Goal: Task Accomplishment & Management: Use online tool/utility

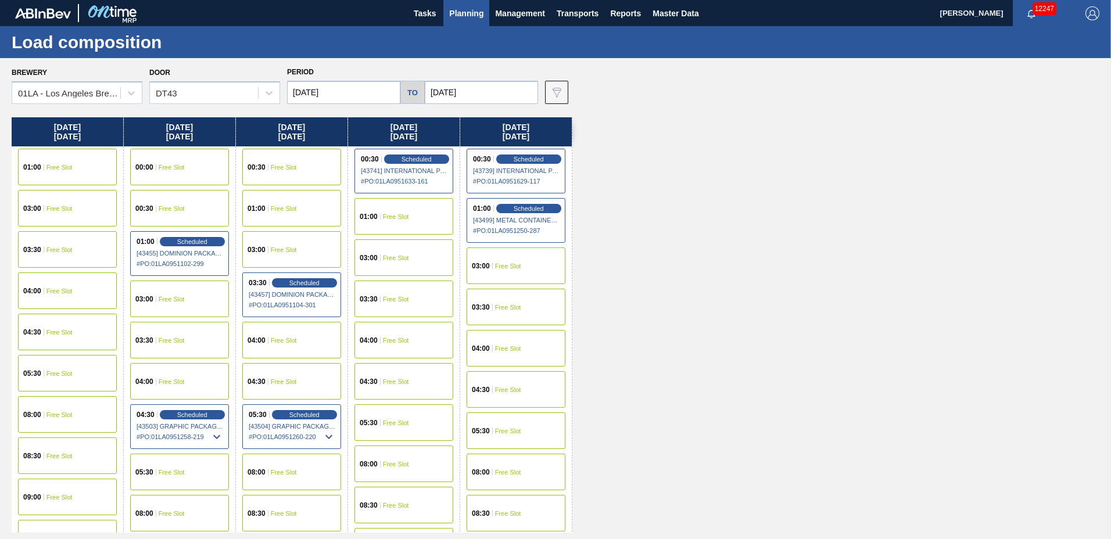
scroll to position [891, 0]
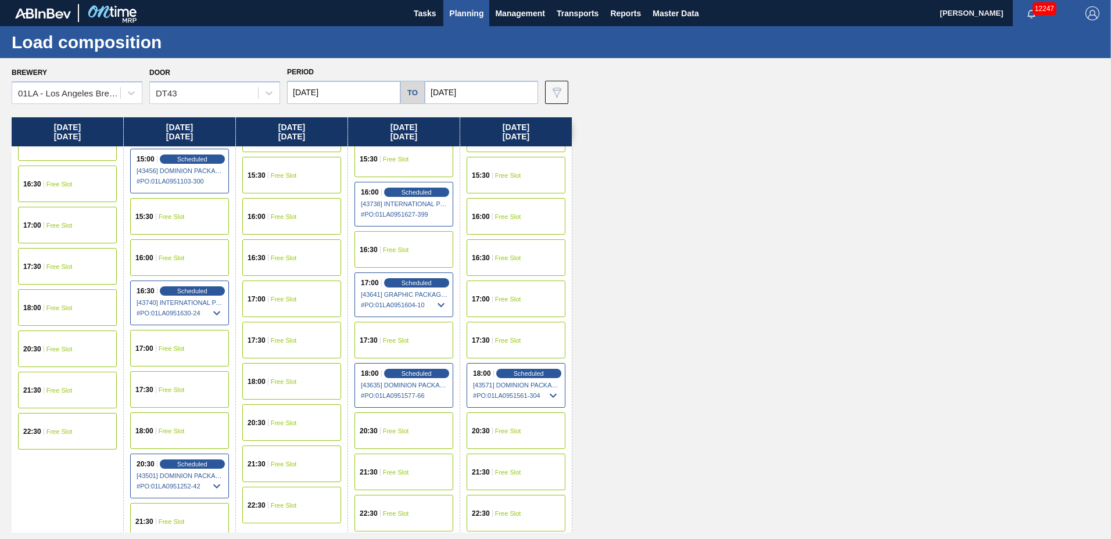
click at [461, 7] on span "Planning" at bounding box center [466, 13] width 34 height 14
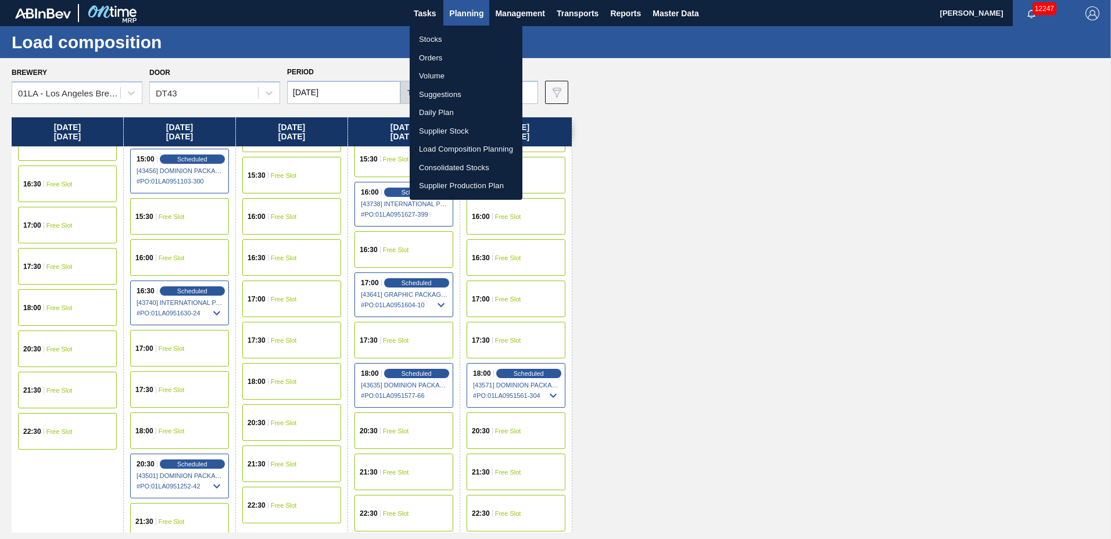
click at [454, 95] on li "Suggestions" at bounding box center [466, 94] width 113 height 19
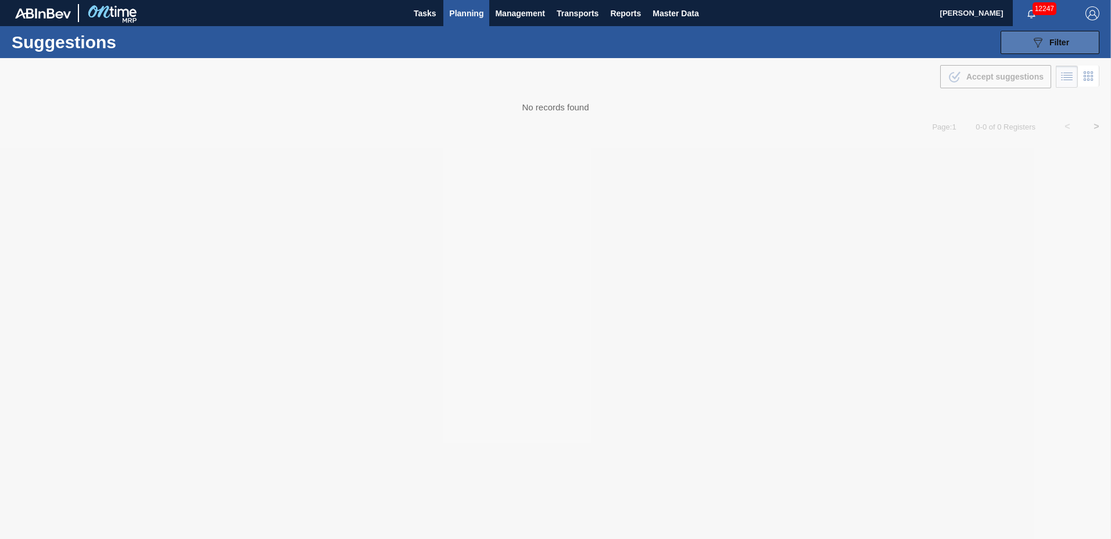
click at [1042, 43] on icon "089F7B8B-B2A5-4AFE-B5C0-19BA573D28AC" at bounding box center [1038, 42] width 14 height 14
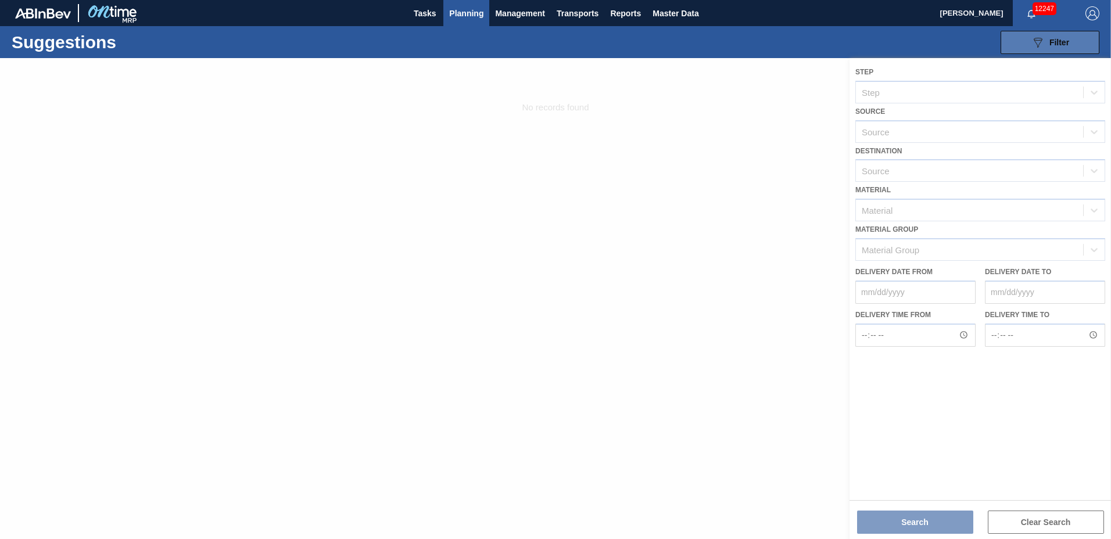
click at [1045, 45] on div "089F7B8B-B2A5-4AFE-B5C0-19BA573D28AC Filter" at bounding box center [1050, 42] width 38 height 14
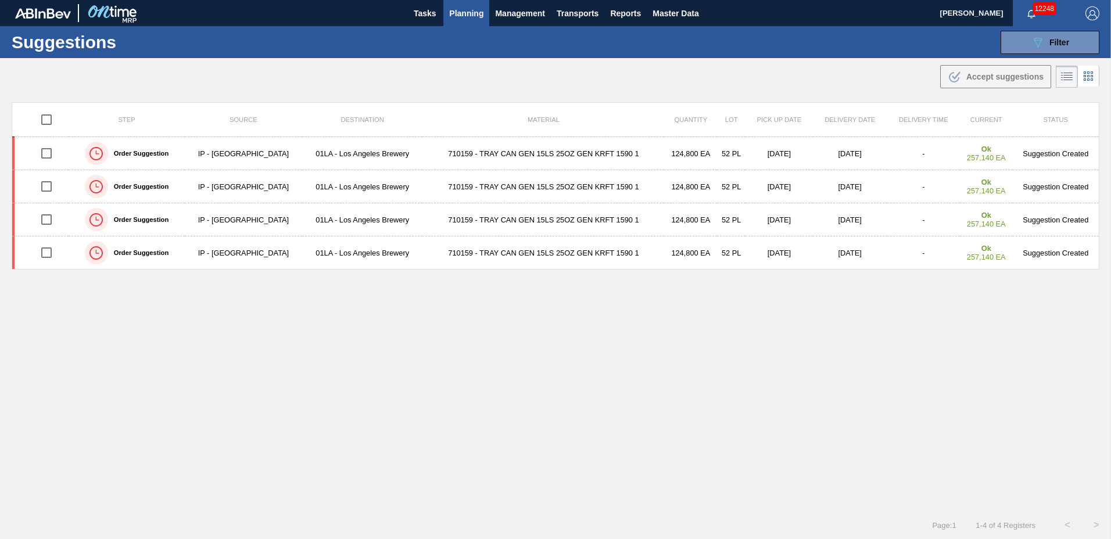
type to "[DATE]"
click at [1049, 40] on span "Filter" at bounding box center [1059, 42] width 20 height 9
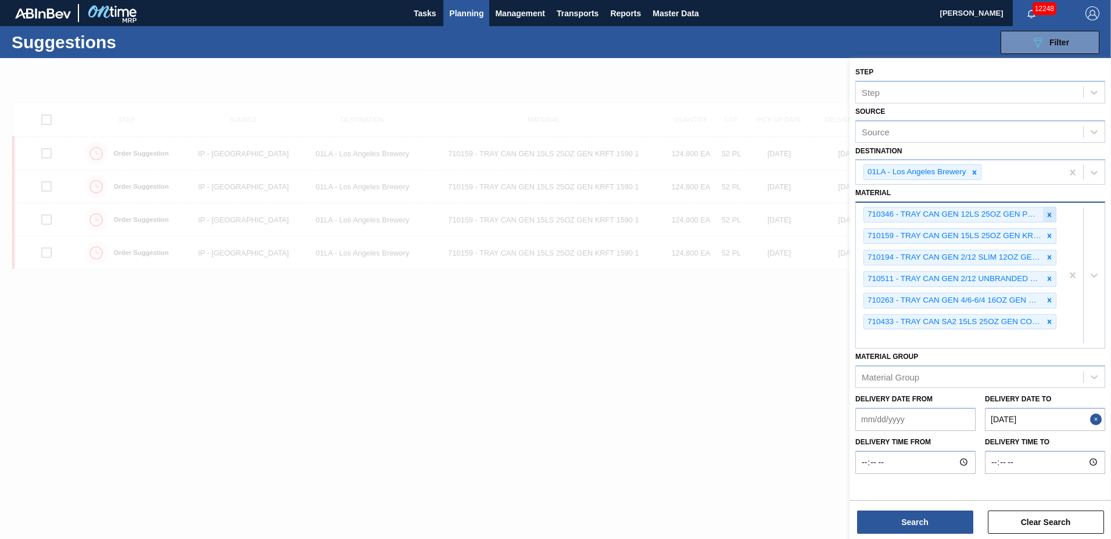
click at [1046, 213] on icon at bounding box center [1049, 215] width 8 height 8
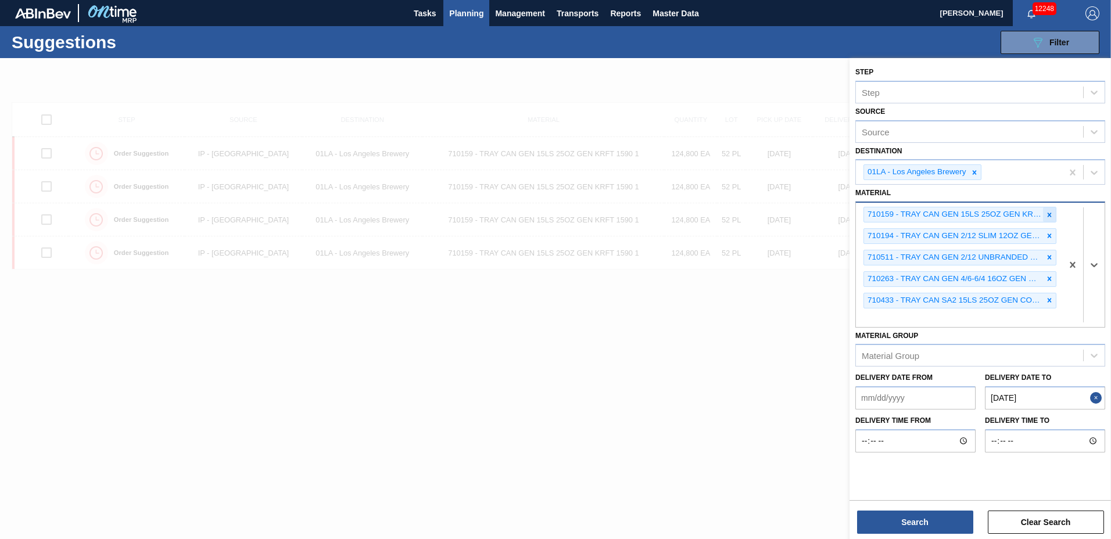
click at [1047, 212] on icon at bounding box center [1049, 215] width 8 height 8
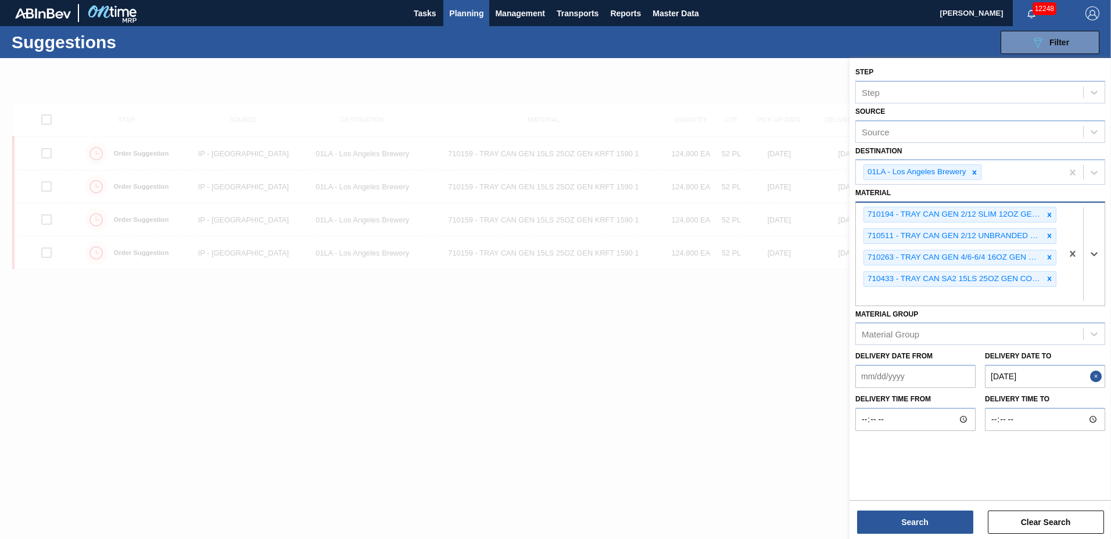
click at [1047, 212] on icon at bounding box center [1049, 215] width 8 height 8
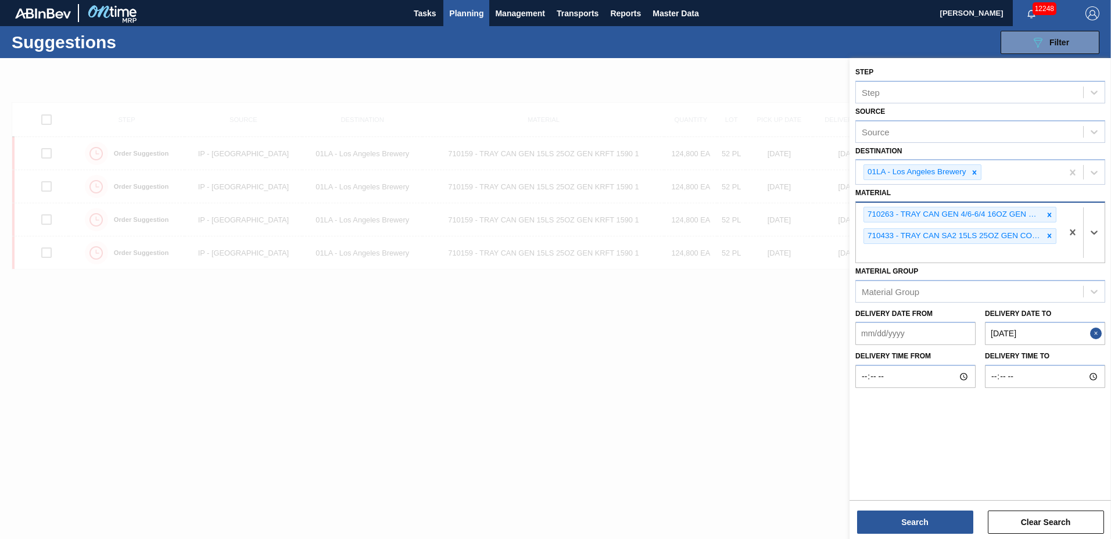
click at [1047, 212] on icon at bounding box center [1049, 215] width 8 height 8
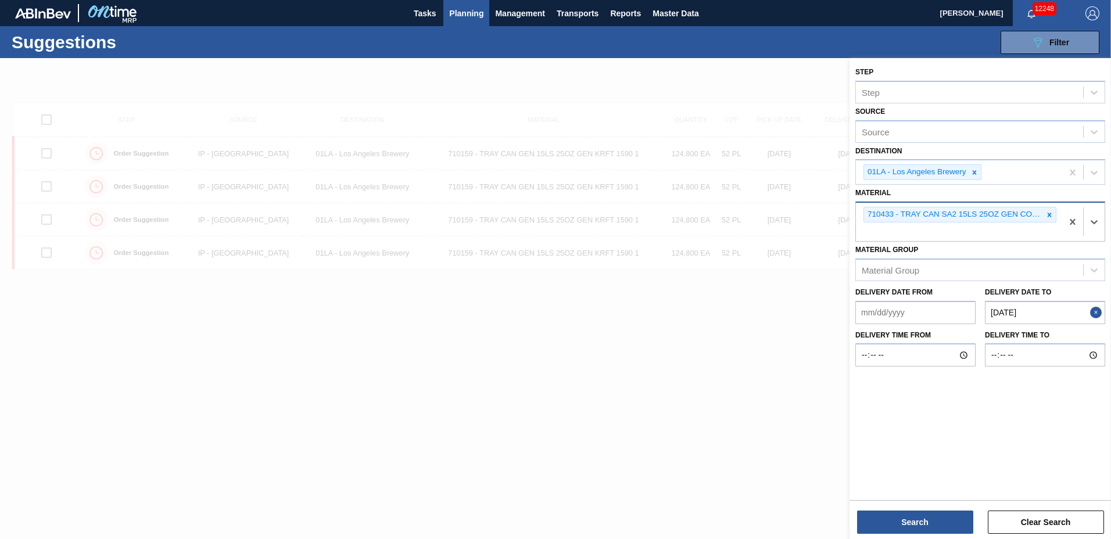
click at [1047, 212] on icon at bounding box center [1049, 215] width 8 height 8
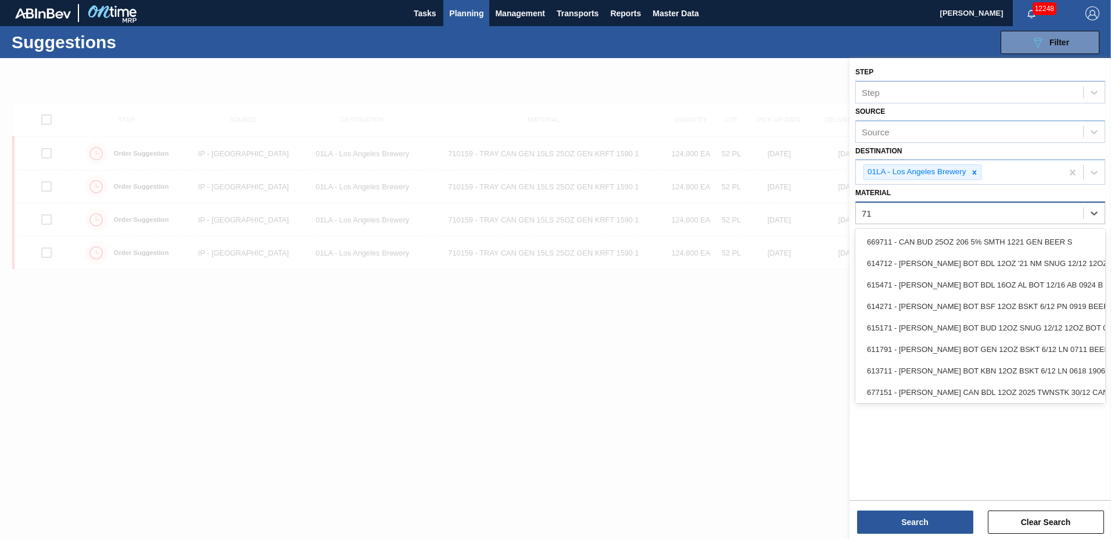
type input "7"
type input "615468"
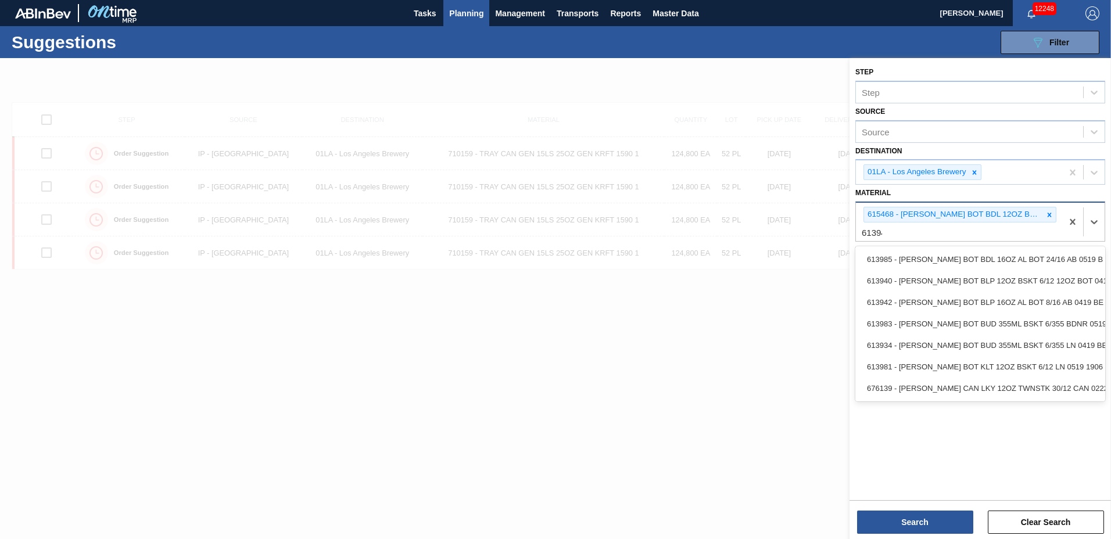
type input "613940"
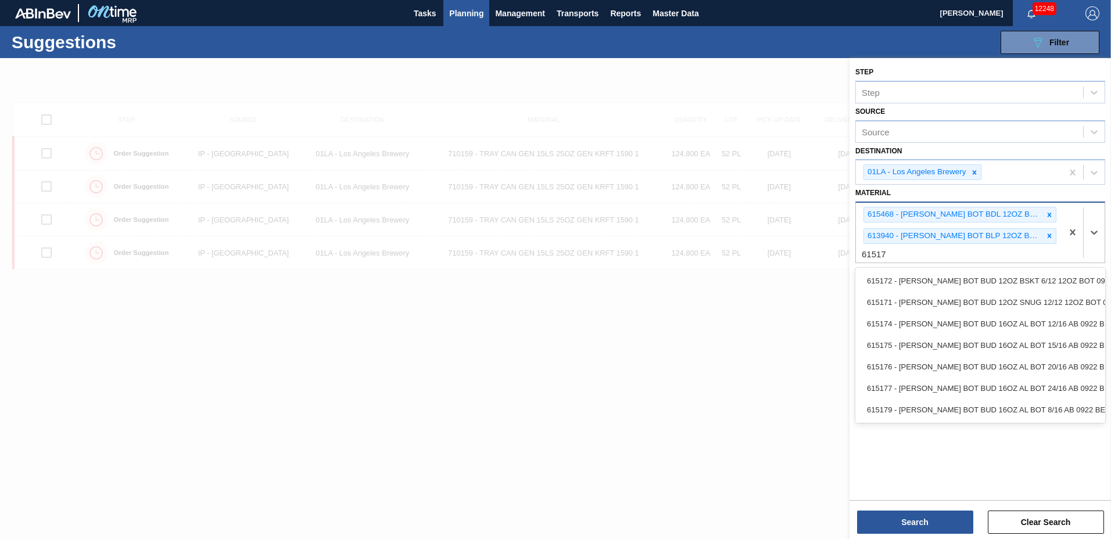
type input "615172"
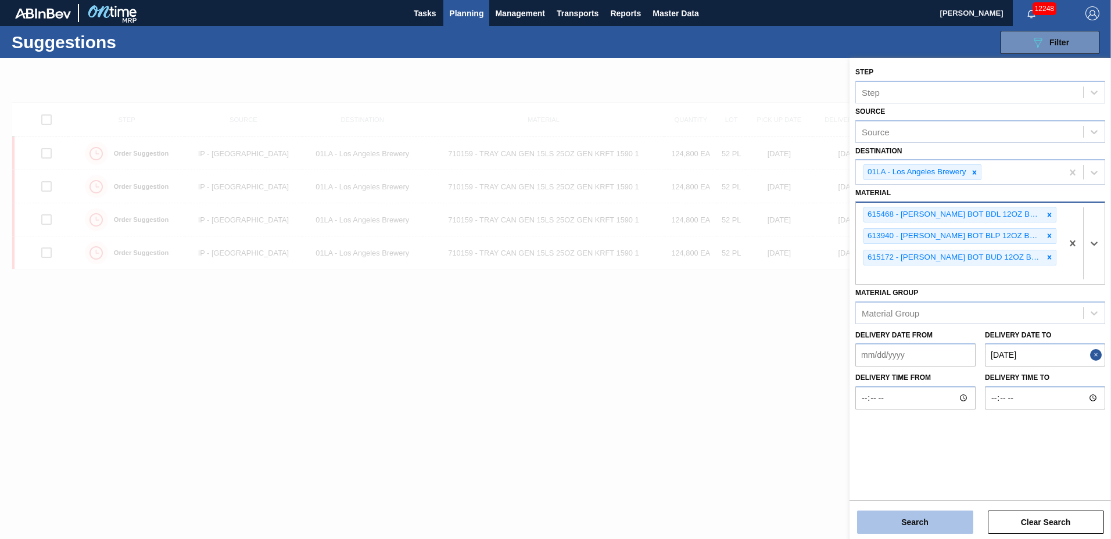
click at [907, 519] on button "Search" at bounding box center [915, 522] width 116 height 23
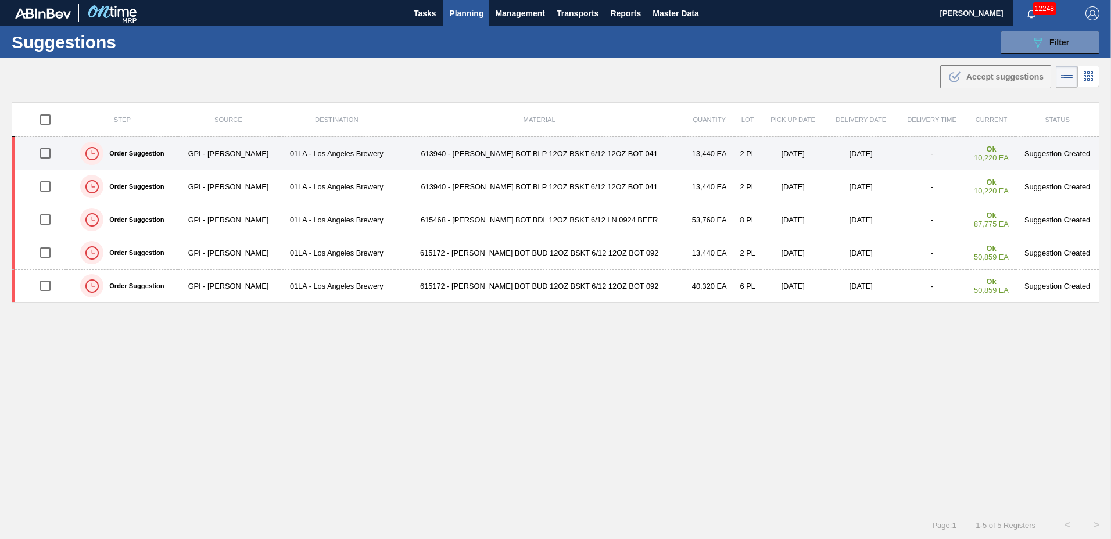
click at [47, 149] on input "checkbox" at bounding box center [45, 153] width 24 height 24
checkbox input "true"
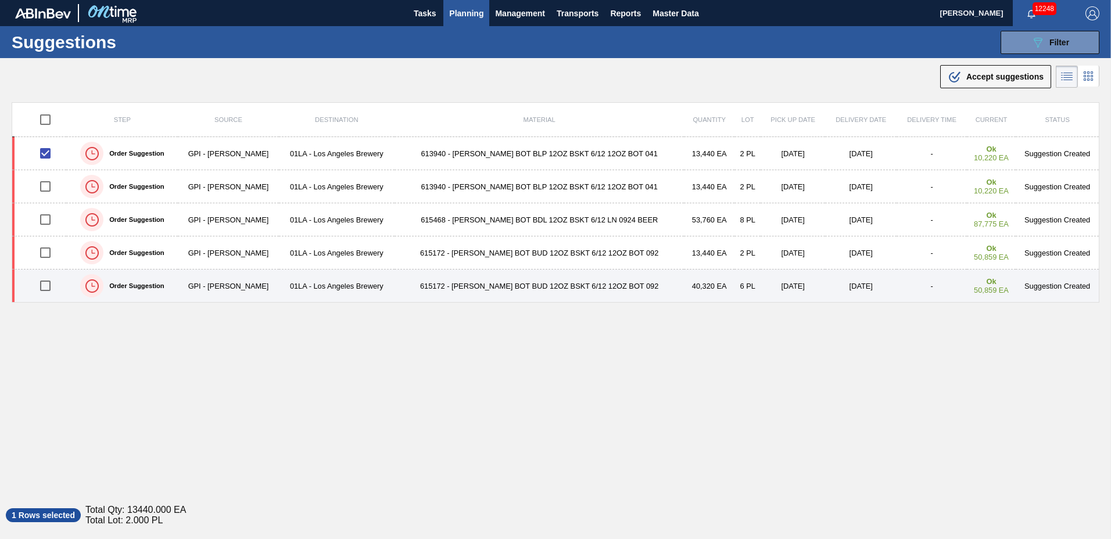
click at [42, 284] on input "checkbox" at bounding box center [45, 286] width 24 height 24
checkbox input "true"
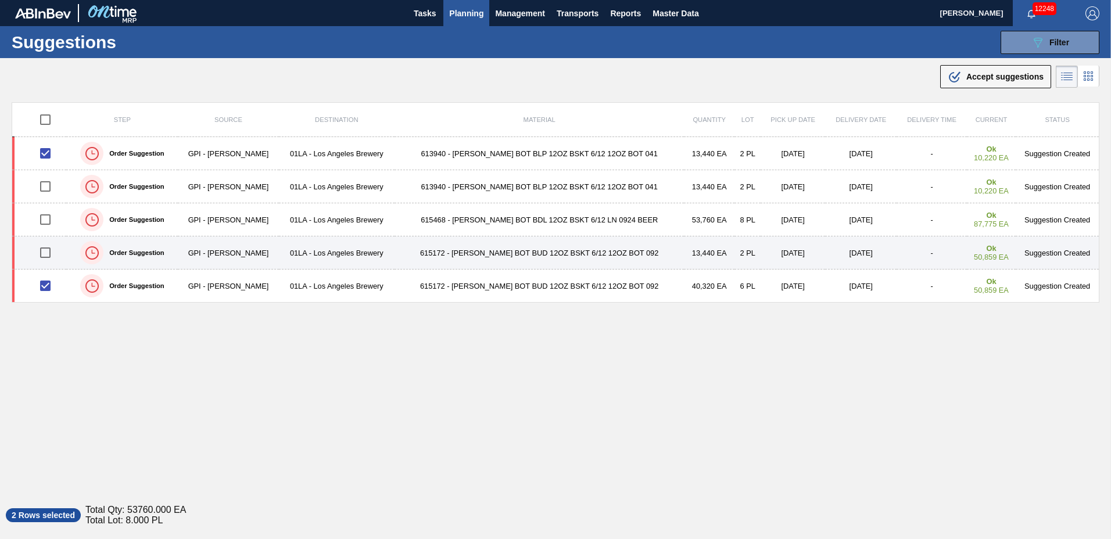
drag, startPoint x: 45, startPoint y: 219, endPoint x: 92, endPoint y: 254, distance: 58.4
click at [45, 218] on input "checkbox" at bounding box center [45, 219] width 24 height 24
checkbox input "true"
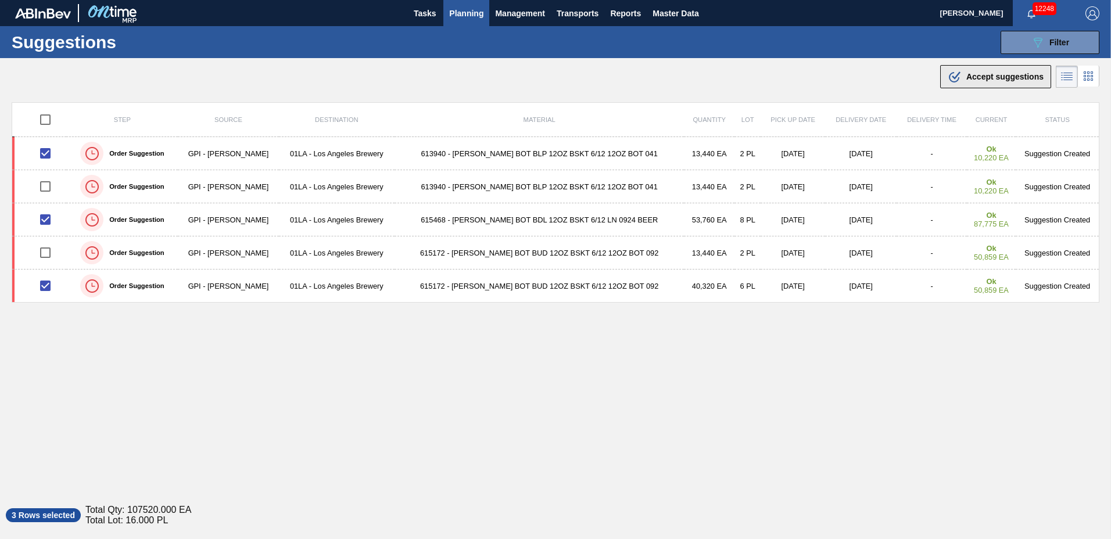
click at [983, 76] on span "Accept suggestions" at bounding box center [1004, 76] width 77 height 9
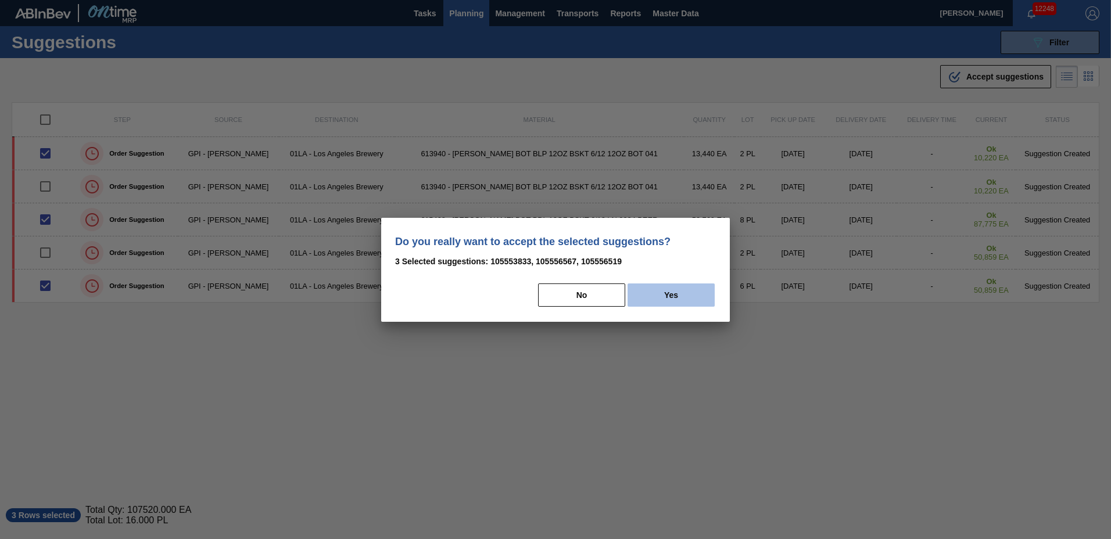
click at [675, 302] on button "Yes" at bounding box center [670, 294] width 87 height 23
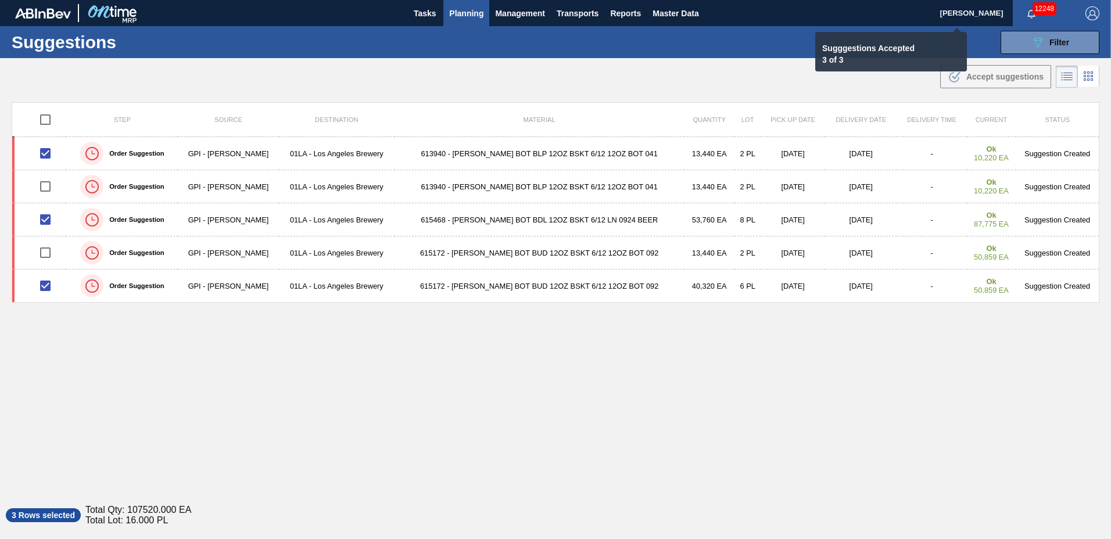
checkbox input "false"
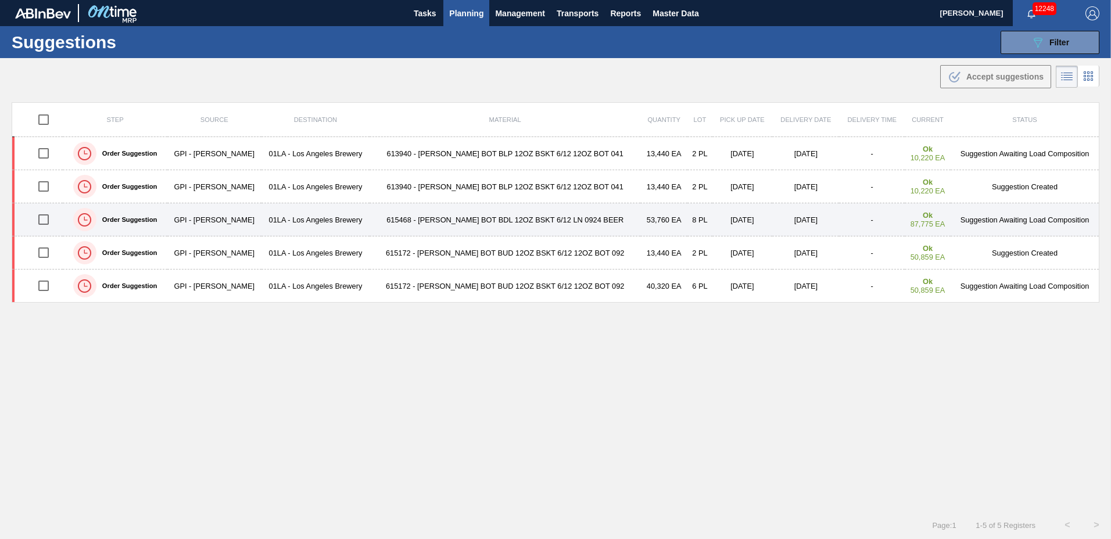
click at [436, 219] on td "615468 - [PERSON_NAME] BOT BDL 12OZ BSKT 6/12 LN 0924 BEER" at bounding box center [504, 219] width 271 height 33
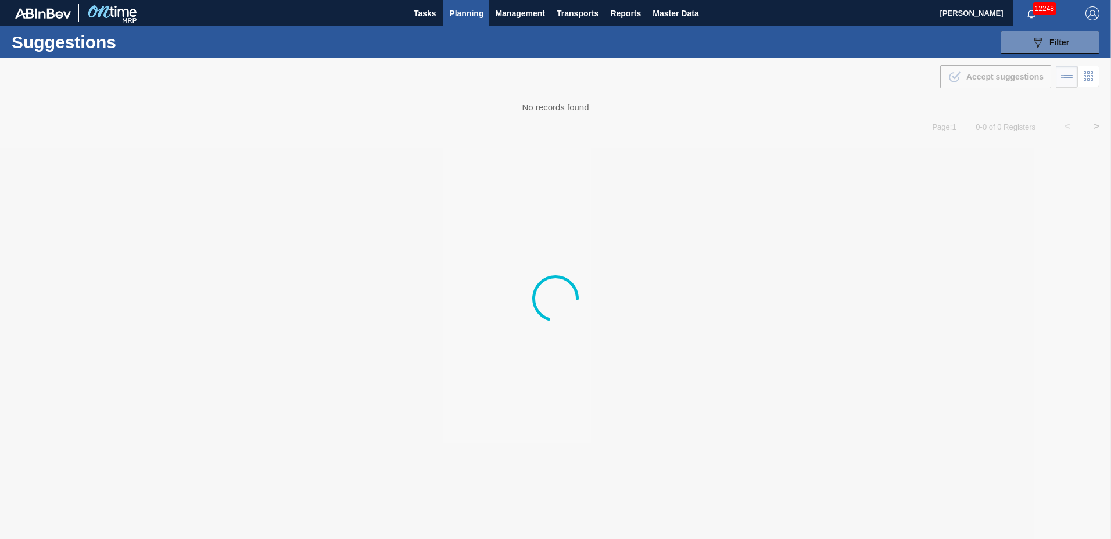
type to "[DATE]"
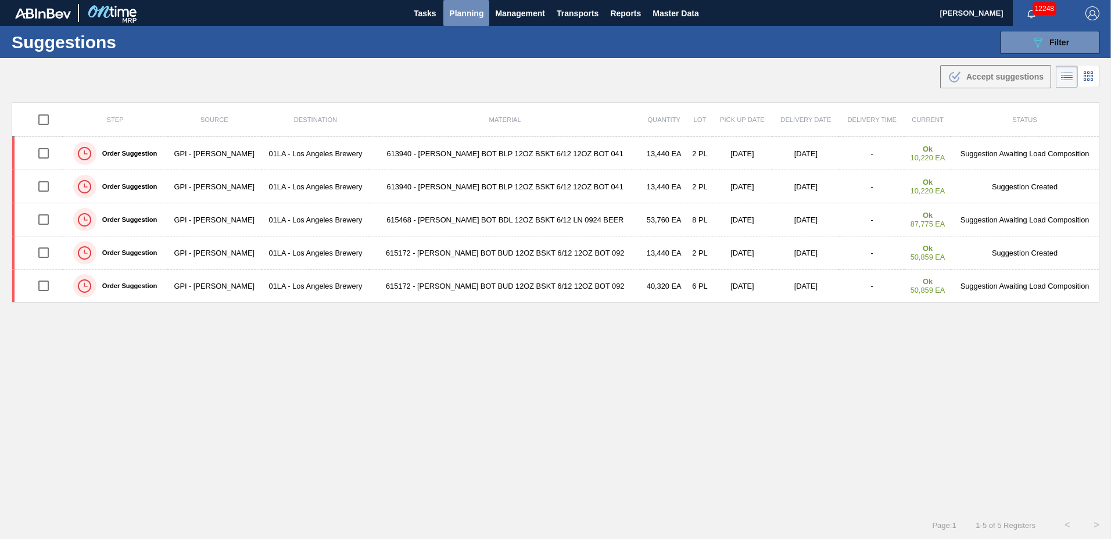
click at [473, 11] on span "Planning" at bounding box center [466, 13] width 34 height 14
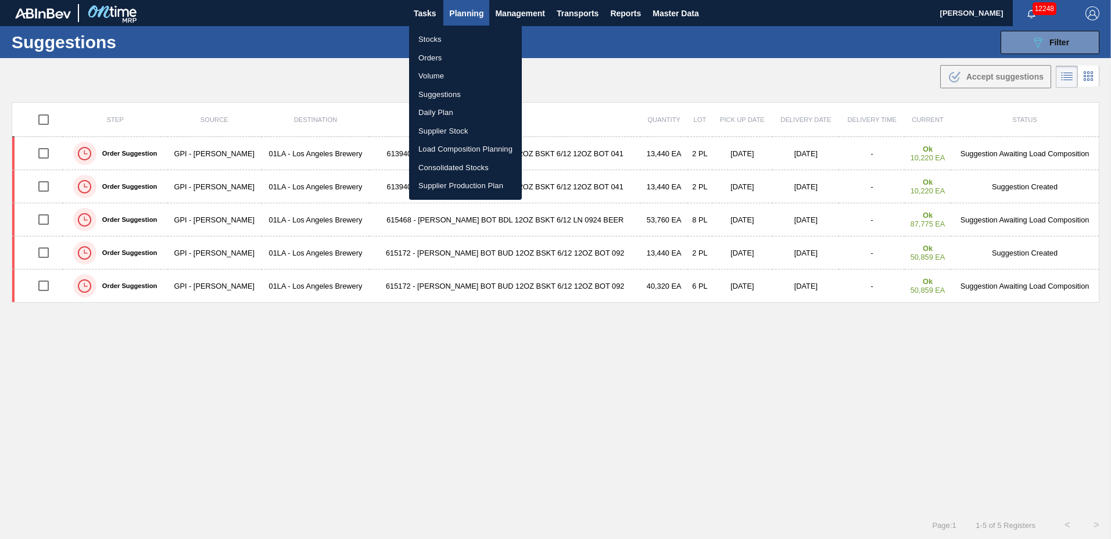
click at [448, 148] on li "Load Composition Planning" at bounding box center [465, 149] width 113 height 19
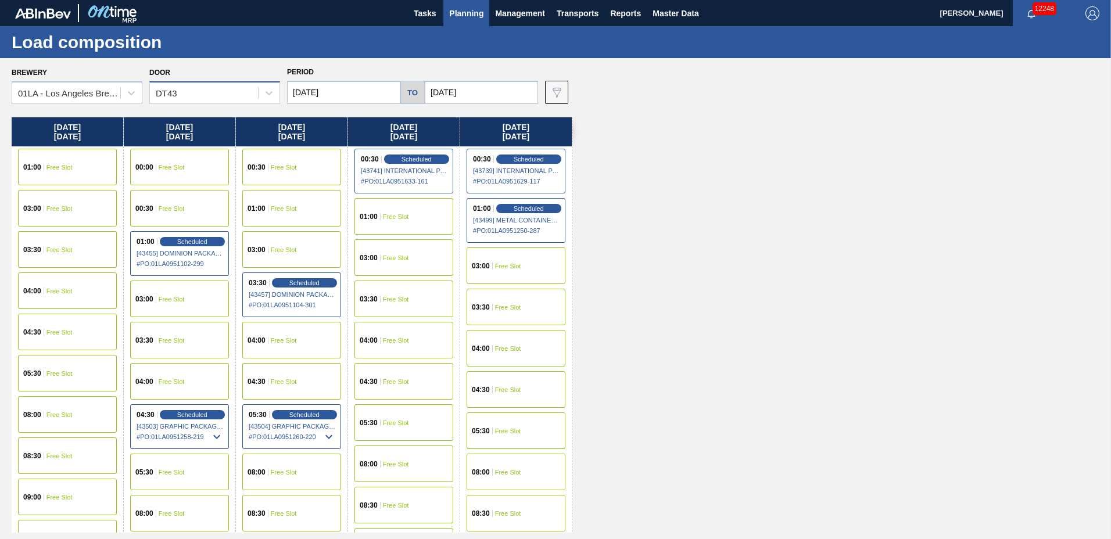
click at [191, 89] on div "DT43" at bounding box center [204, 93] width 108 height 17
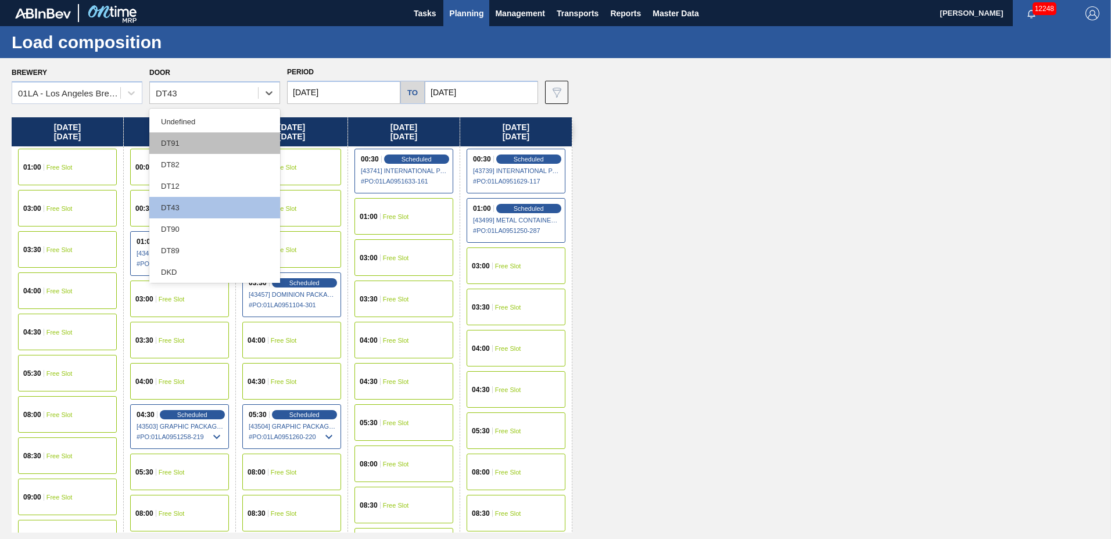
click at [195, 140] on div "DT91" at bounding box center [214, 142] width 131 height 21
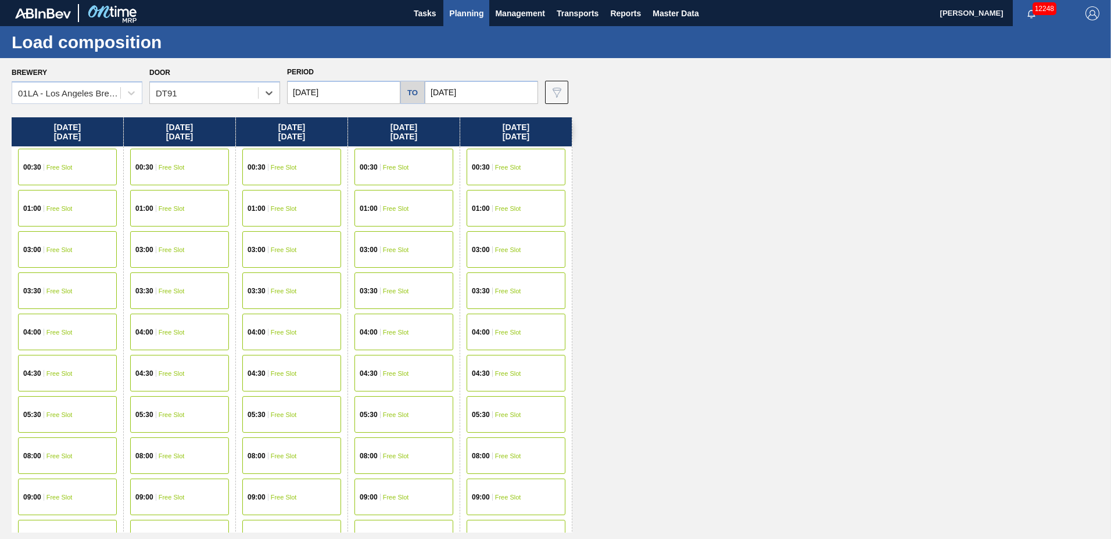
scroll to position [446, 0]
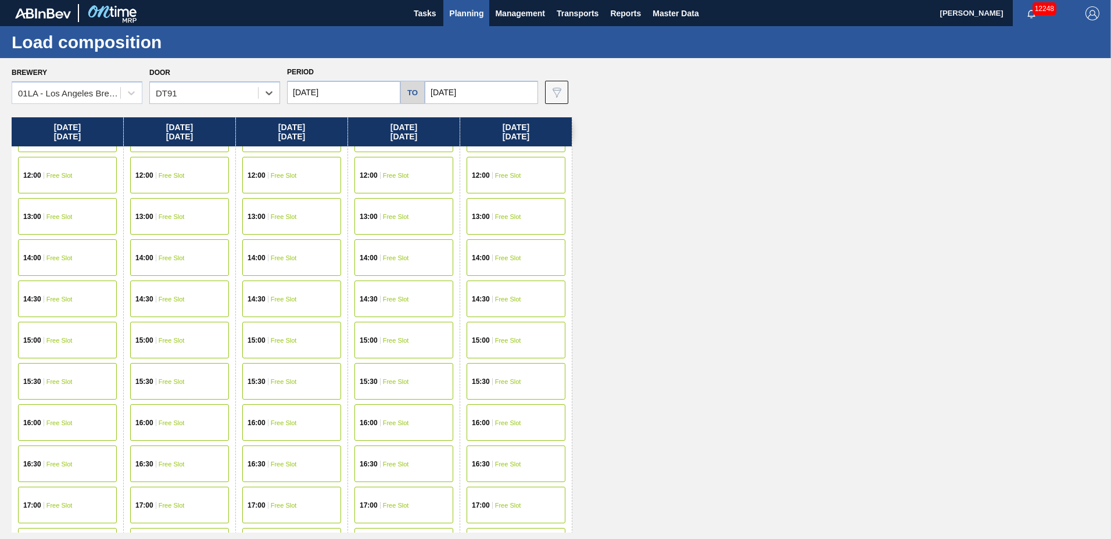
click at [496, 173] on span "Free Slot" at bounding box center [508, 175] width 26 height 7
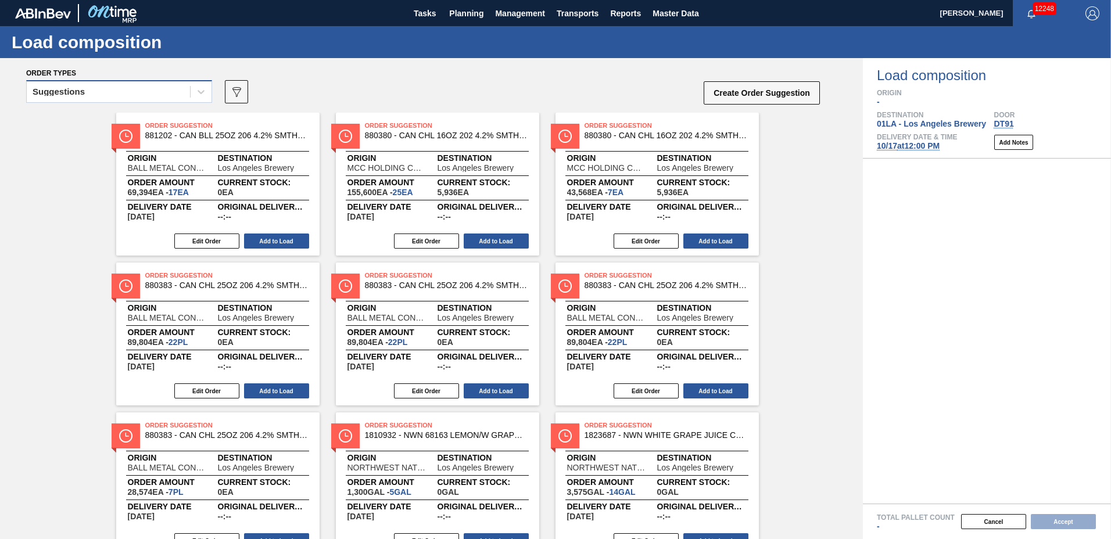
click at [46, 87] on div "Suggestions" at bounding box center [108, 92] width 163 height 17
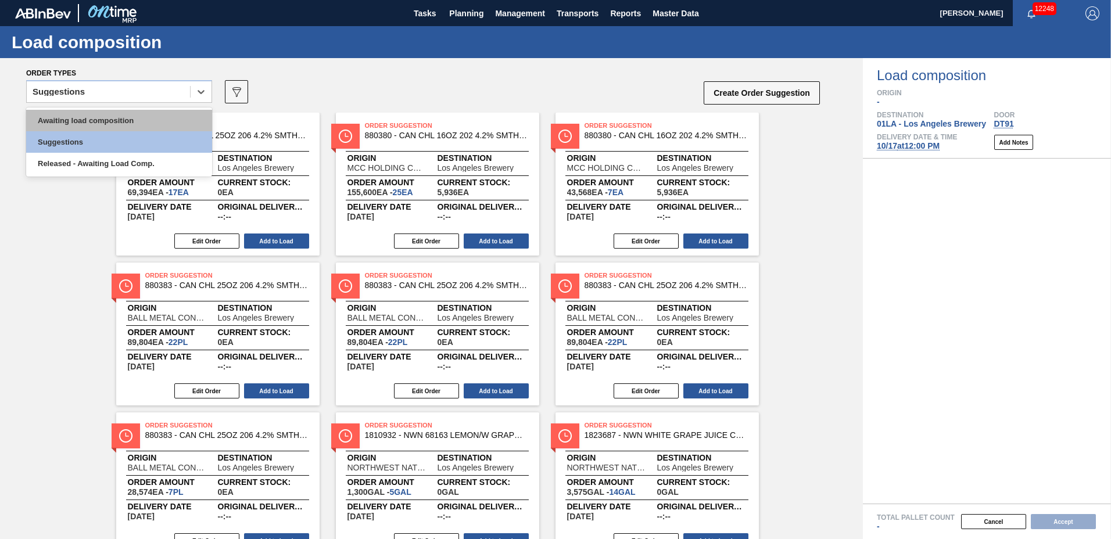
click at [48, 120] on div "Awaiting load composition" at bounding box center [119, 120] width 186 height 21
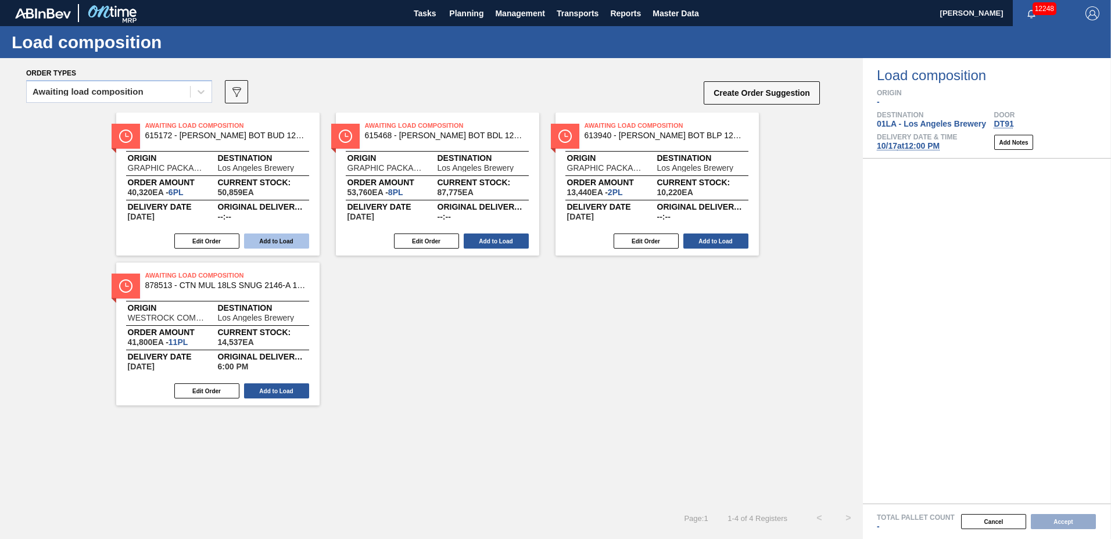
click at [265, 245] on button "Add to Load" at bounding box center [276, 241] width 65 height 15
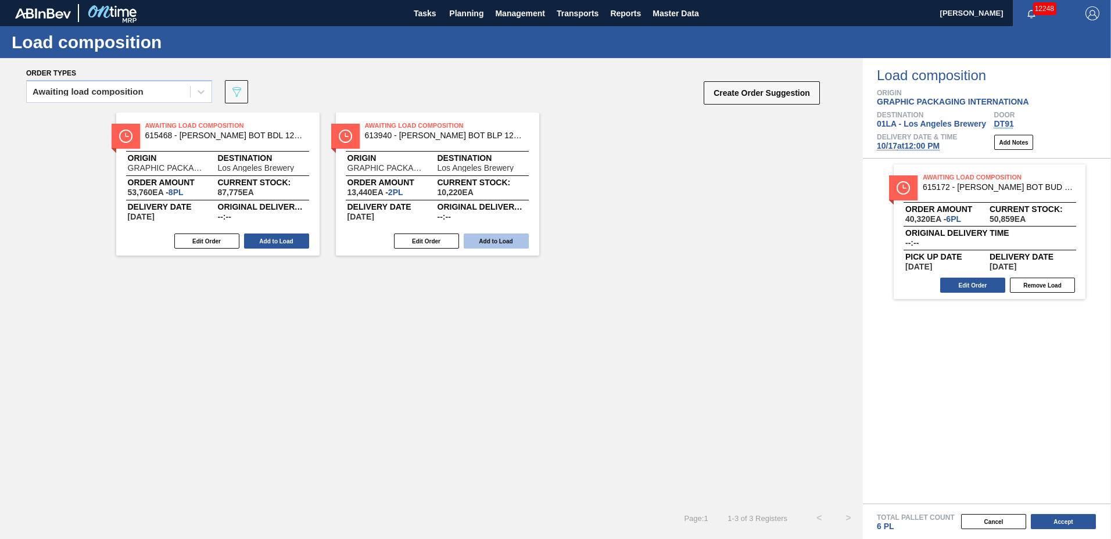
click at [265, 243] on button "Add to Load" at bounding box center [276, 241] width 65 height 15
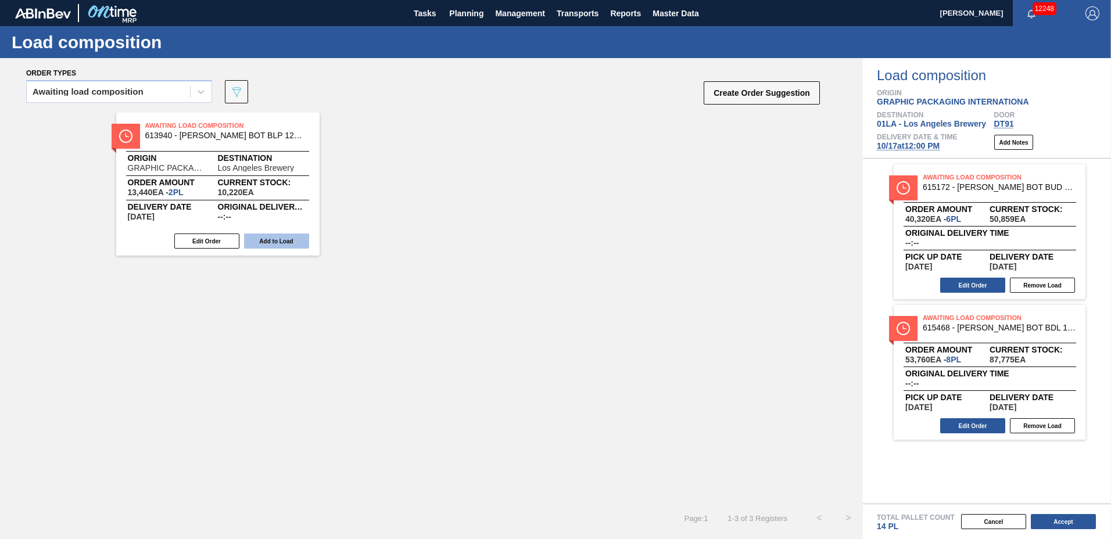
click at [265, 243] on button "Add to Load" at bounding box center [276, 241] width 65 height 15
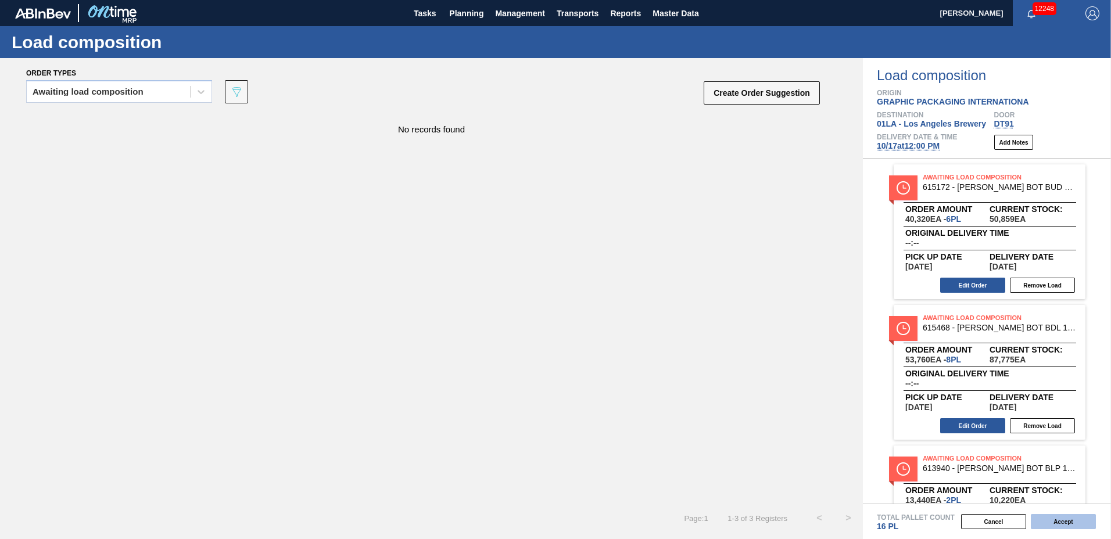
click at [1054, 516] on button "Accept" at bounding box center [1063, 521] width 65 height 15
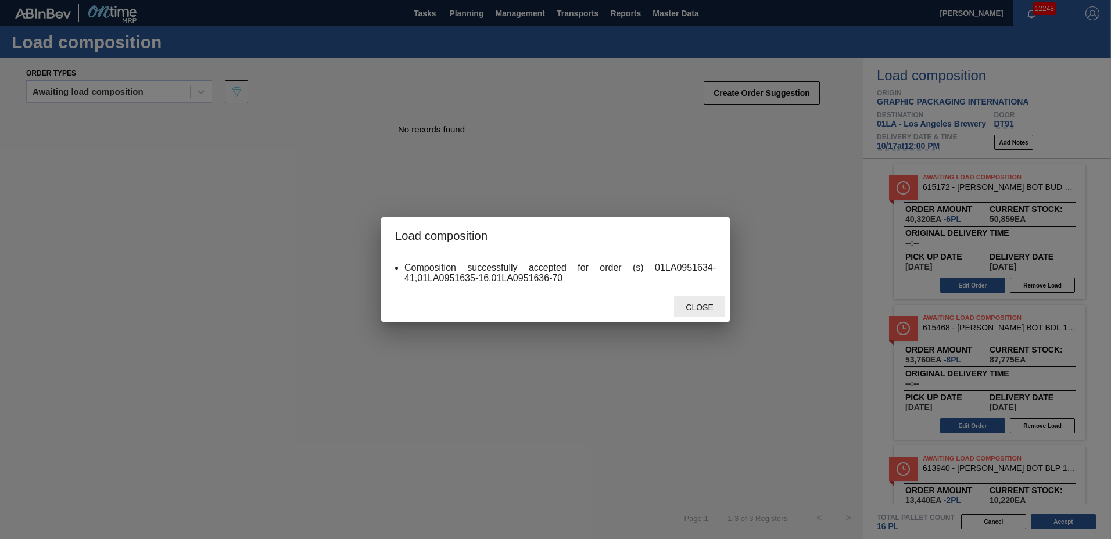
click at [711, 307] on span "Close" at bounding box center [699, 307] width 46 height 9
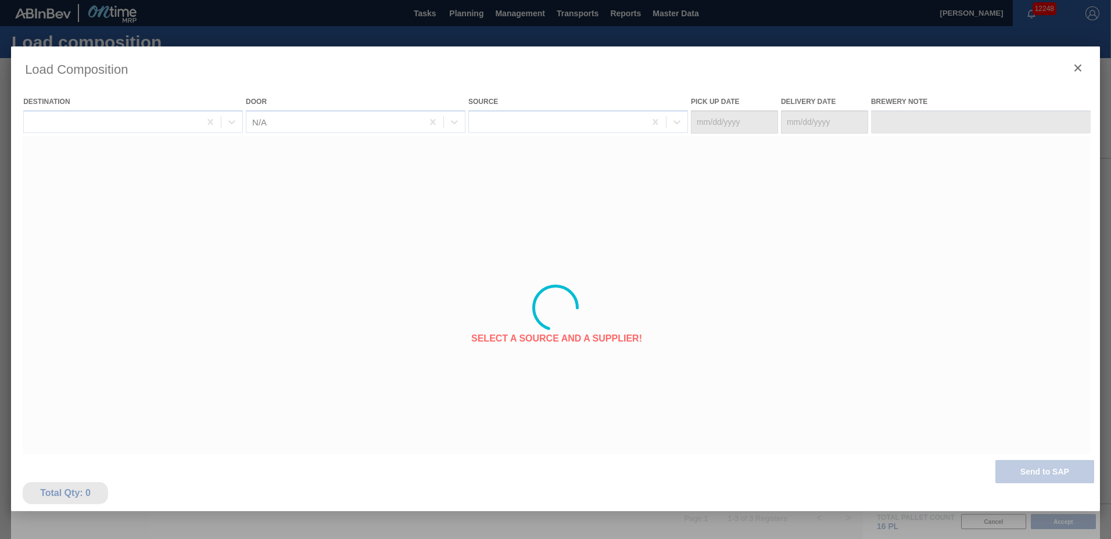
type Date "[DATE]"
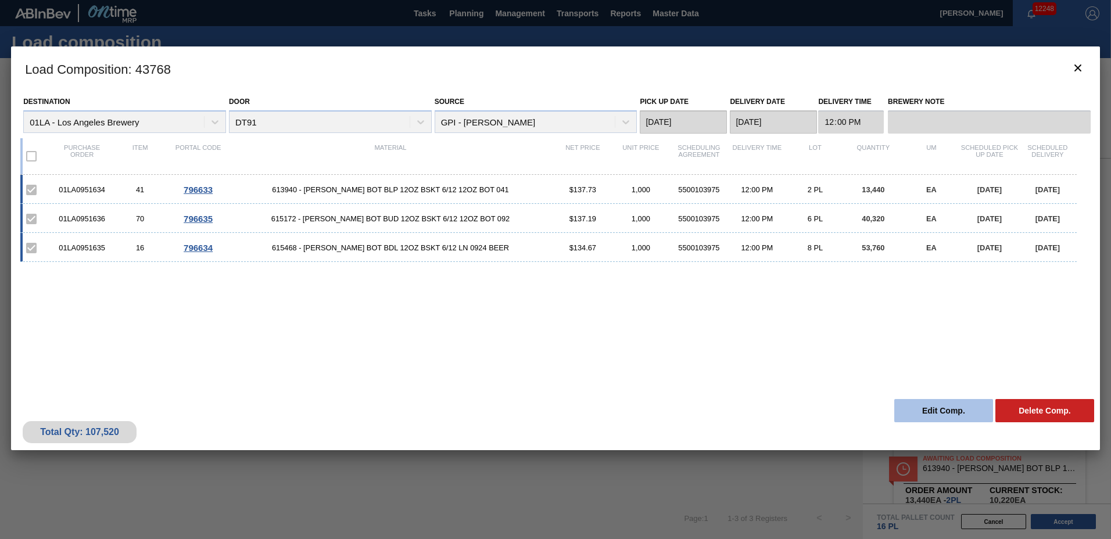
click at [941, 406] on button "Edit Comp." at bounding box center [943, 410] width 99 height 23
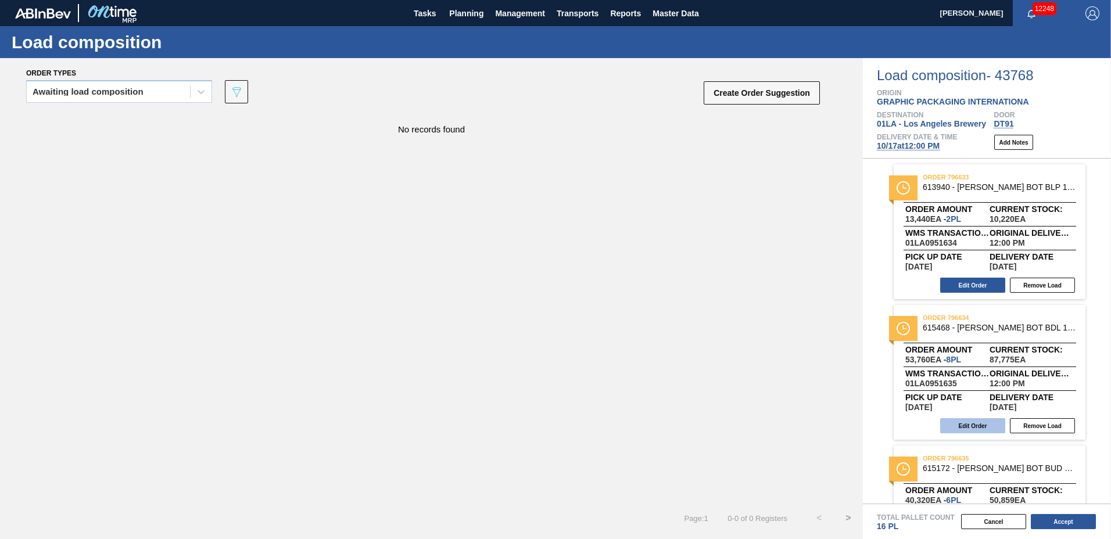
click at [967, 427] on button "Edit Order" at bounding box center [972, 425] width 65 height 15
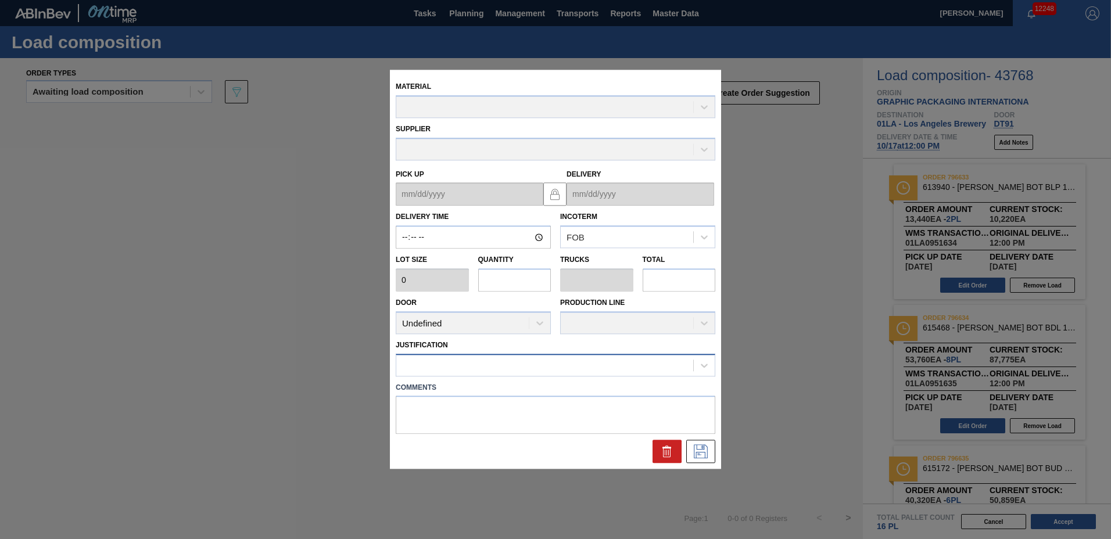
type input "12:00:00"
type input "6,720"
type input "8"
type input "0.229"
type input "53,760"
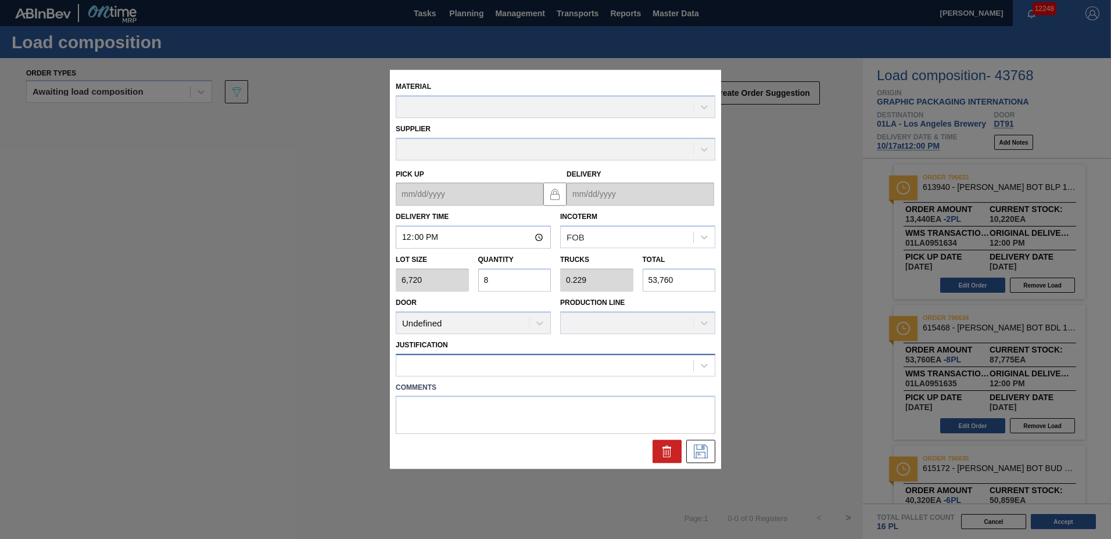
type up "[DATE]"
type input "[DATE]"
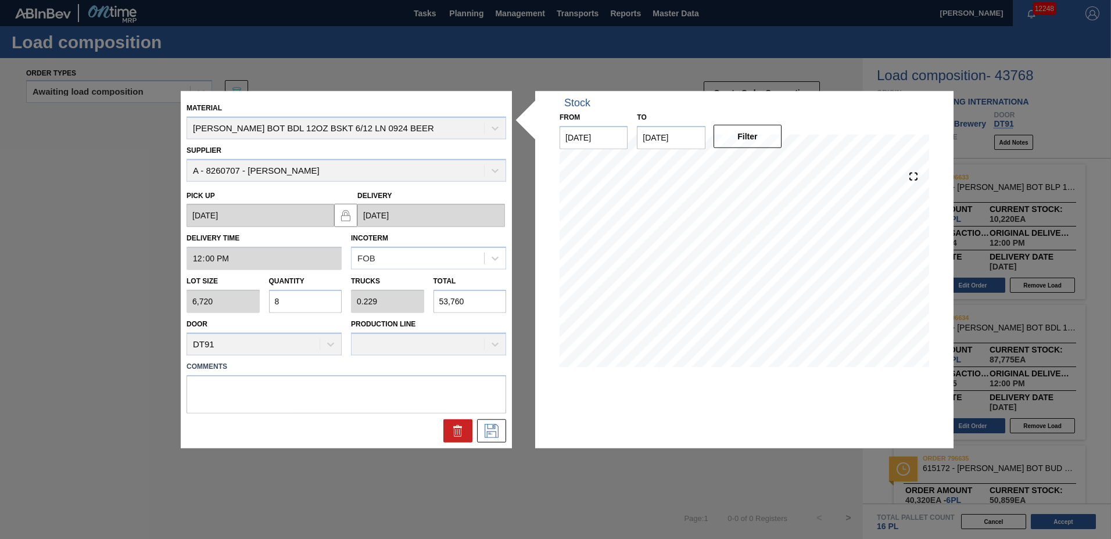
click at [296, 306] on input "8" at bounding box center [305, 301] width 73 height 23
type input "0"
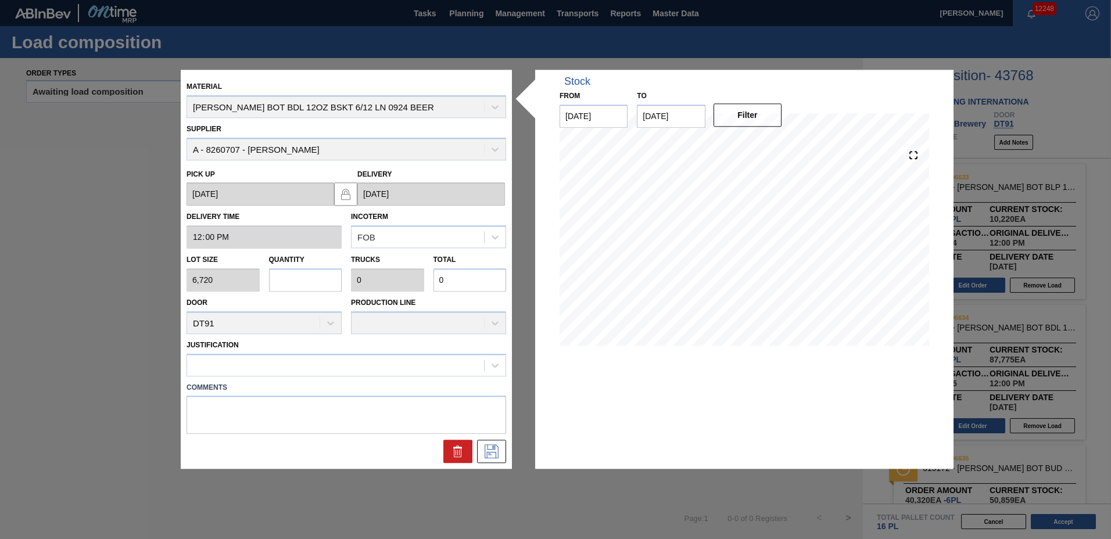
type input "2"
type input "0.057"
type input "13,440"
type input "24"
type input "0.686"
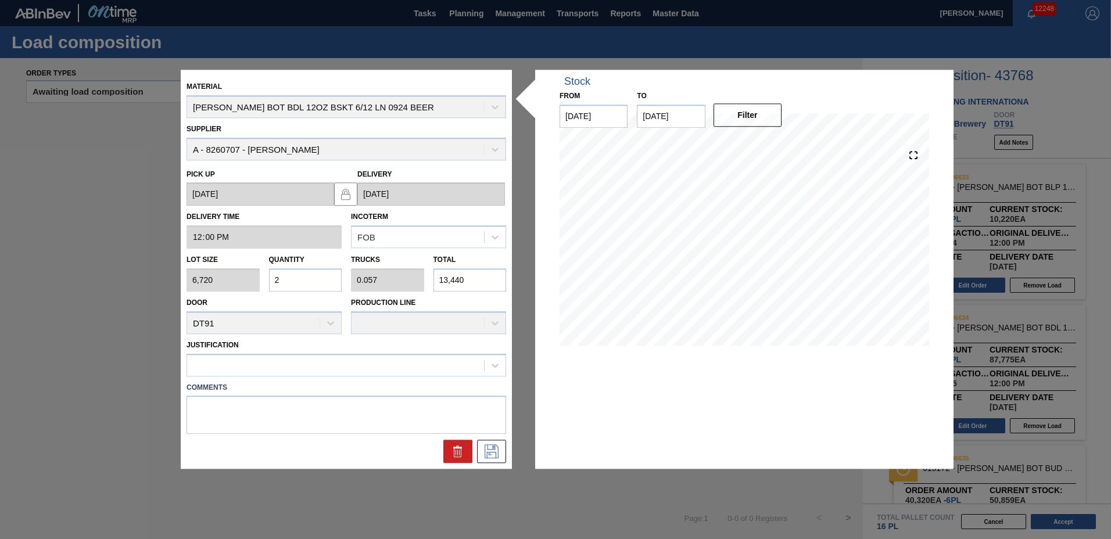
type input "161,280"
type input "24"
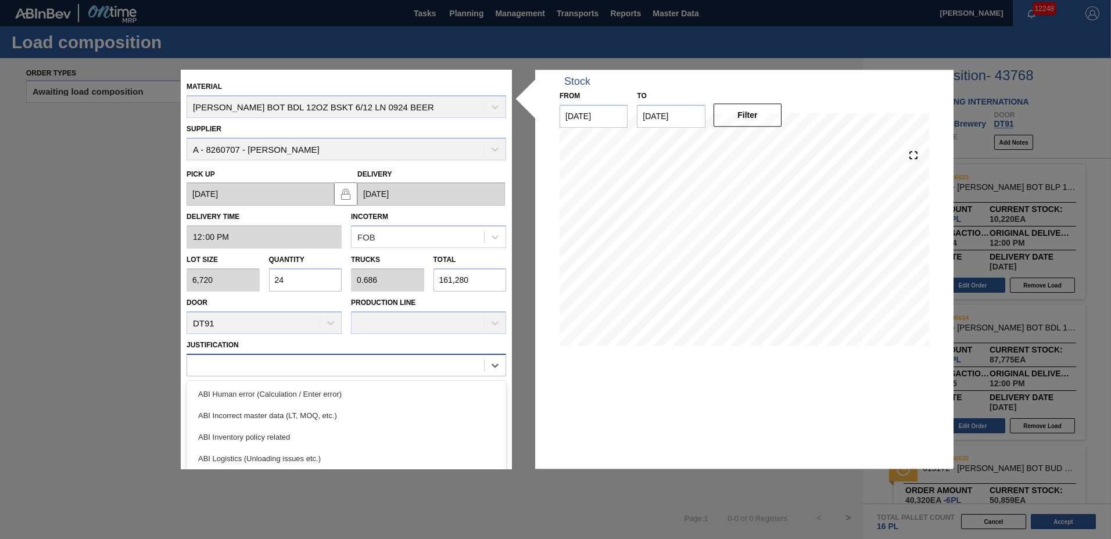
click at [286, 365] on div at bounding box center [335, 365] width 297 height 17
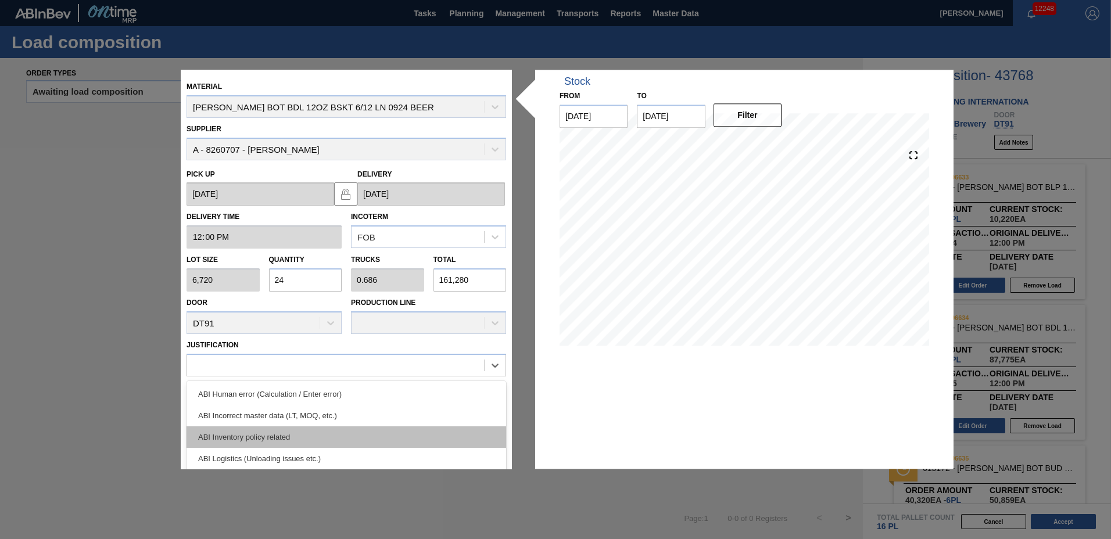
click at [271, 436] on div "ABI Inventory policy related" at bounding box center [346, 436] width 320 height 21
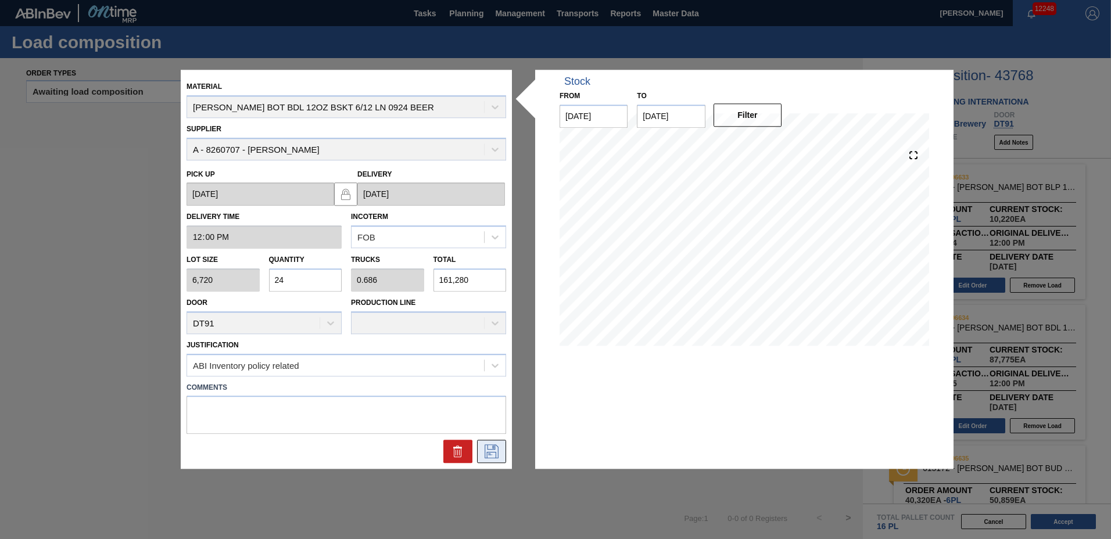
click at [494, 455] on icon at bounding box center [491, 452] width 19 height 14
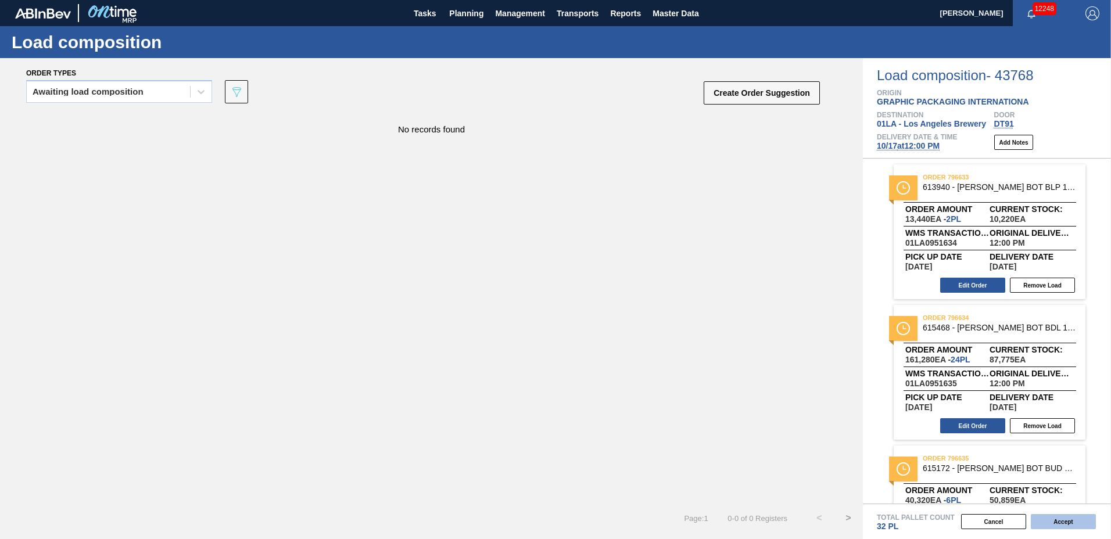
click at [1054, 519] on button "Accept" at bounding box center [1063, 521] width 65 height 15
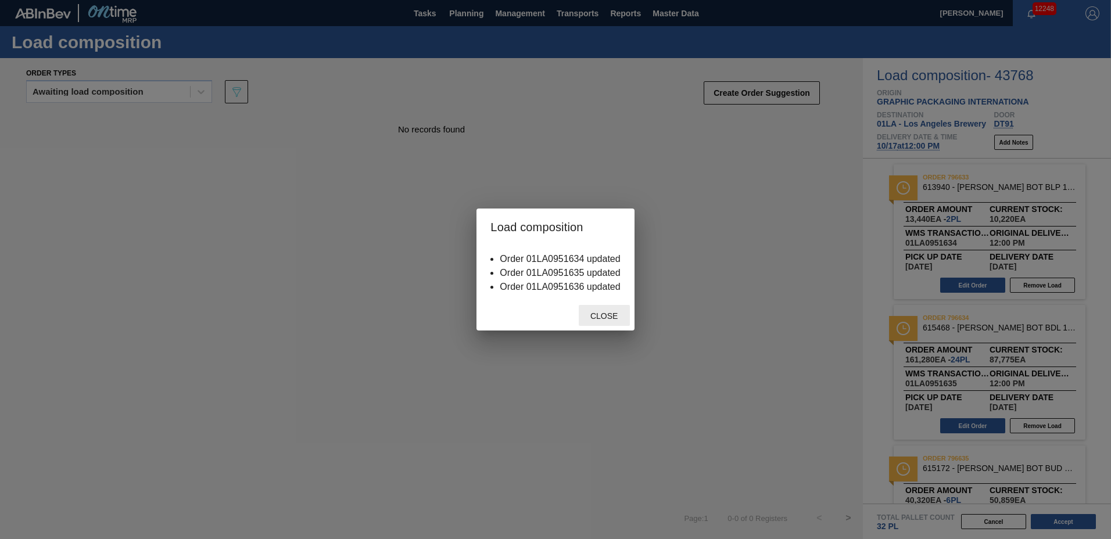
click at [609, 317] on span "Close" at bounding box center [604, 315] width 46 height 9
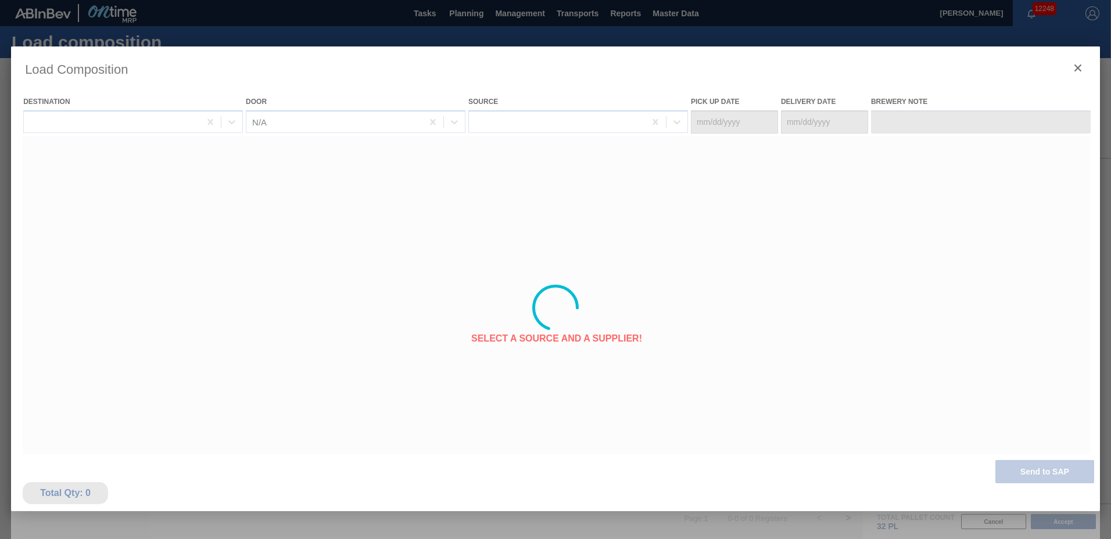
type Date "[DATE]"
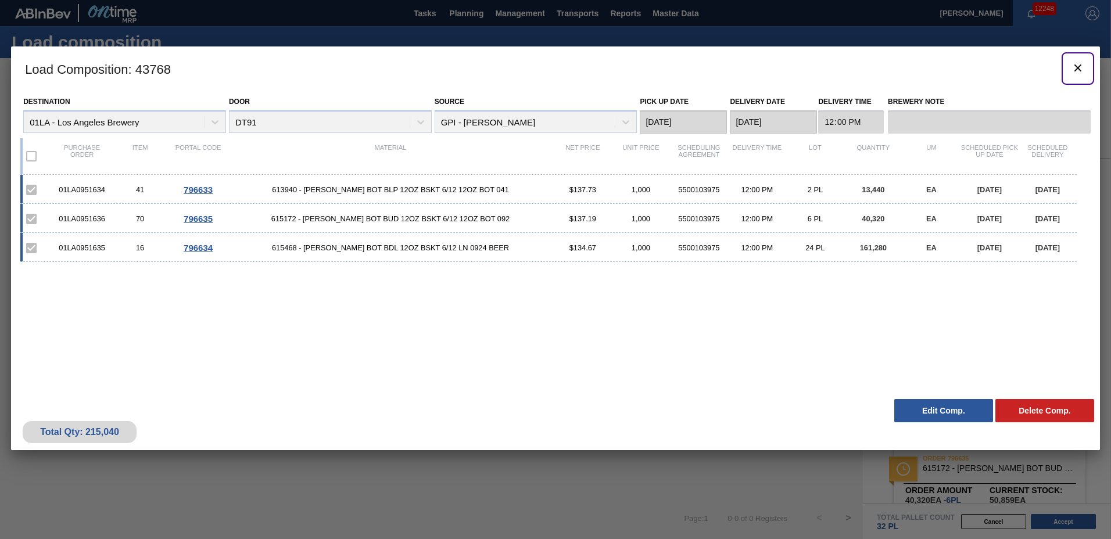
click at [1081, 71] on icon "botão de ícone" at bounding box center [1077, 67] width 7 height 7
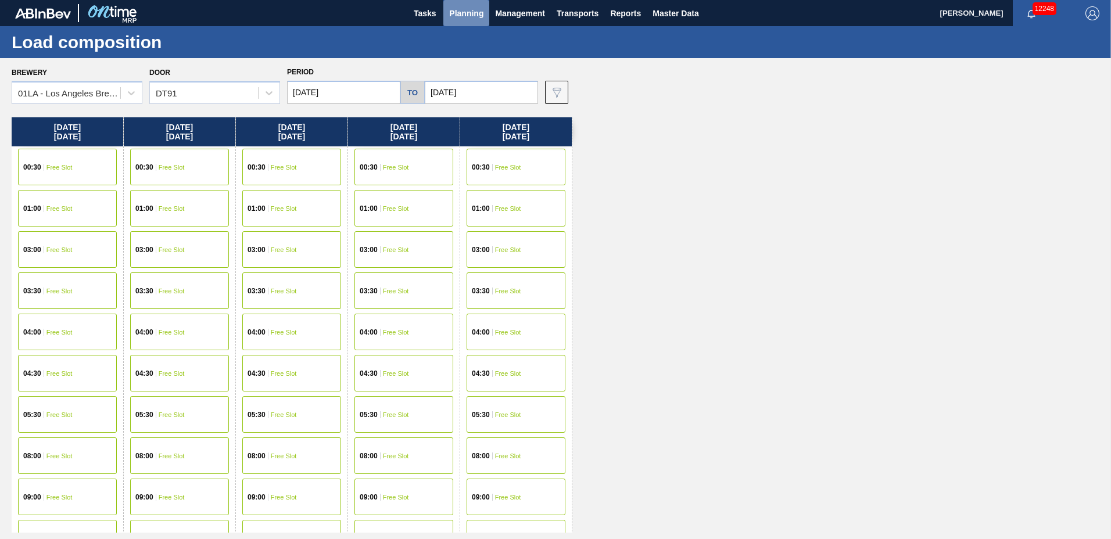
drag, startPoint x: 464, startPoint y: 13, endPoint x: 473, endPoint y: 45, distance: 33.8
click at [464, 13] on span "Planning" at bounding box center [466, 13] width 34 height 14
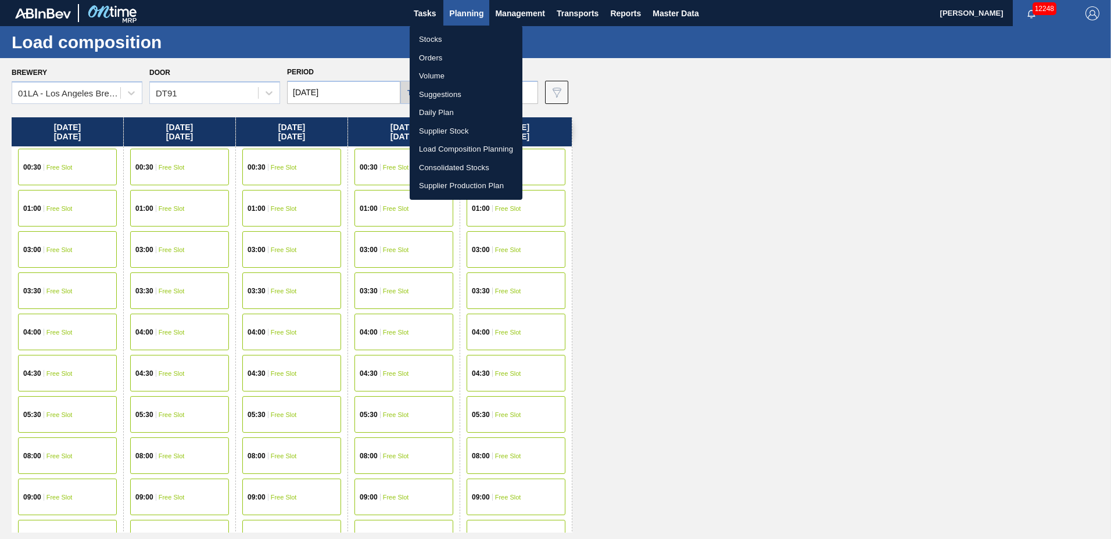
click at [471, 95] on li "Suggestions" at bounding box center [466, 94] width 113 height 19
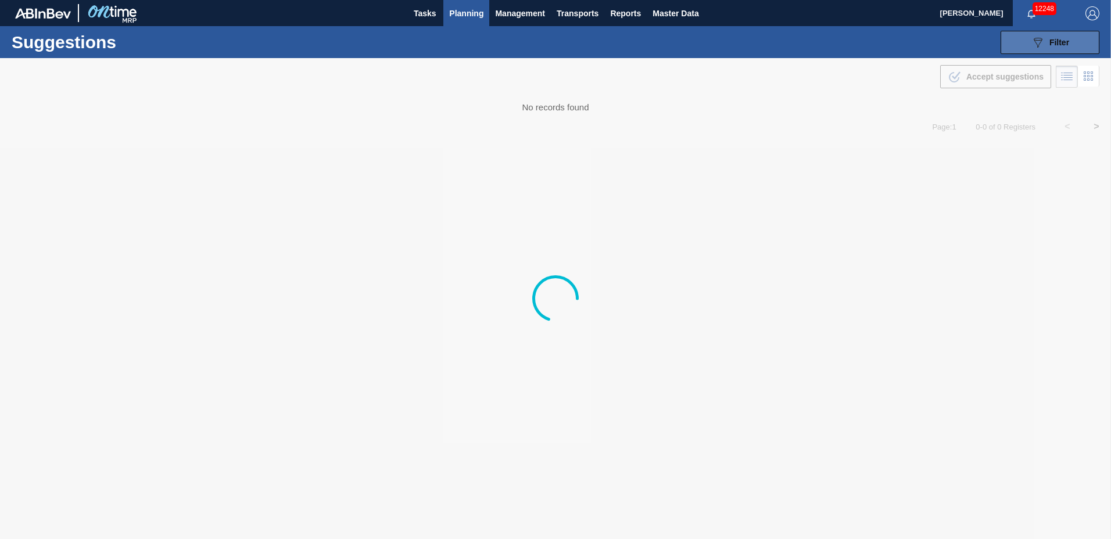
type to "[DATE]"
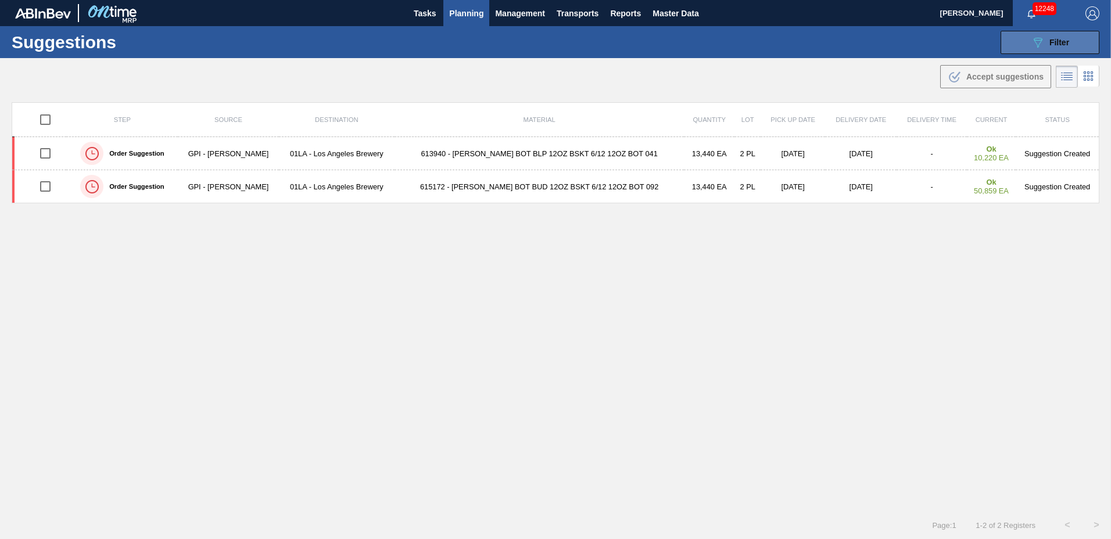
click at [1040, 41] on icon "089F7B8B-B2A5-4AFE-B5C0-19BA573D28AC" at bounding box center [1038, 42] width 14 height 14
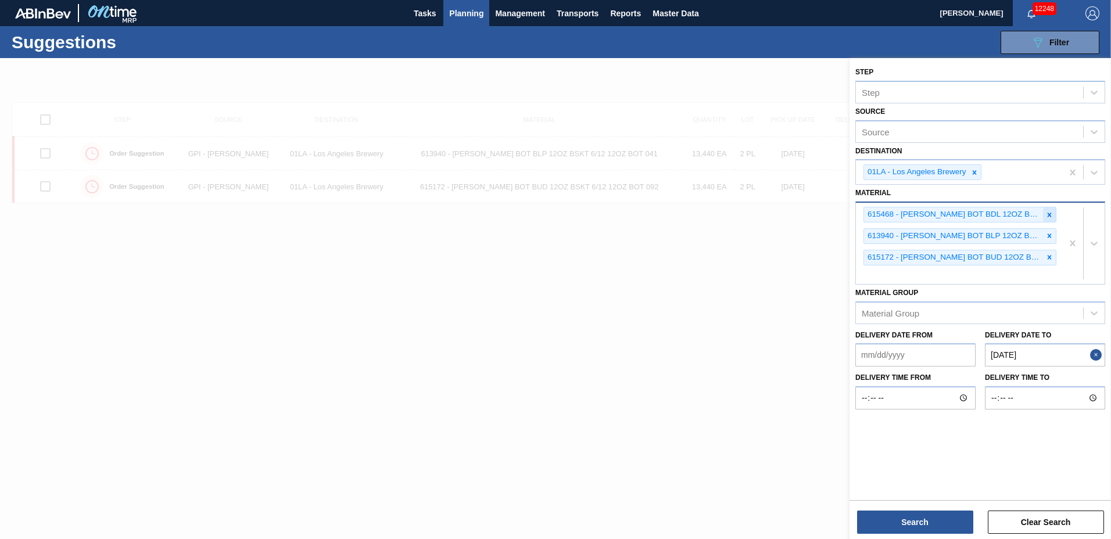
click at [1051, 211] on icon at bounding box center [1049, 215] width 8 height 8
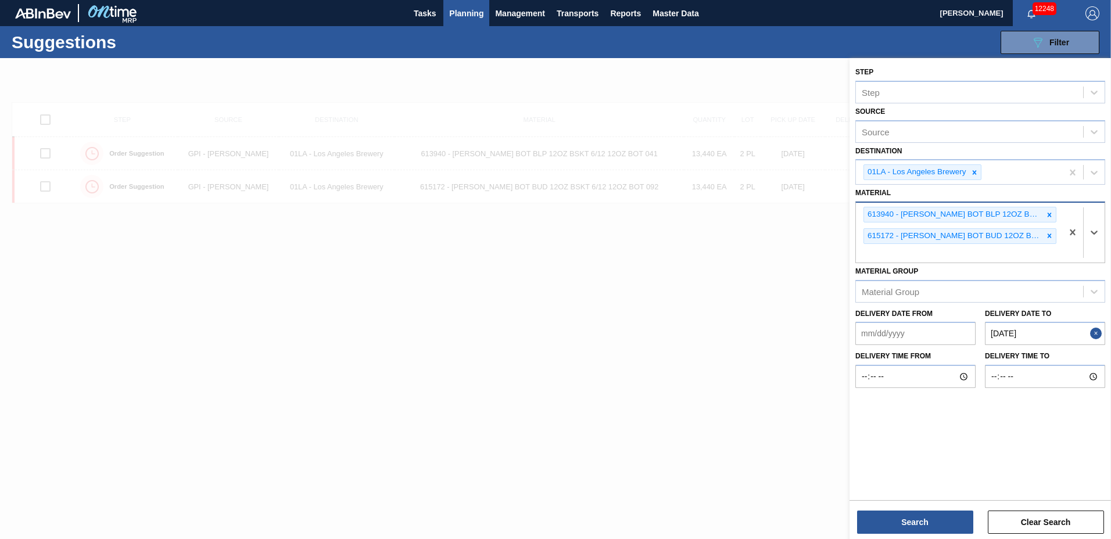
click at [1051, 211] on icon at bounding box center [1049, 215] width 8 height 8
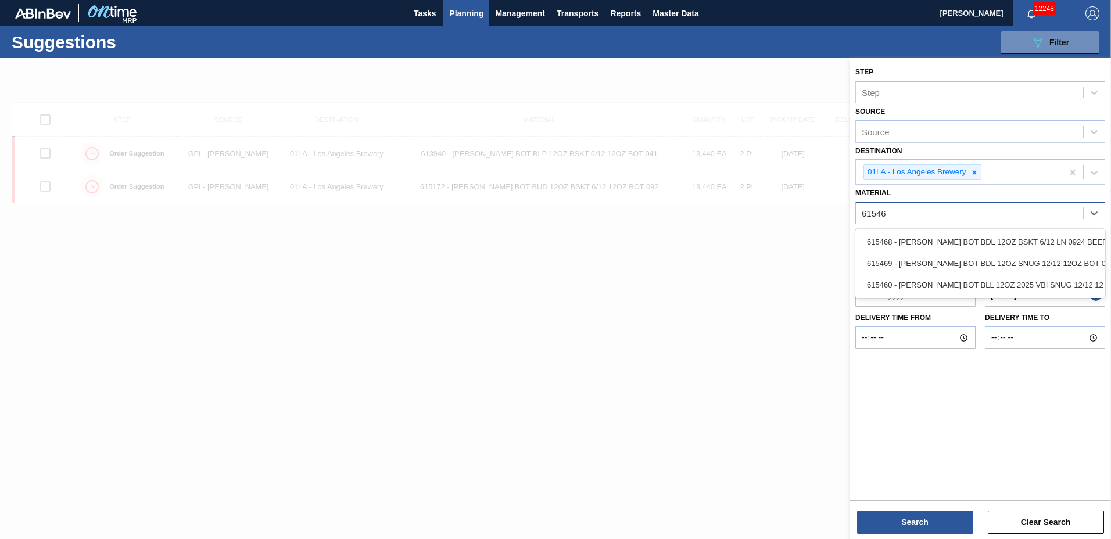
type input "615469"
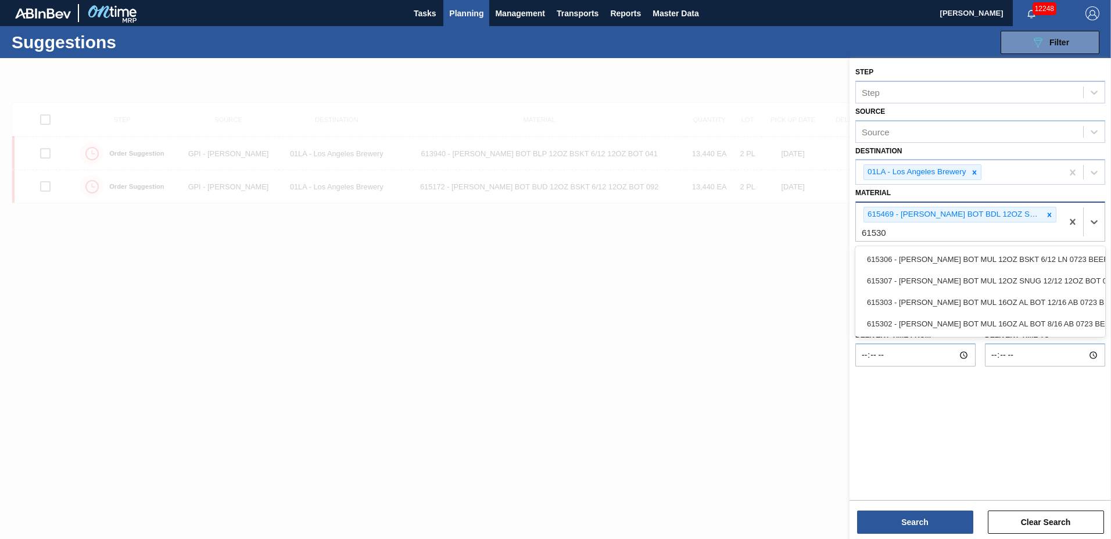
type input "615307"
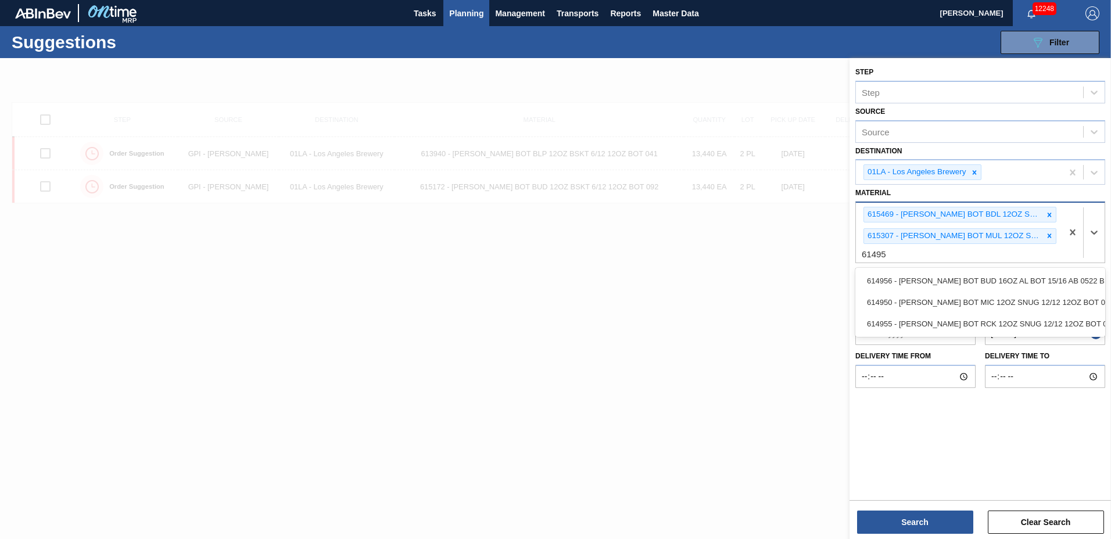
type input "614955"
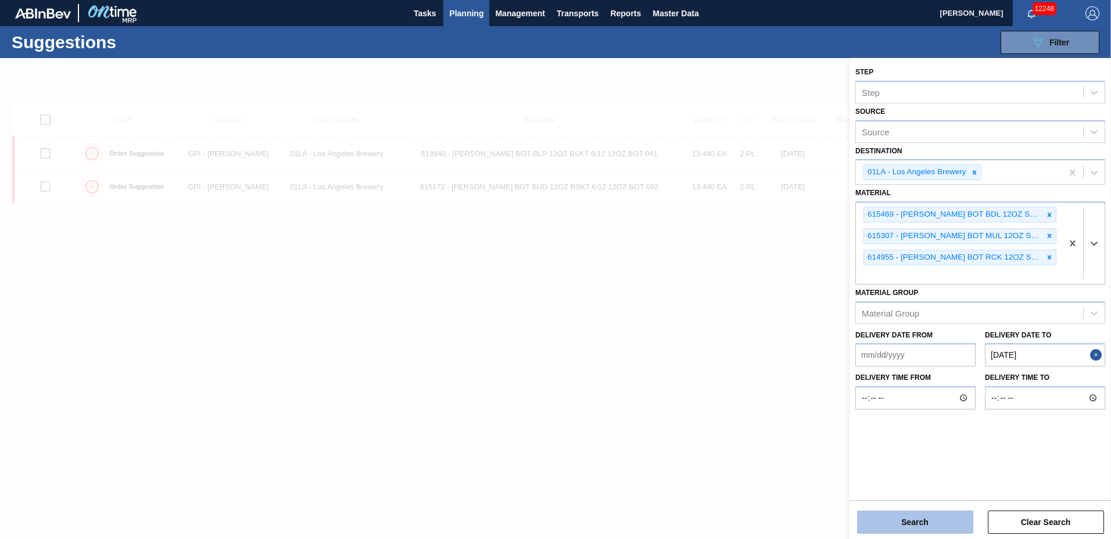
click at [902, 518] on button "Search" at bounding box center [915, 522] width 116 height 23
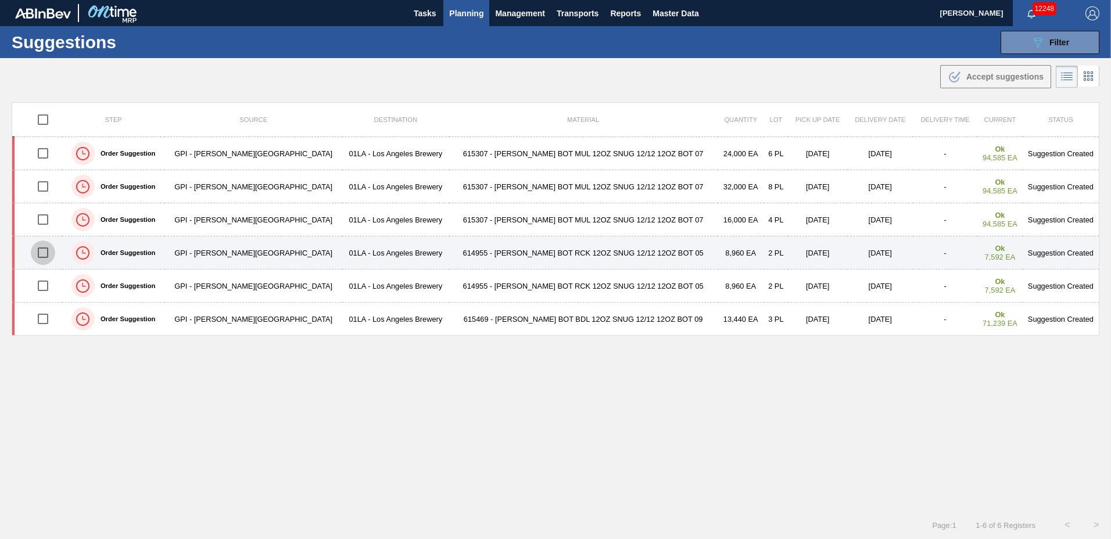
click at [49, 253] on input "checkbox" at bounding box center [43, 253] width 24 height 24
checkbox input "true"
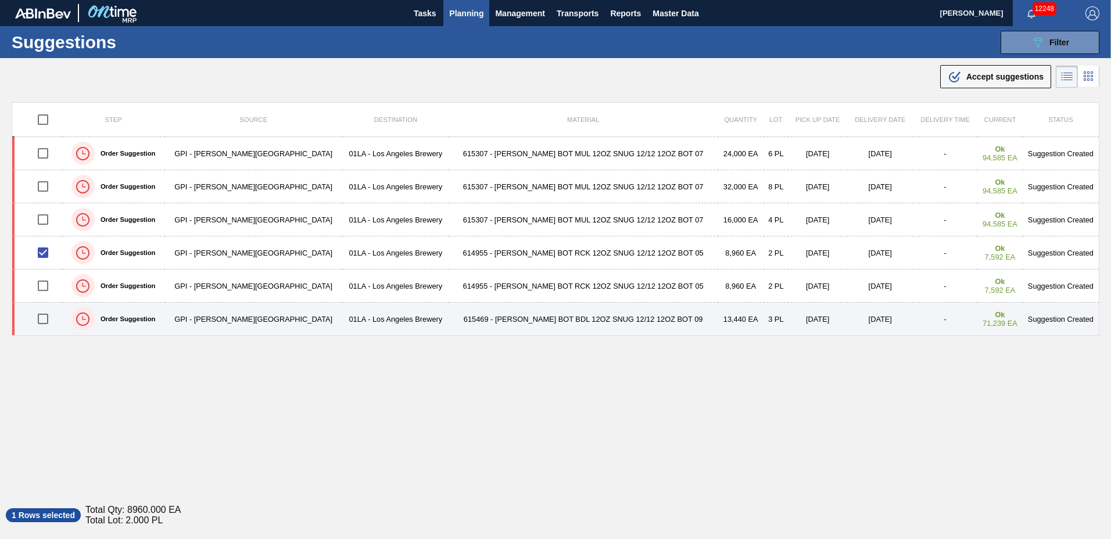
click at [44, 319] on input "checkbox" at bounding box center [43, 319] width 24 height 24
checkbox input "true"
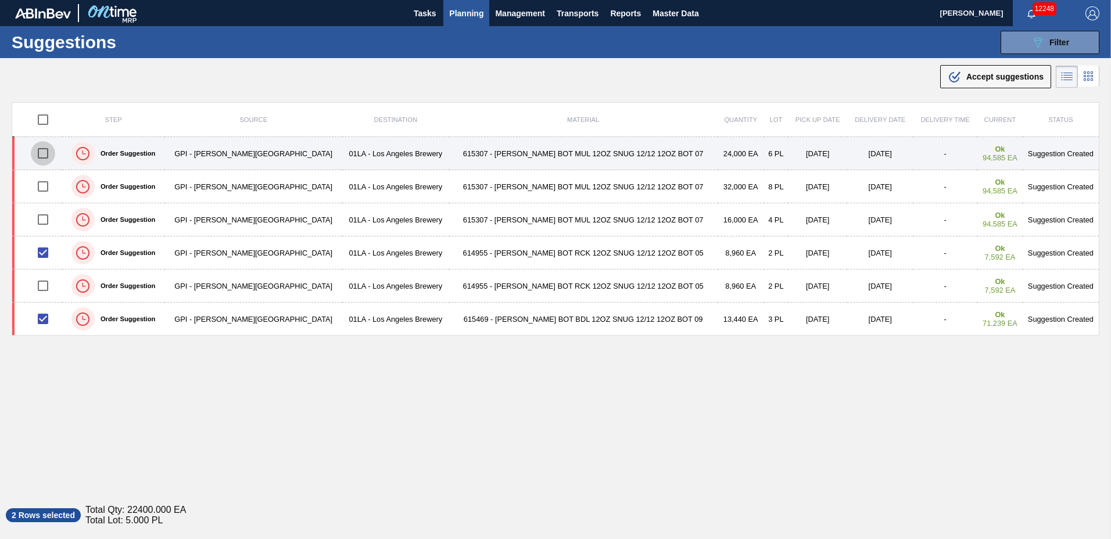
click at [48, 153] on input "checkbox" at bounding box center [43, 153] width 24 height 24
checkbox input "true"
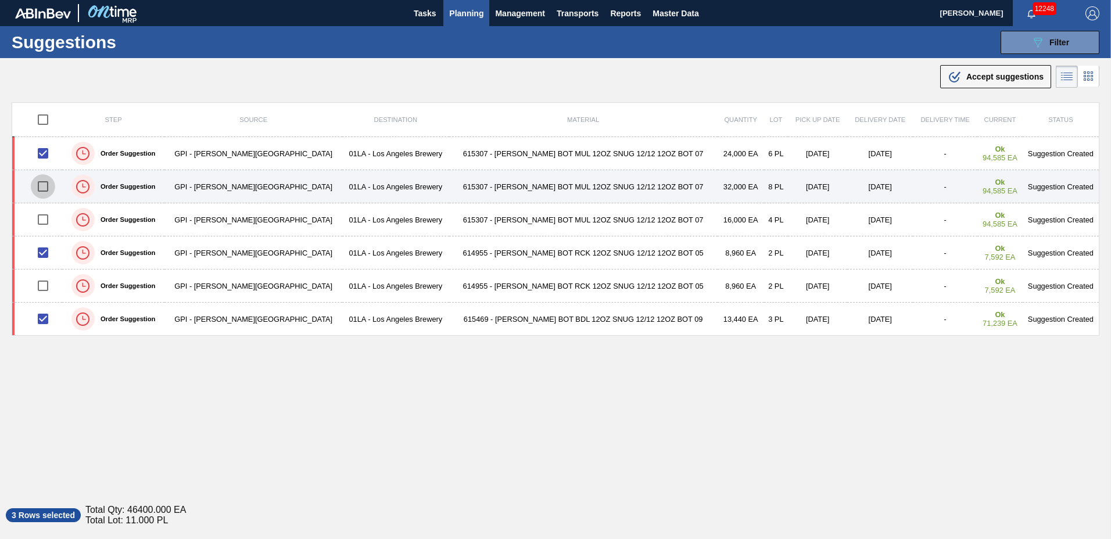
click at [48, 186] on input "checkbox" at bounding box center [43, 186] width 24 height 24
checkbox input "true"
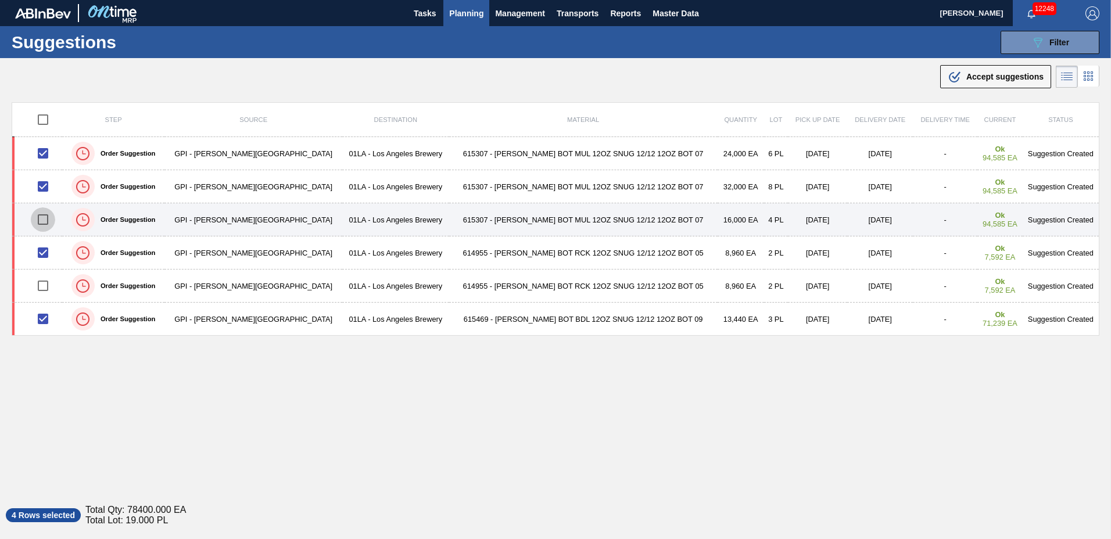
click at [44, 220] on input "checkbox" at bounding box center [43, 219] width 24 height 24
checkbox input "false"
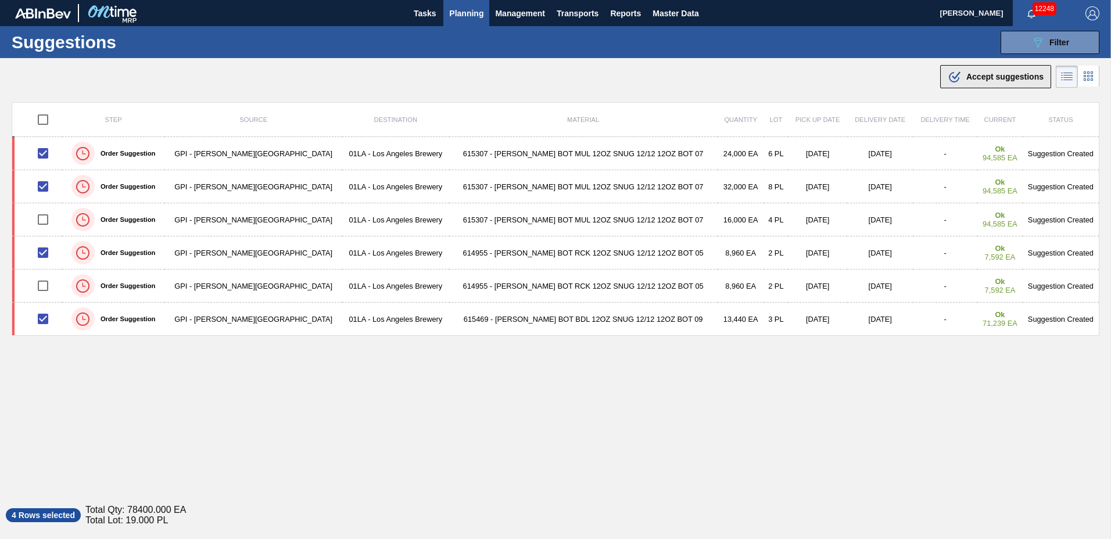
click at [996, 78] on span "Accept suggestions" at bounding box center [1004, 76] width 77 height 9
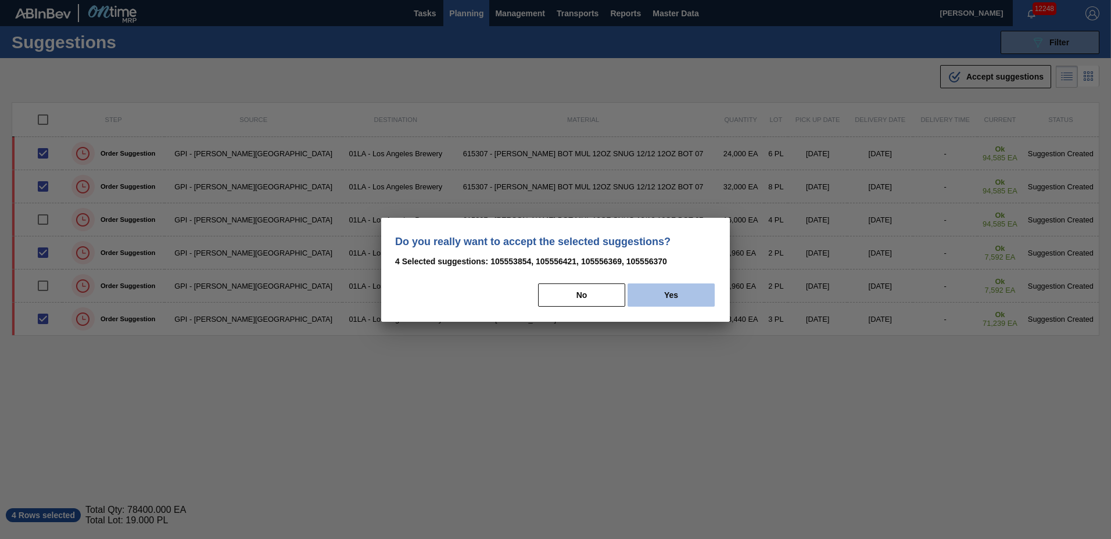
click at [671, 293] on button "Yes" at bounding box center [670, 294] width 87 height 23
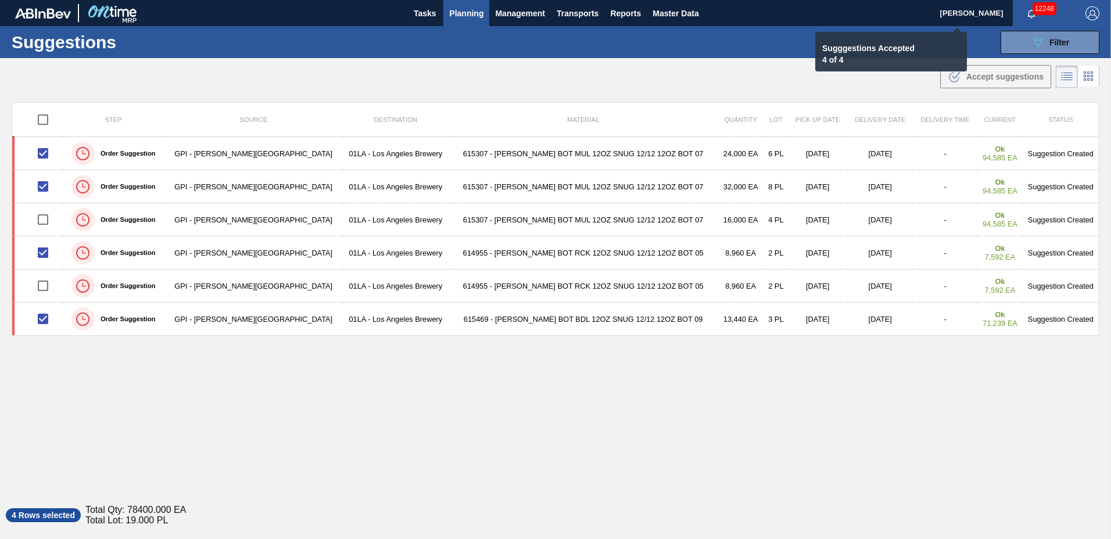
checkbox input "false"
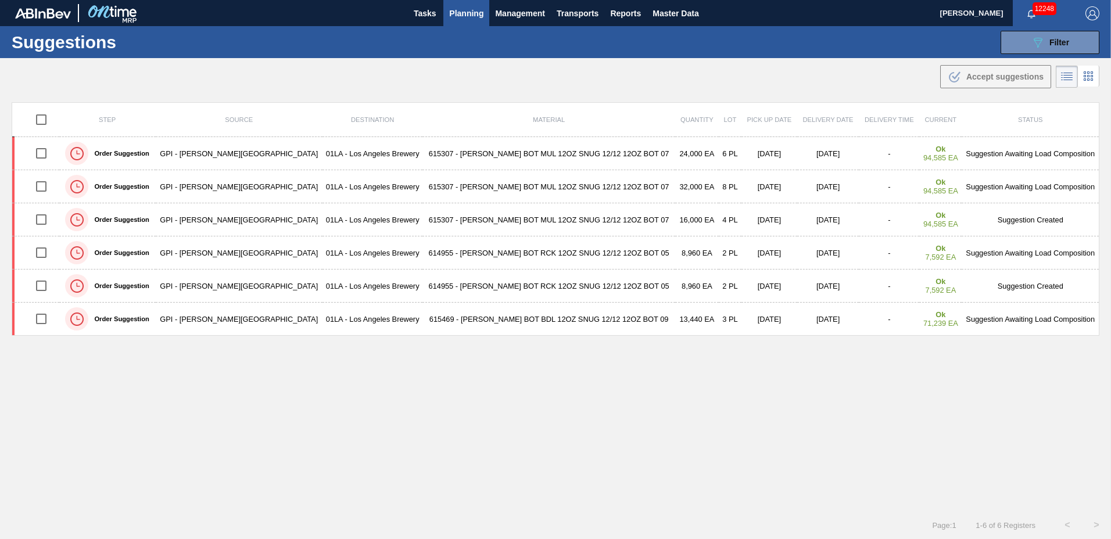
click at [475, 13] on span "Planning" at bounding box center [466, 13] width 34 height 14
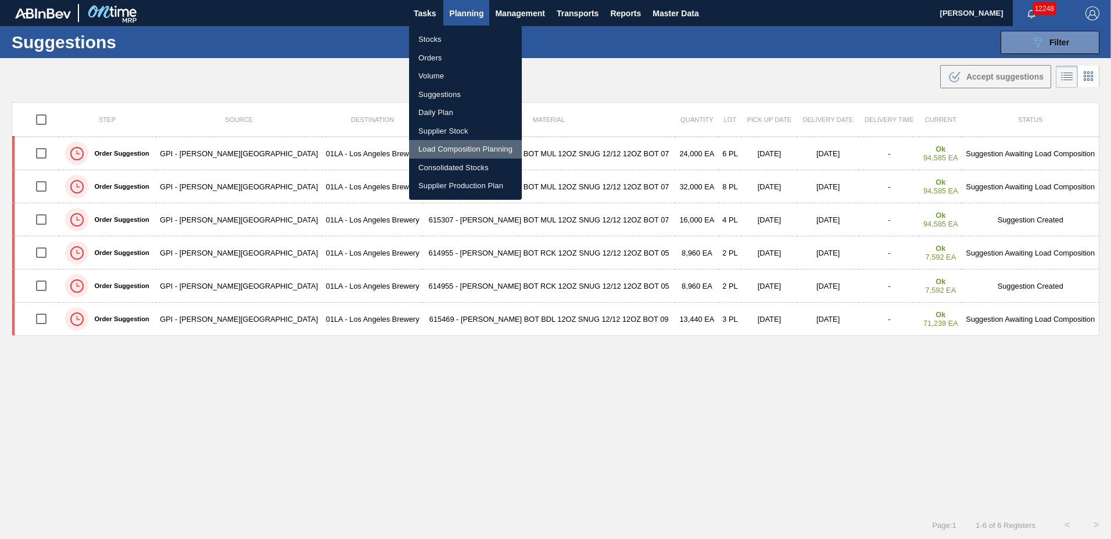
click at [456, 146] on li "Load Composition Planning" at bounding box center [465, 149] width 113 height 19
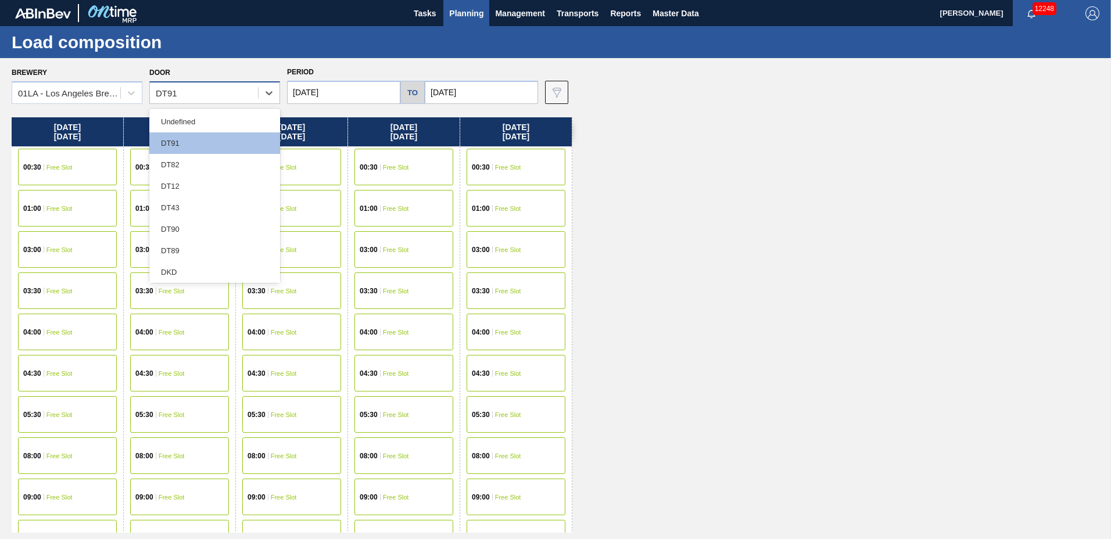
click at [184, 94] on div "DT91" at bounding box center [204, 93] width 108 height 17
click at [199, 207] on div "DT43" at bounding box center [214, 207] width 131 height 21
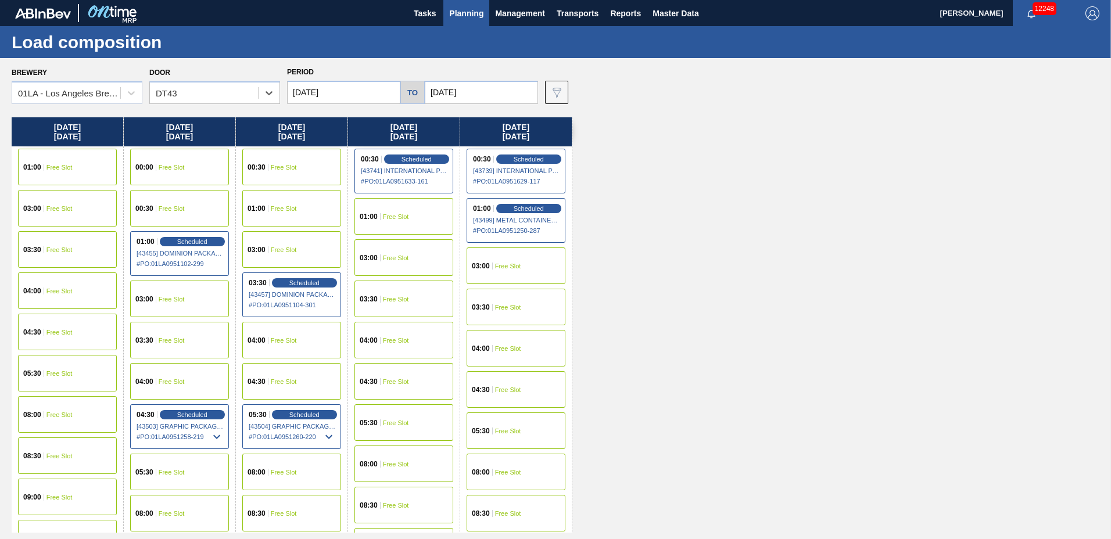
click at [464, 95] on input "[DATE]" at bounding box center [481, 92] width 113 height 23
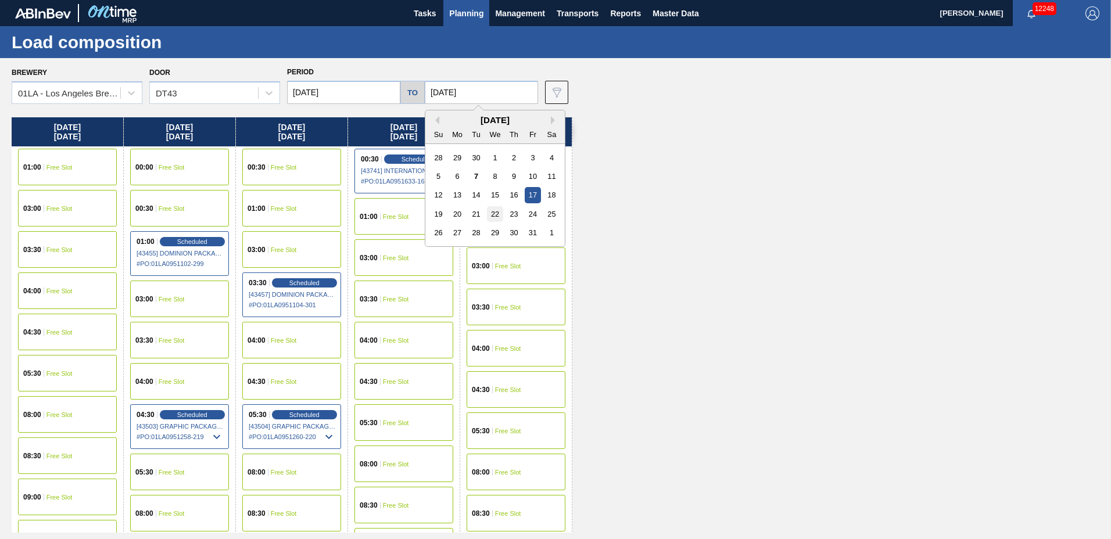
click at [500, 218] on div "22" at bounding box center [495, 214] width 16 height 16
type input "[DATE]"
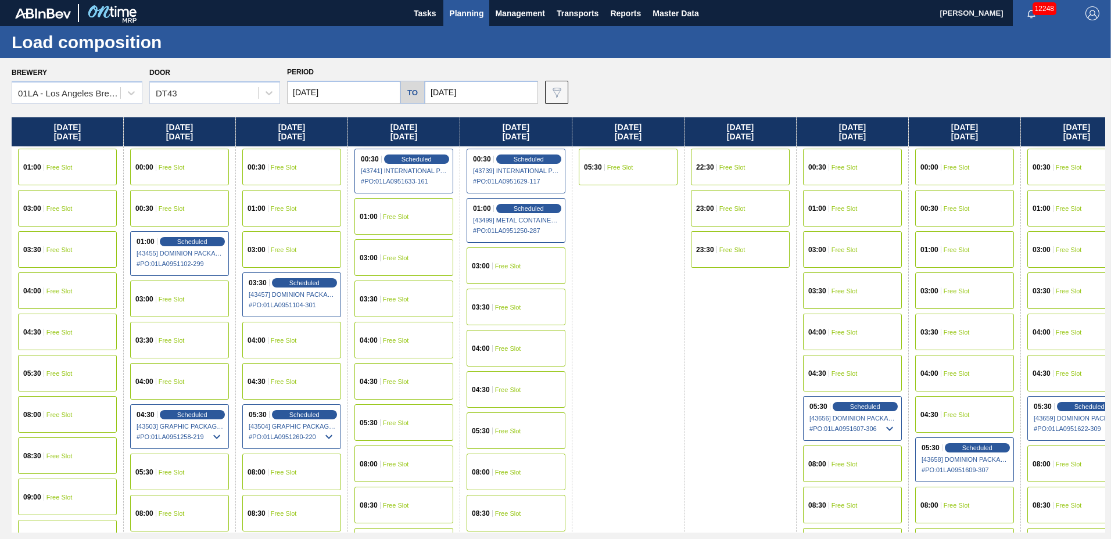
scroll to position [446, 0]
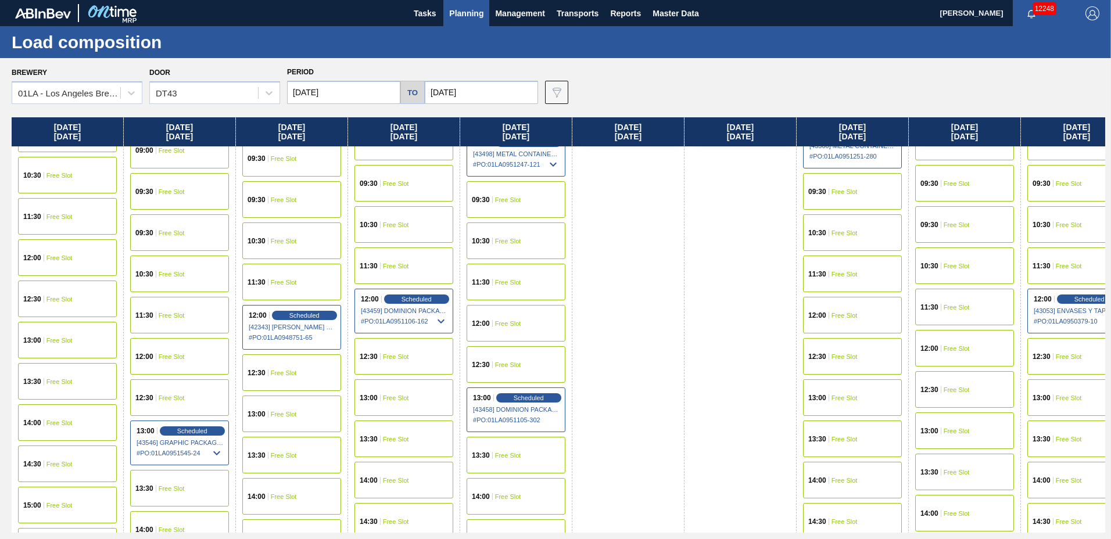
click at [844, 314] on span "Free Slot" at bounding box center [844, 315] width 26 height 7
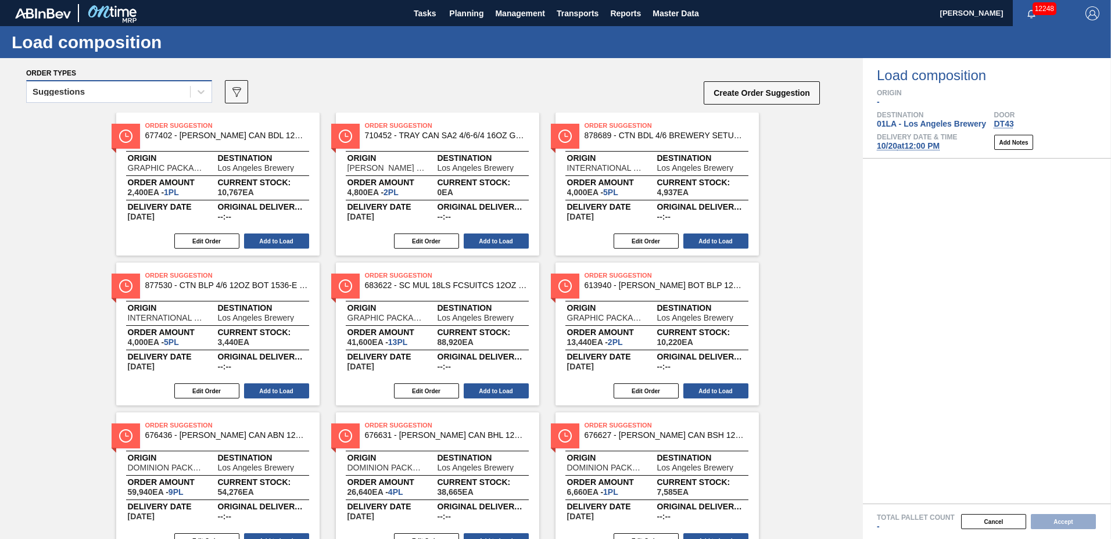
click at [109, 96] on div "Suggestions" at bounding box center [108, 92] width 163 height 17
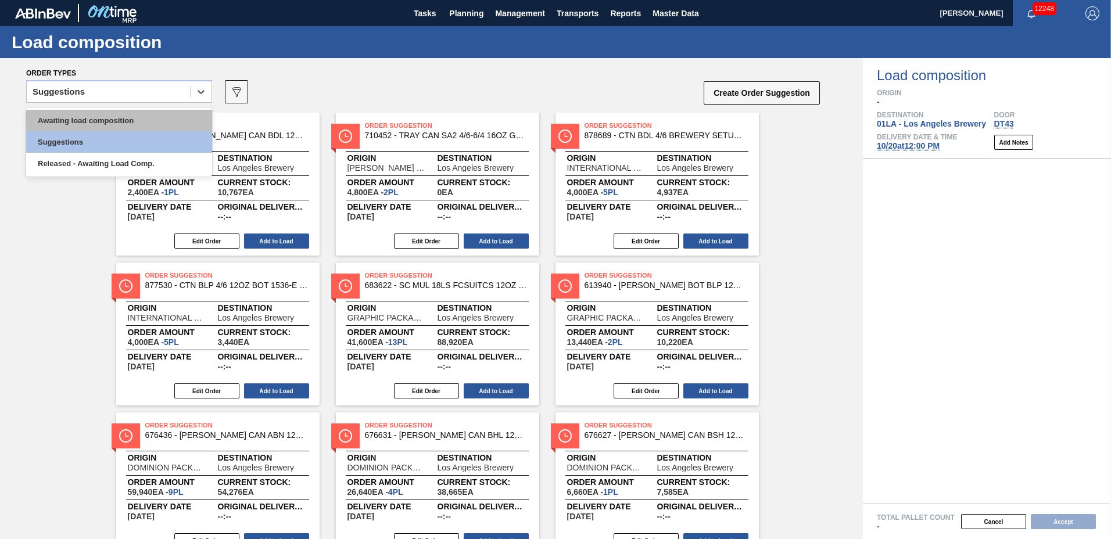
click at [101, 123] on div "Awaiting load composition" at bounding box center [119, 120] width 186 height 21
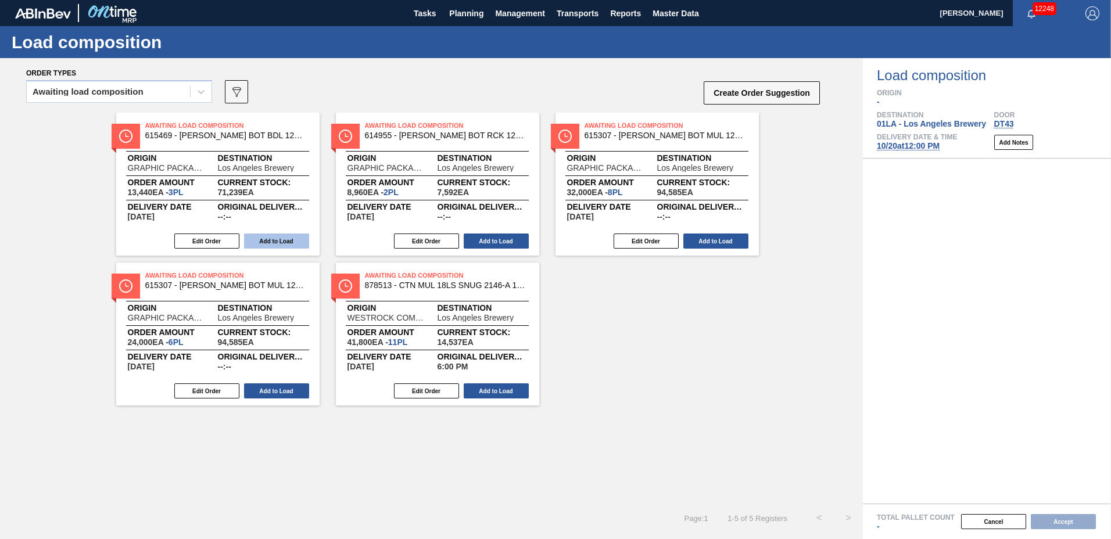
click at [265, 242] on button "Add to Load" at bounding box center [276, 241] width 65 height 15
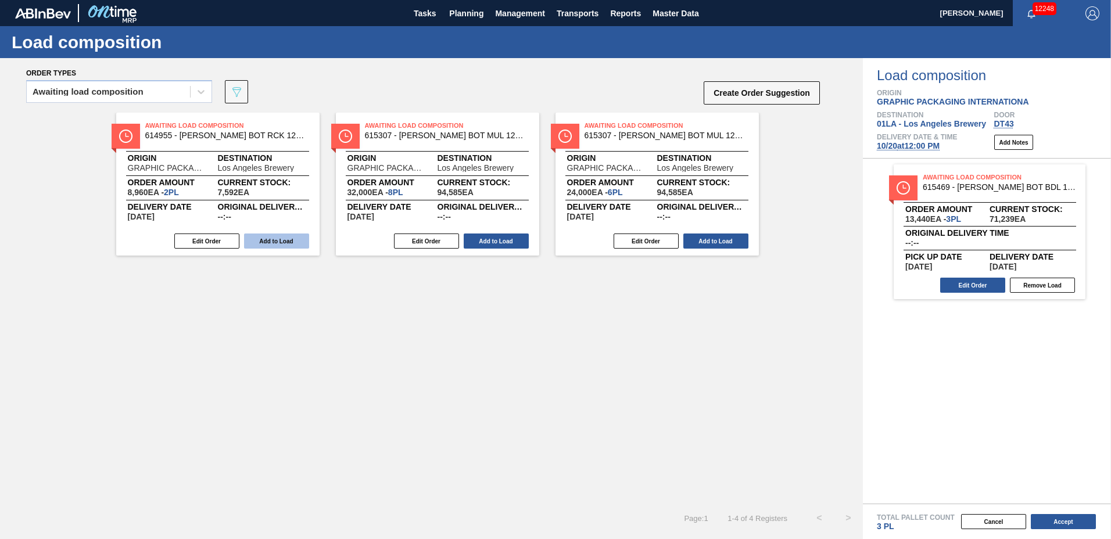
click at [265, 242] on button "Add to Load" at bounding box center [276, 241] width 65 height 15
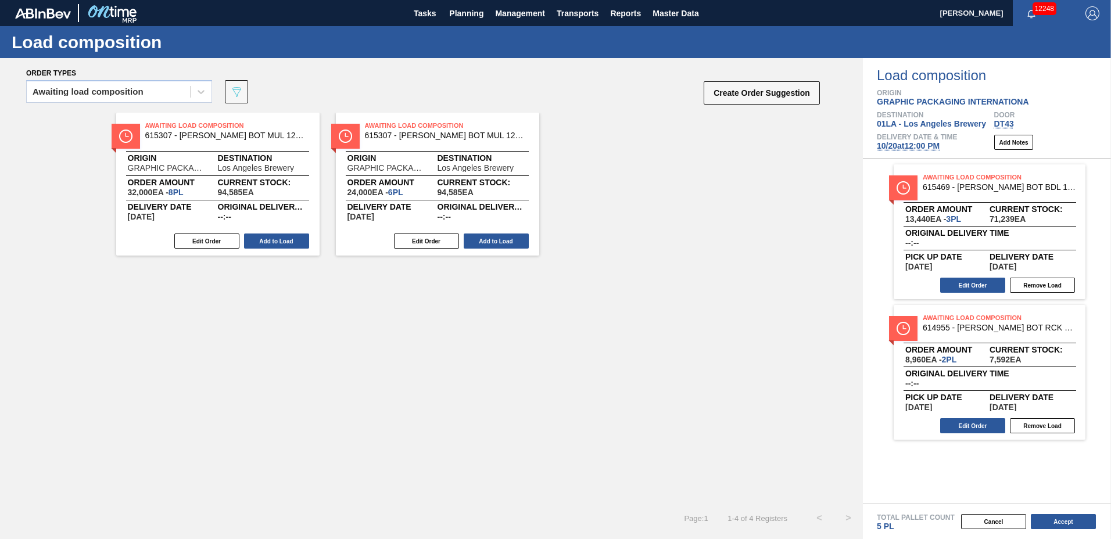
click at [265, 242] on button "Add to Load" at bounding box center [276, 241] width 65 height 15
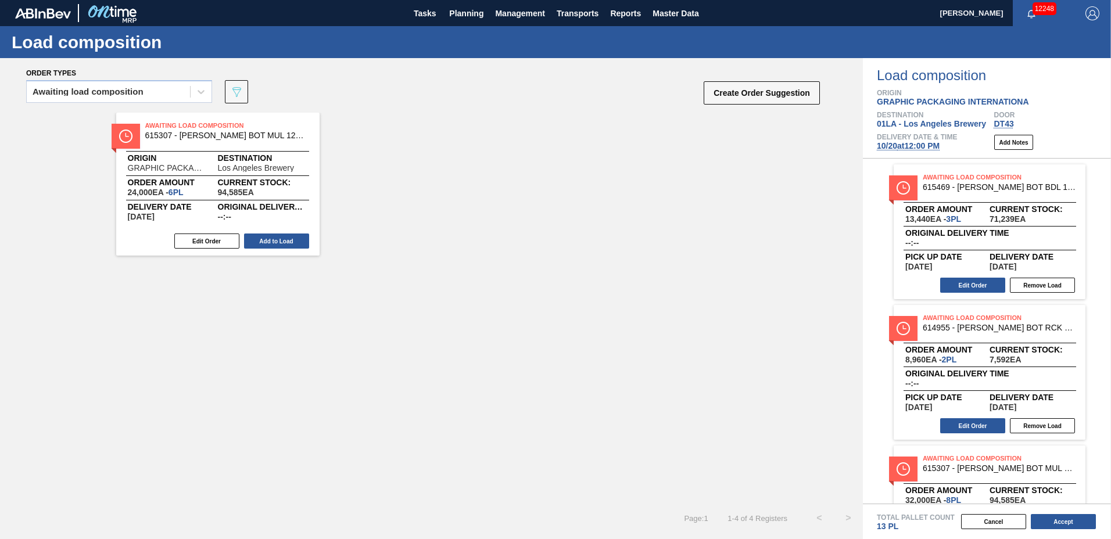
click at [265, 242] on button "Add to Load" at bounding box center [276, 241] width 65 height 15
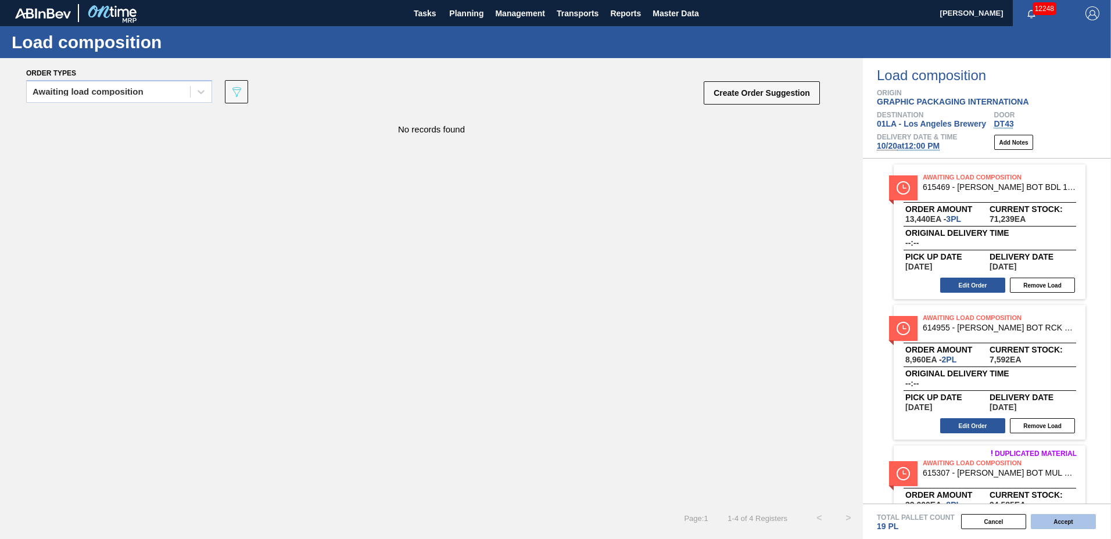
click at [1073, 521] on button "Accept" at bounding box center [1063, 521] width 65 height 15
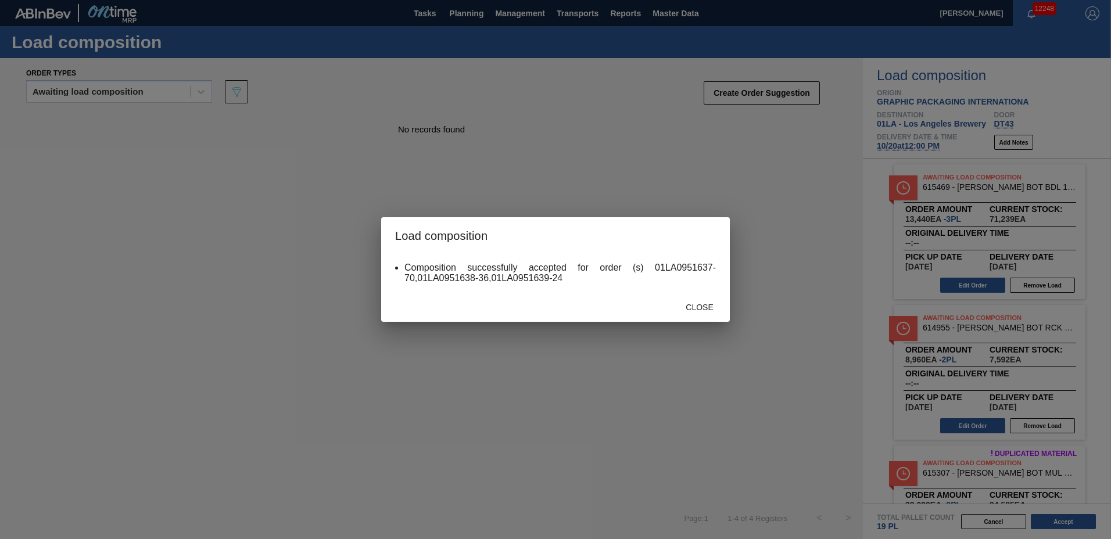
click at [706, 296] on div "Close" at bounding box center [699, 306] width 51 height 21
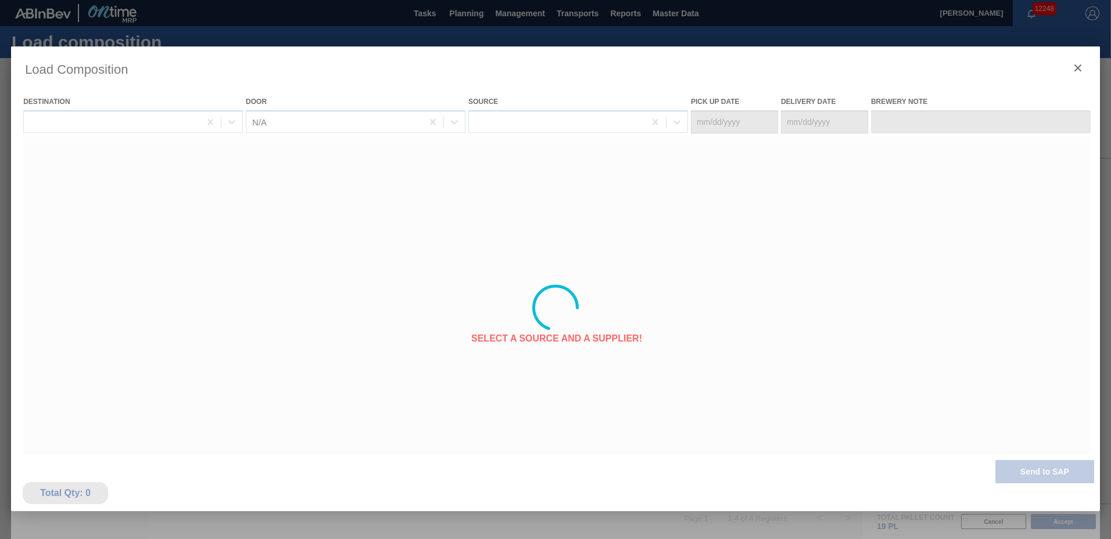
type Date "[DATE]"
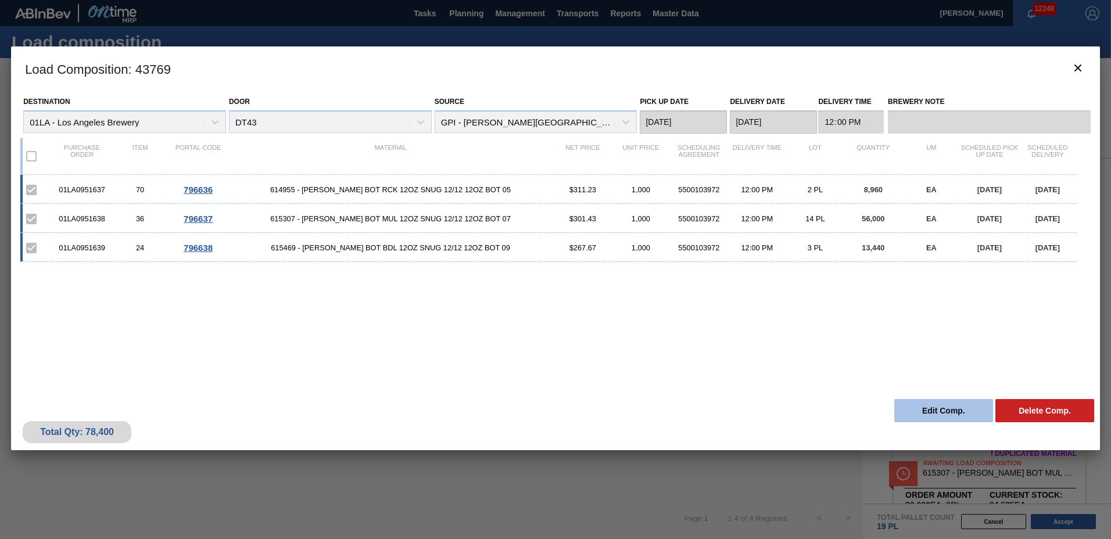
click at [960, 408] on button "Edit Comp." at bounding box center [943, 410] width 99 height 23
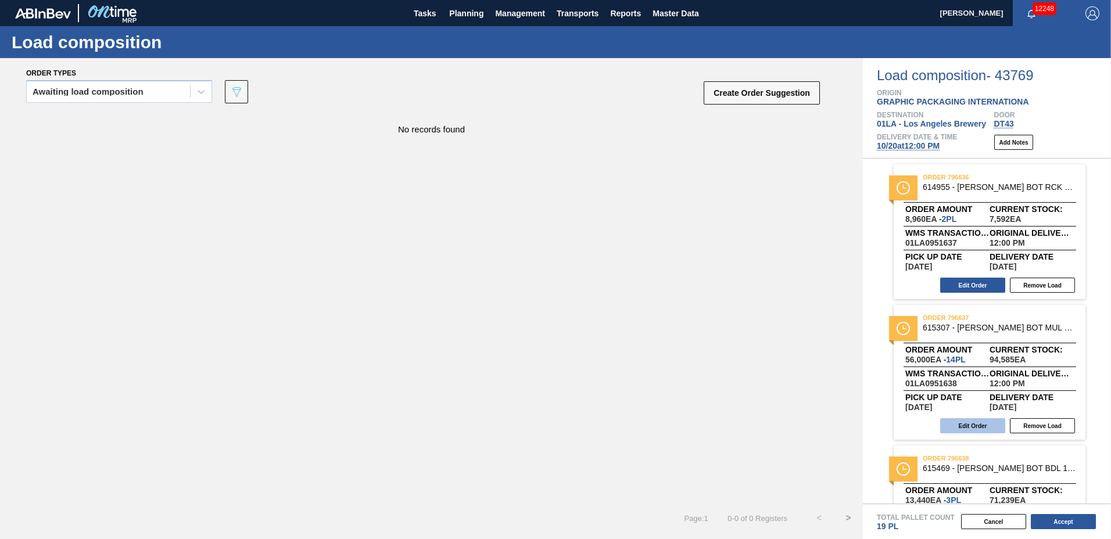
click at [985, 421] on button "Edit Order" at bounding box center [972, 425] width 65 height 15
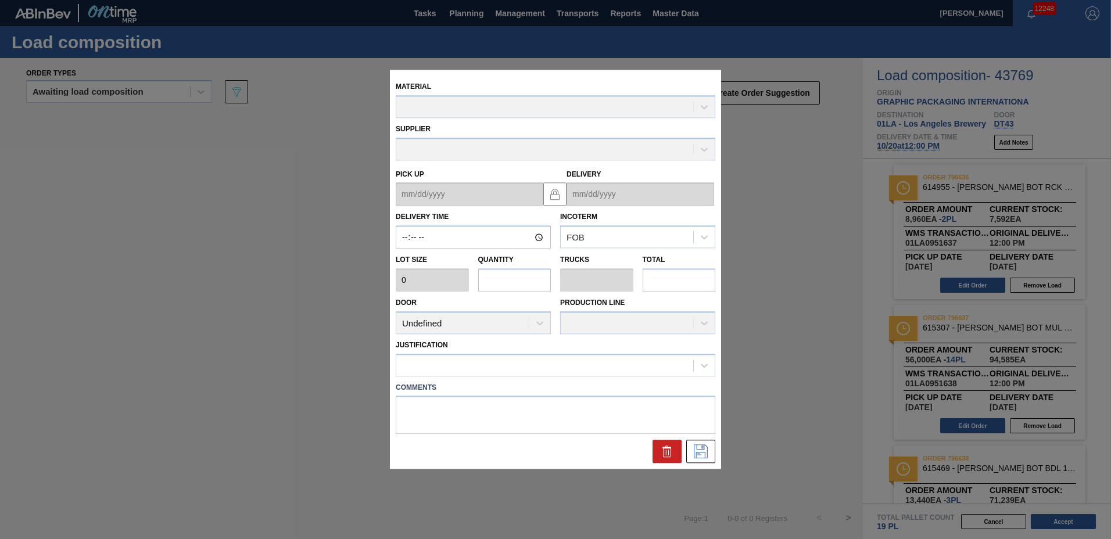
type input "12:00:00"
type input "4,000"
type input "14"
type input "0.538"
type input "56,000"
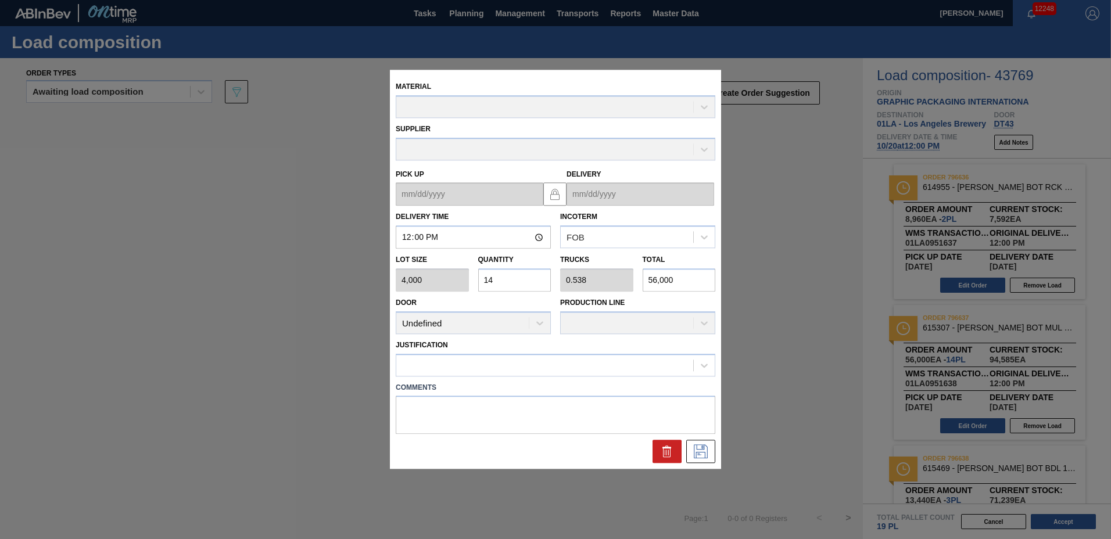
type up "[DATE]"
type input "[DATE]"
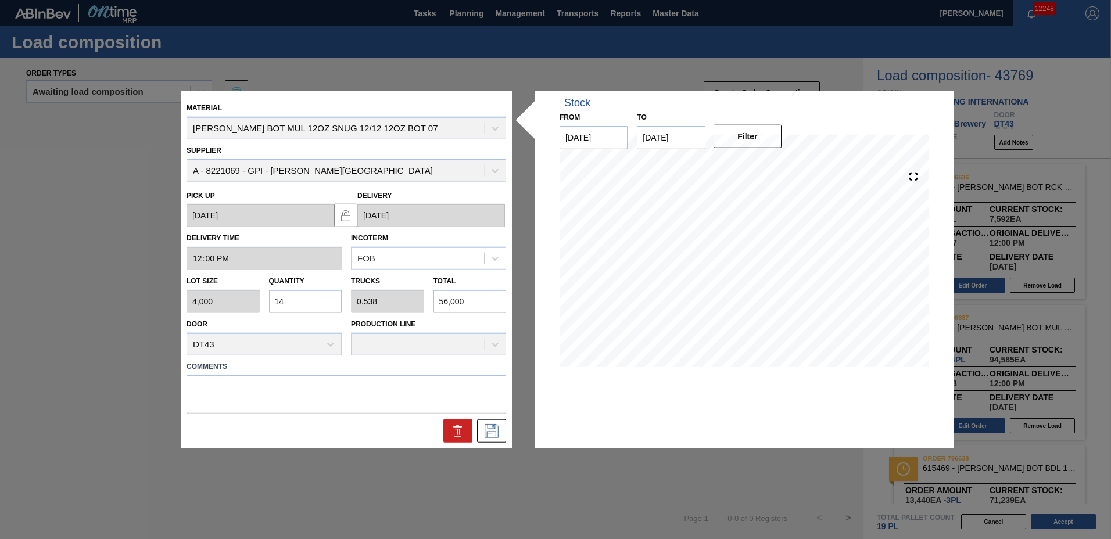
click at [297, 302] on input "14" at bounding box center [305, 301] width 73 height 23
type input "1"
type input "0.038"
type input "4,000"
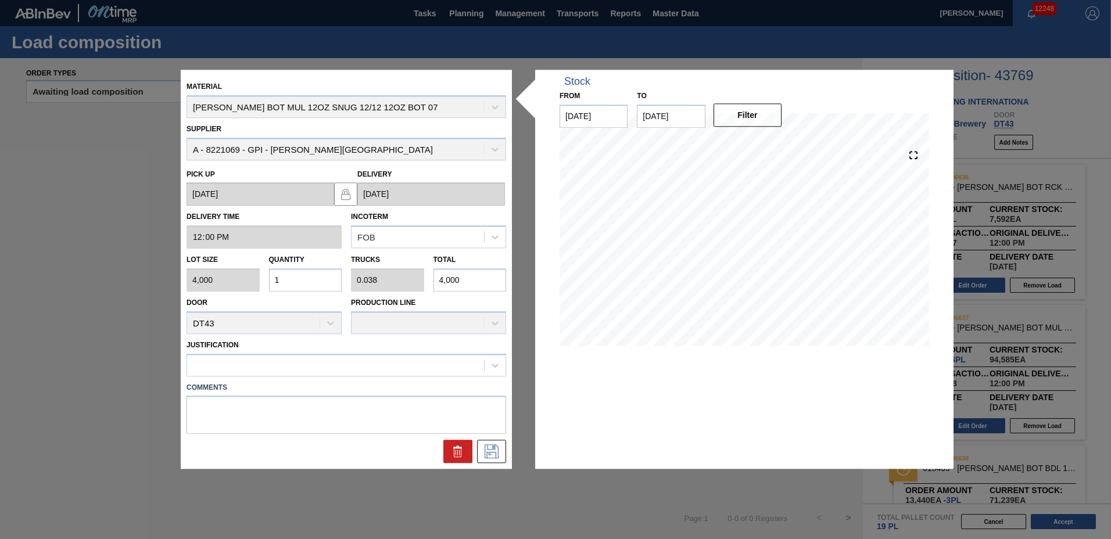
type input "16"
type input "0.615"
type input "64,000"
type input "16"
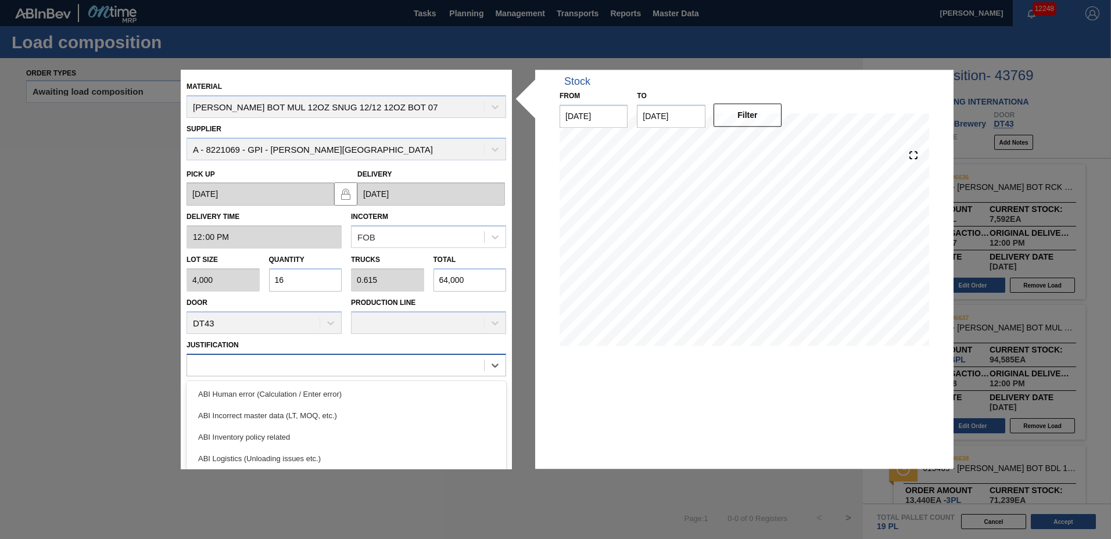
click at [296, 372] on div at bounding box center [335, 365] width 297 height 17
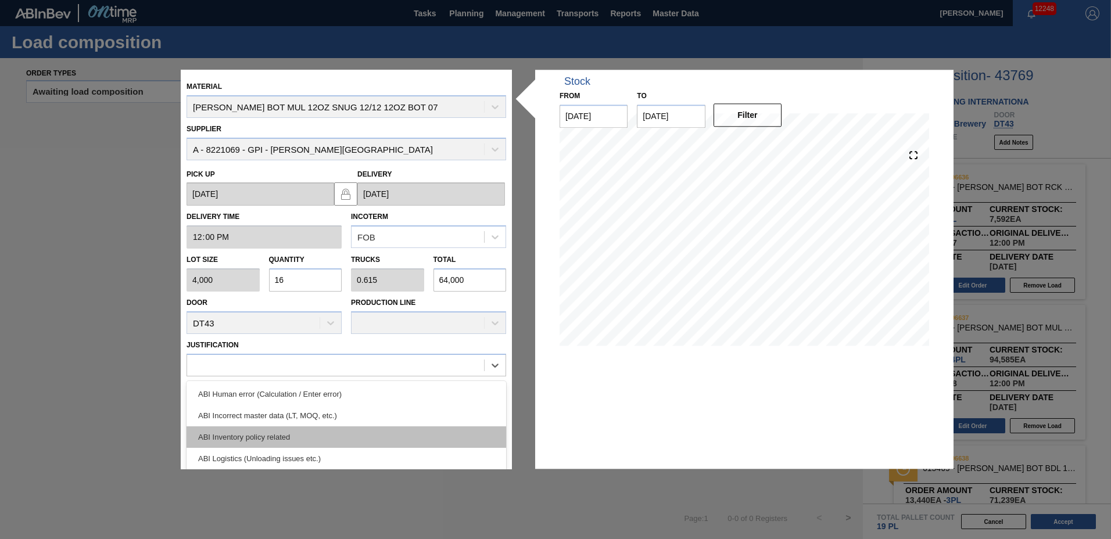
click at [260, 433] on div "ABI Inventory policy related" at bounding box center [346, 436] width 320 height 21
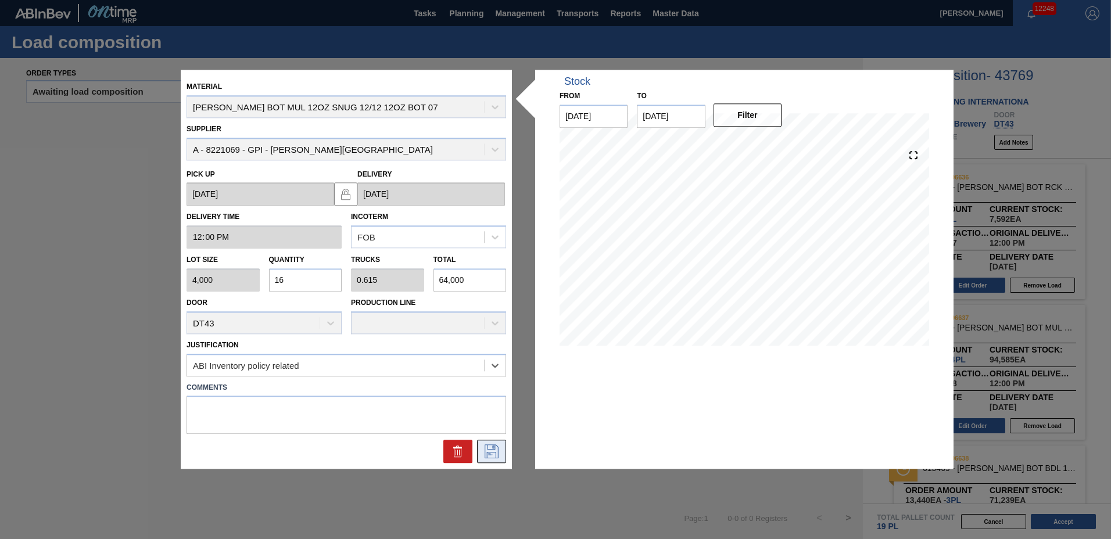
click at [487, 444] on button at bounding box center [491, 451] width 29 height 23
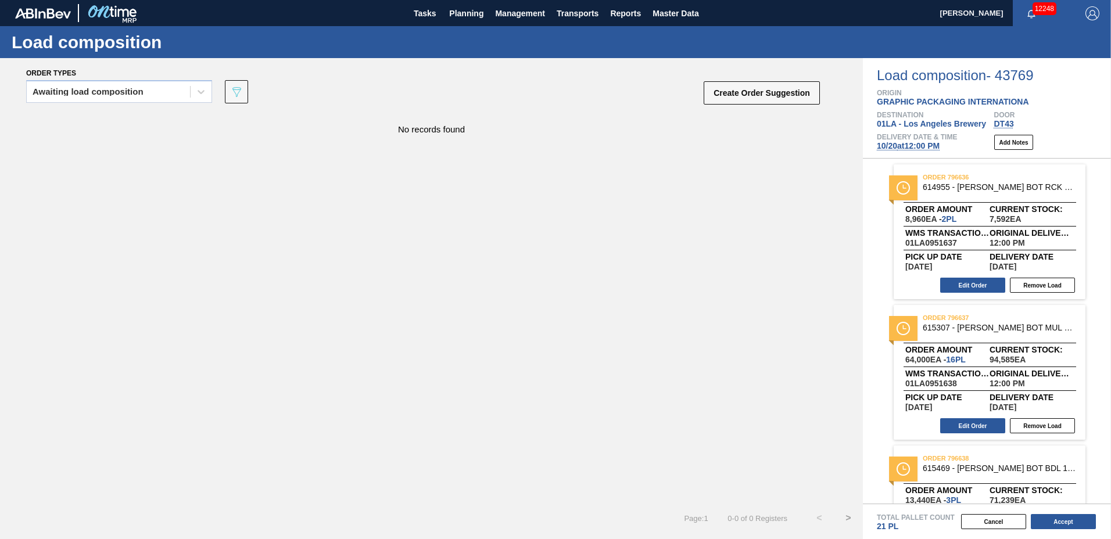
scroll to position [82, 0]
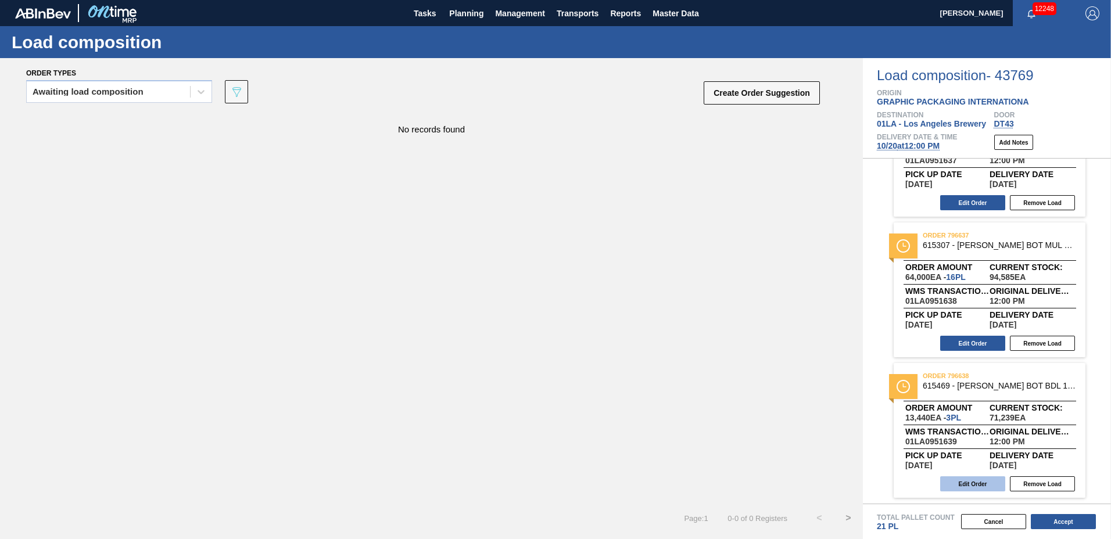
click at [972, 486] on button "Edit Order" at bounding box center [972, 483] width 65 height 15
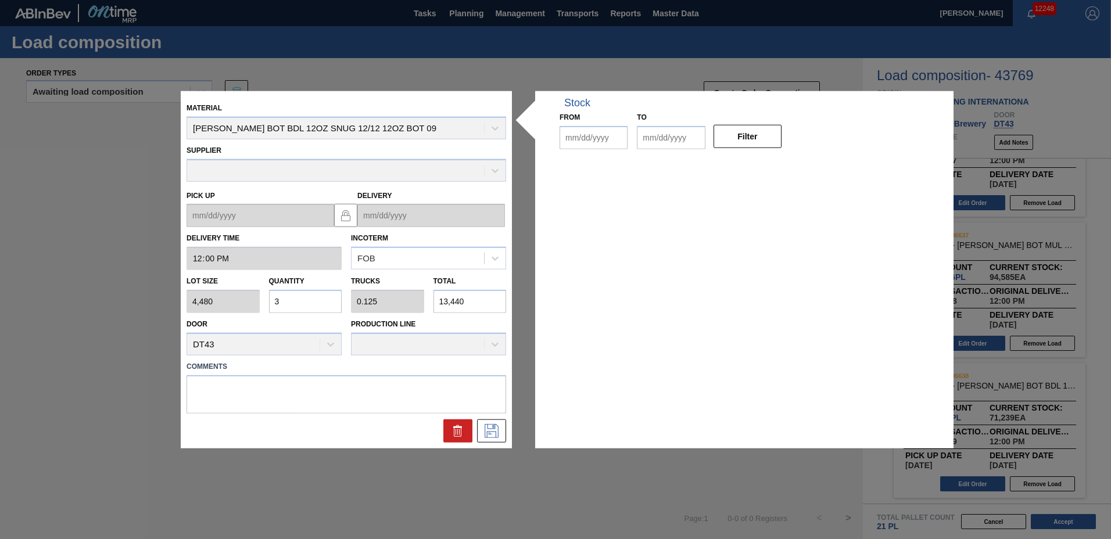
type input "12:00:00"
type input "4,480"
type input "3"
type input "0.125"
type input "13,440"
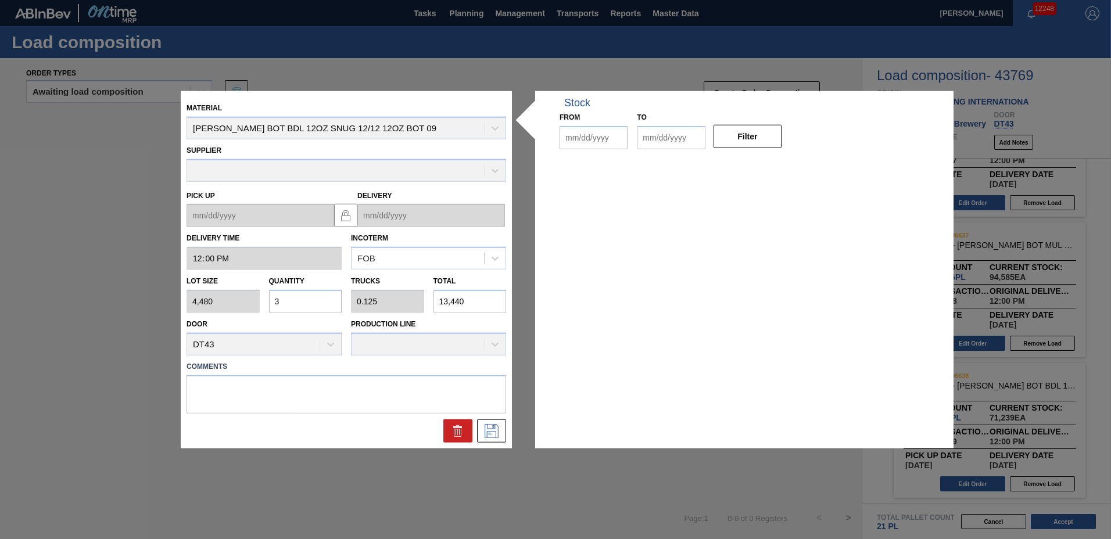
type up "[DATE]"
type input "[DATE]"
click at [326, 299] on input "3" at bounding box center [305, 301] width 73 height 23
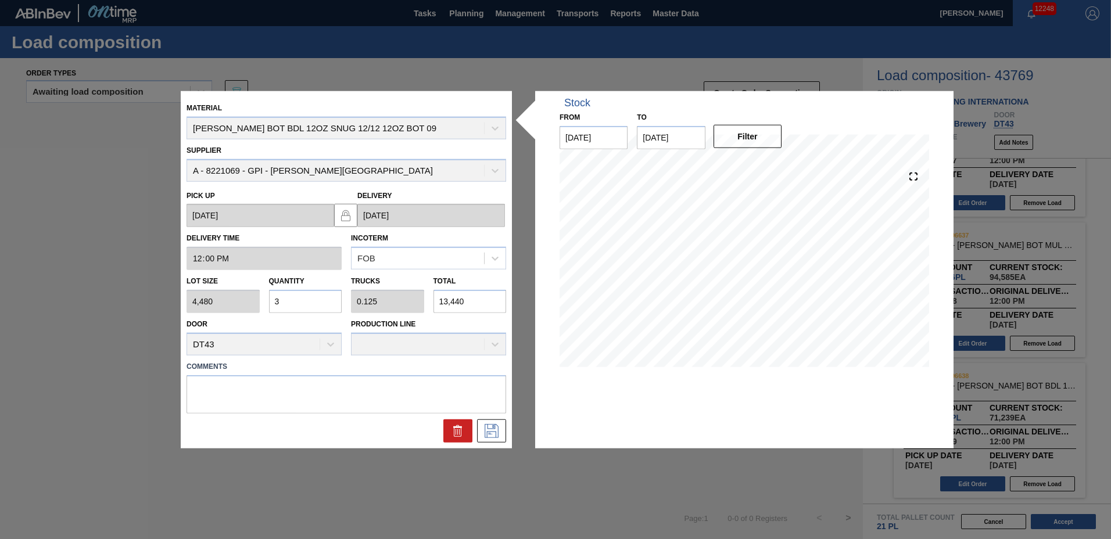
type input "0"
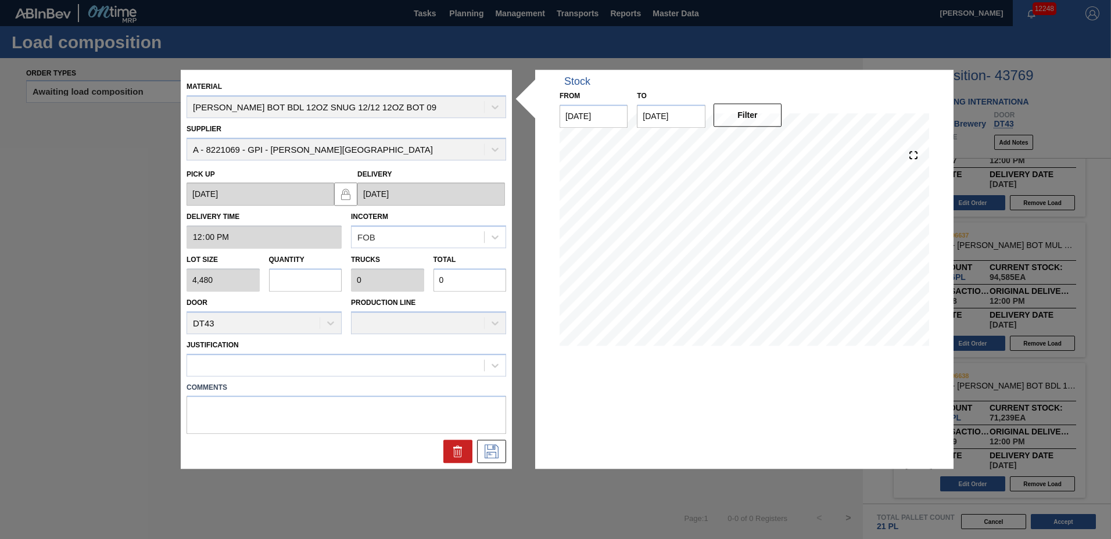
type input "6"
type input "0.25"
type input "26,880"
type input "6"
click at [297, 376] on div "Comments" at bounding box center [346, 405] width 329 height 58
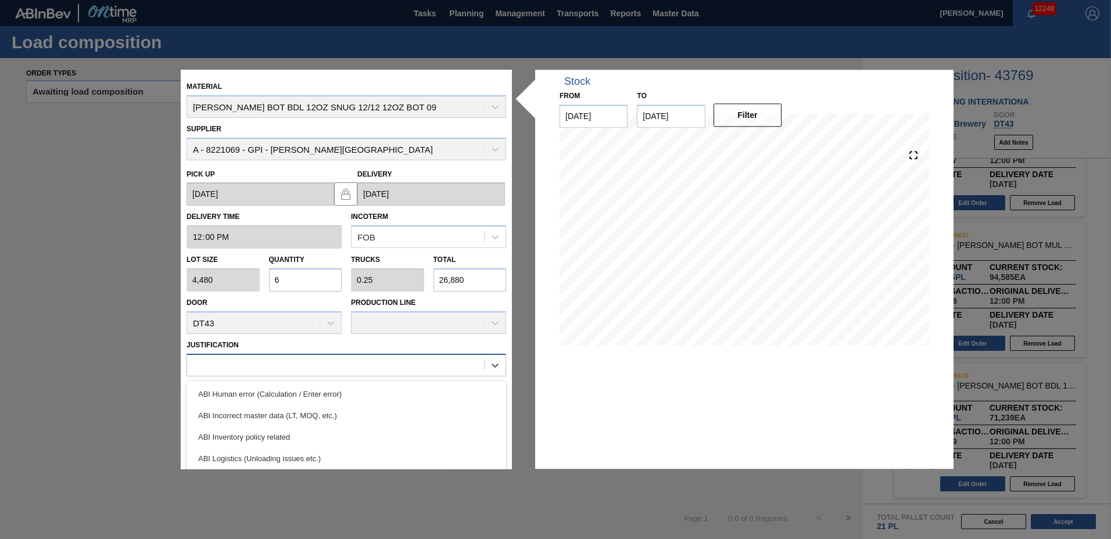
click at [296, 371] on div at bounding box center [335, 365] width 297 height 17
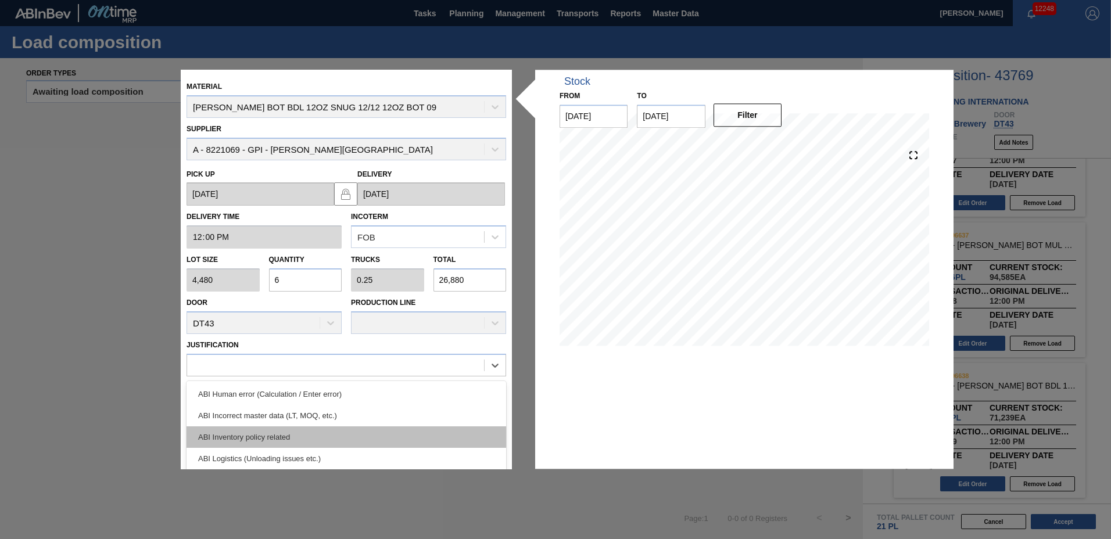
click at [270, 432] on div "ABI Inventory policy related" at bounding box center [346, 436] width 320 height 21
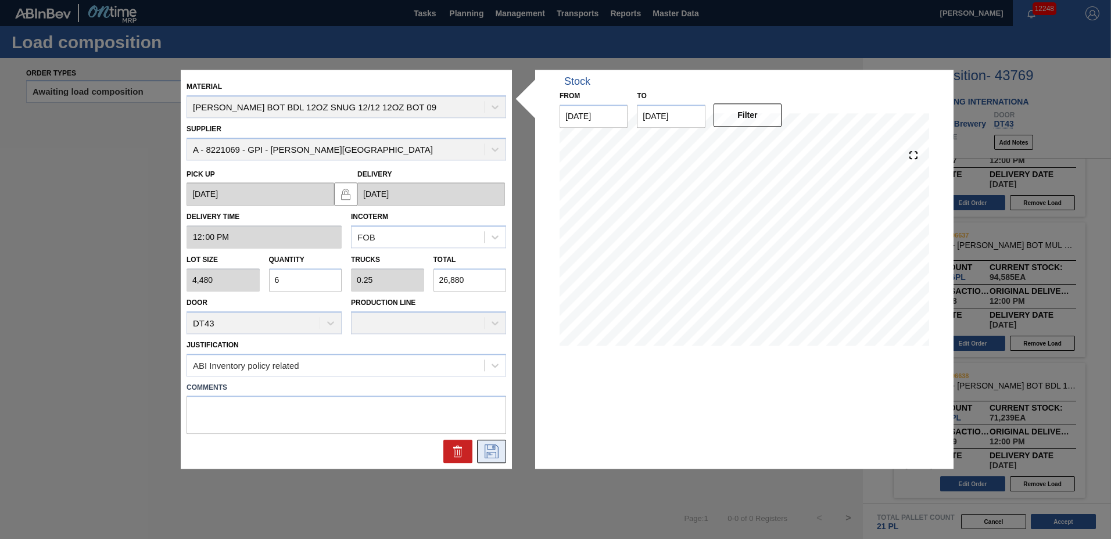
click at [491, 454] on icon at bounding box center [491, 452] width 19 height 14
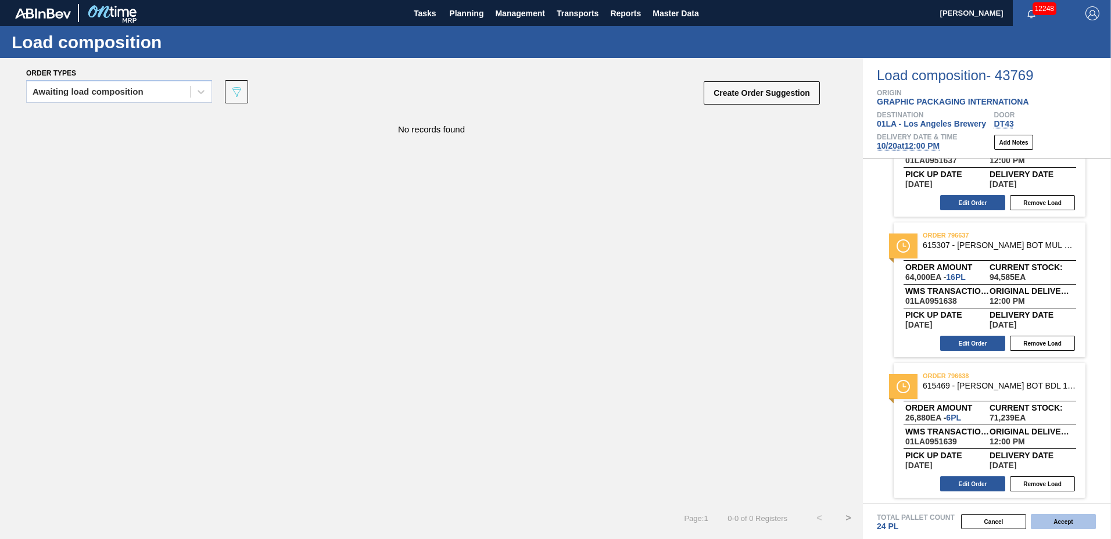
click at [1068, 521] on button "Accept" at bounding box center [1063, 521] width 65 height 15
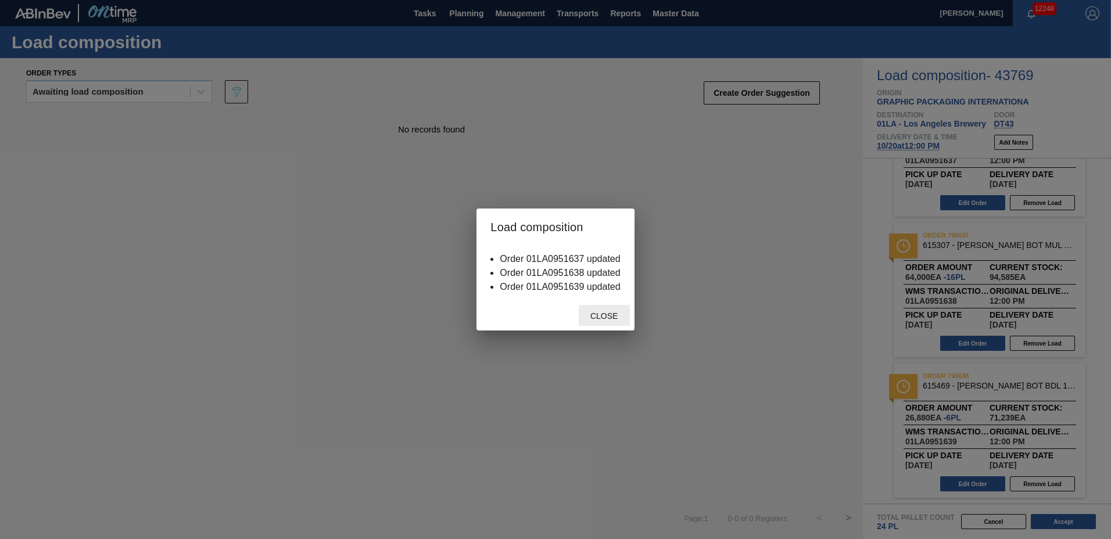
click at [612, 314] on span "Close" at bounding box center [604, 315] width 46 height 9
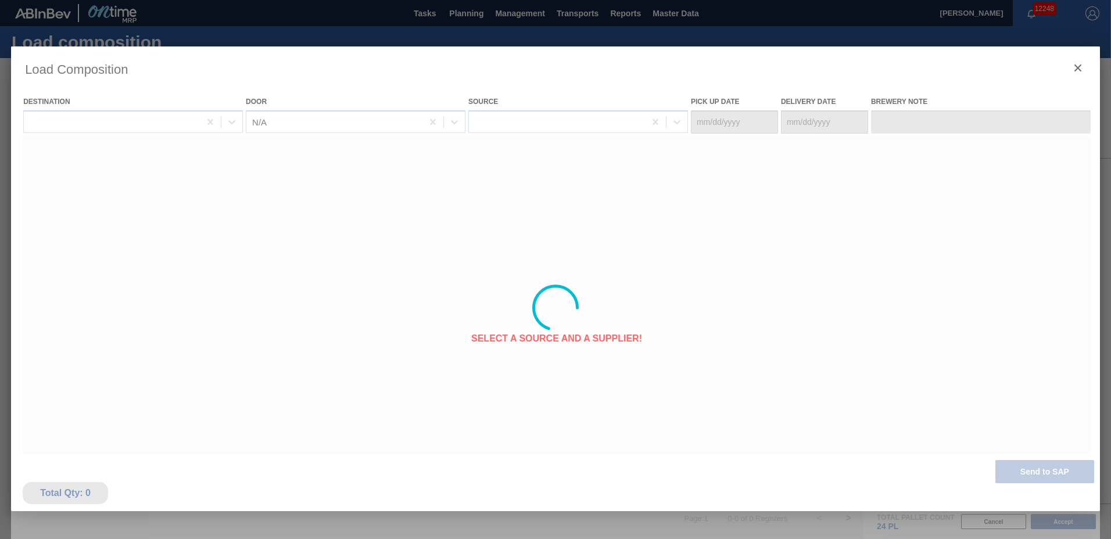
type Date "[DATE]"
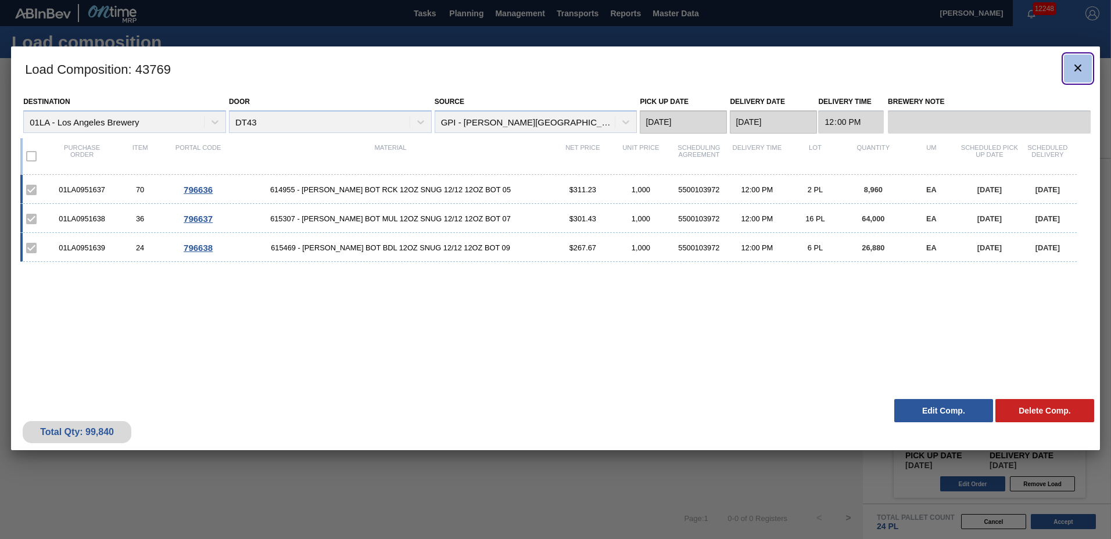
click at [1081, 71] on icon "botão de ícone" at bounding box center [1078, 68] width 14 height 14
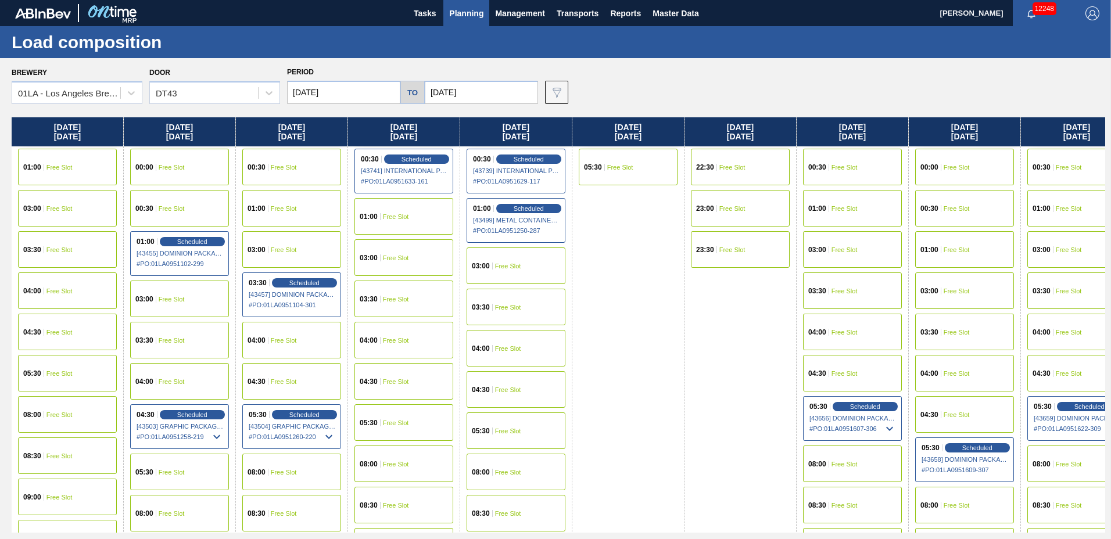
click at [458, 16] on span "Planning" at bounding box center [466, 13] width 34 height 14
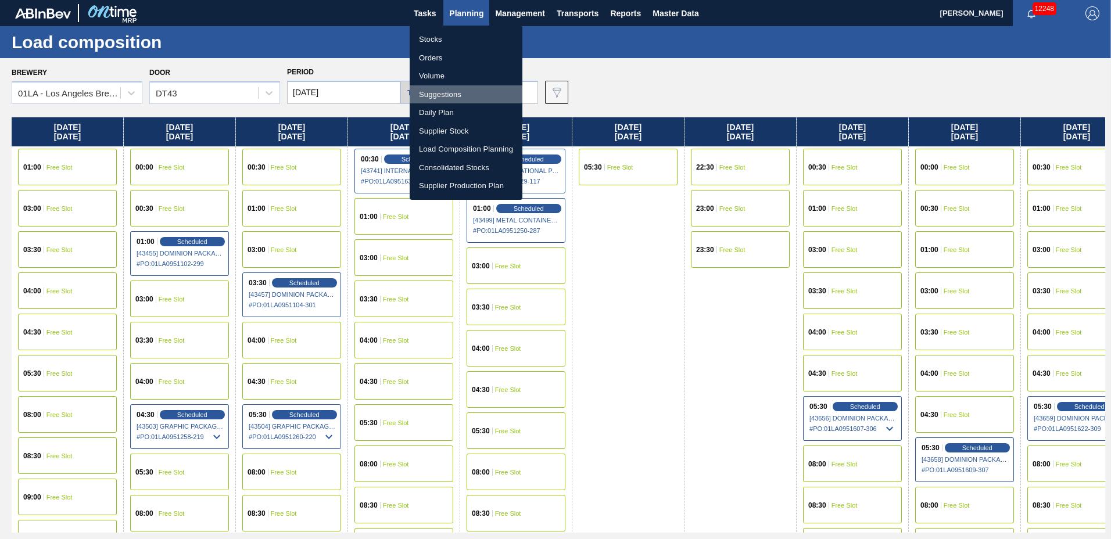
click at [440, 87] on li "Suggestions" at bounding box center [466, 94] width 113 height 19
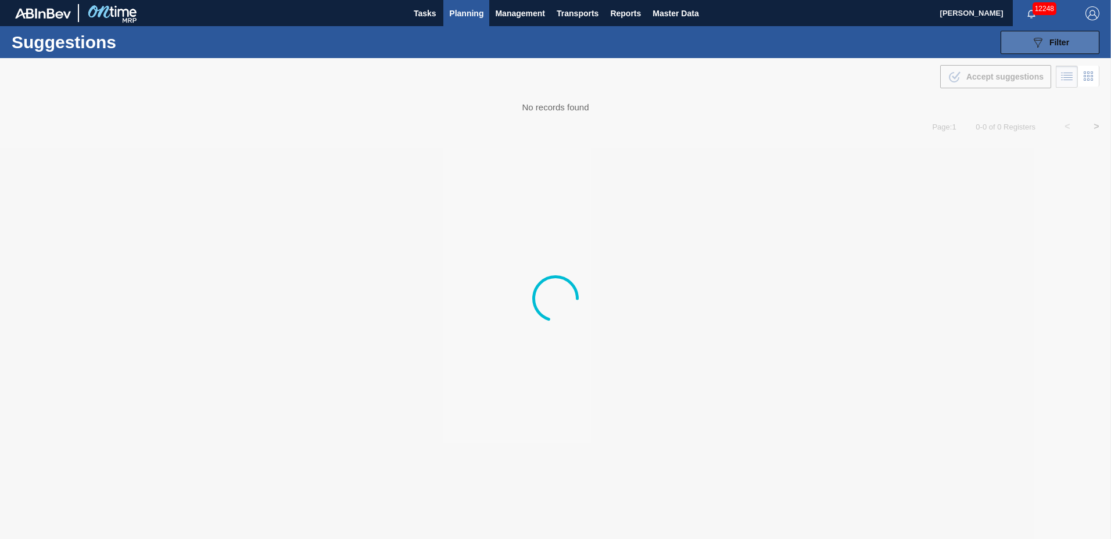
type to "[DATE]"
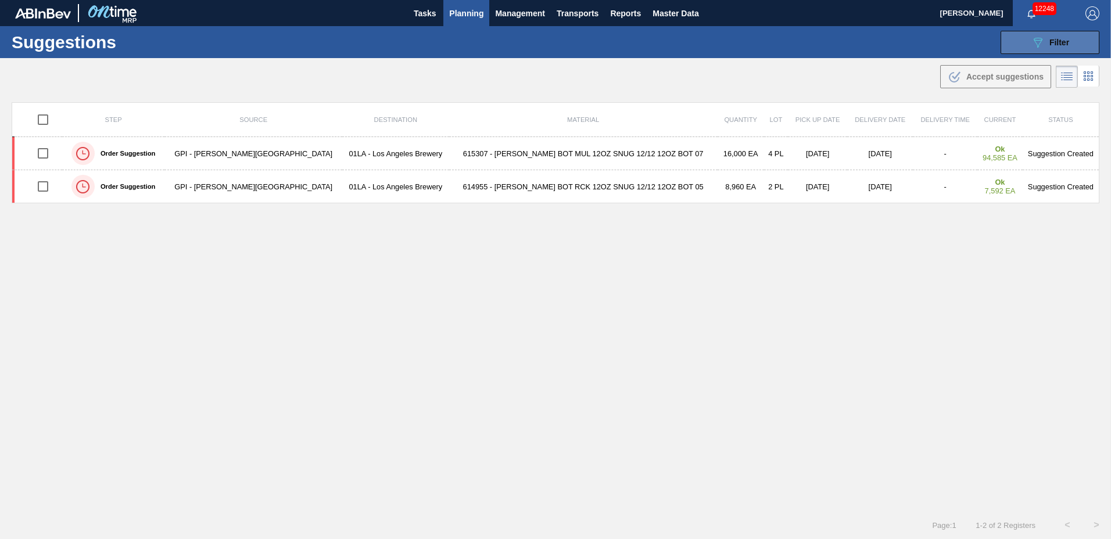
click at [1058, 44] on span "Filter" at bounding box center [1059, 42] width 20 height 9
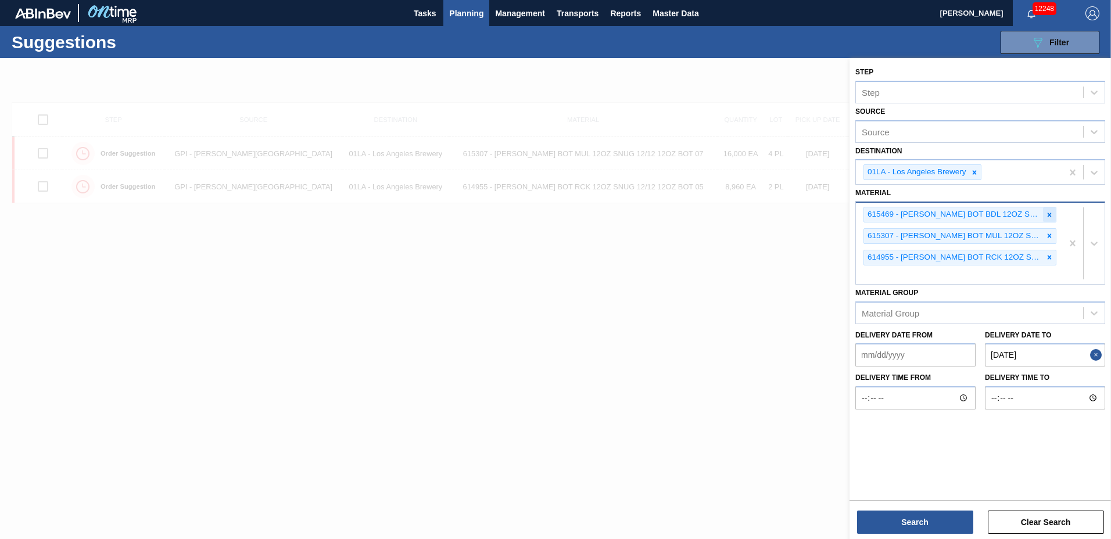
click at [1047, 214] on icon at bounding box center [1049, 215] width 8 height 8
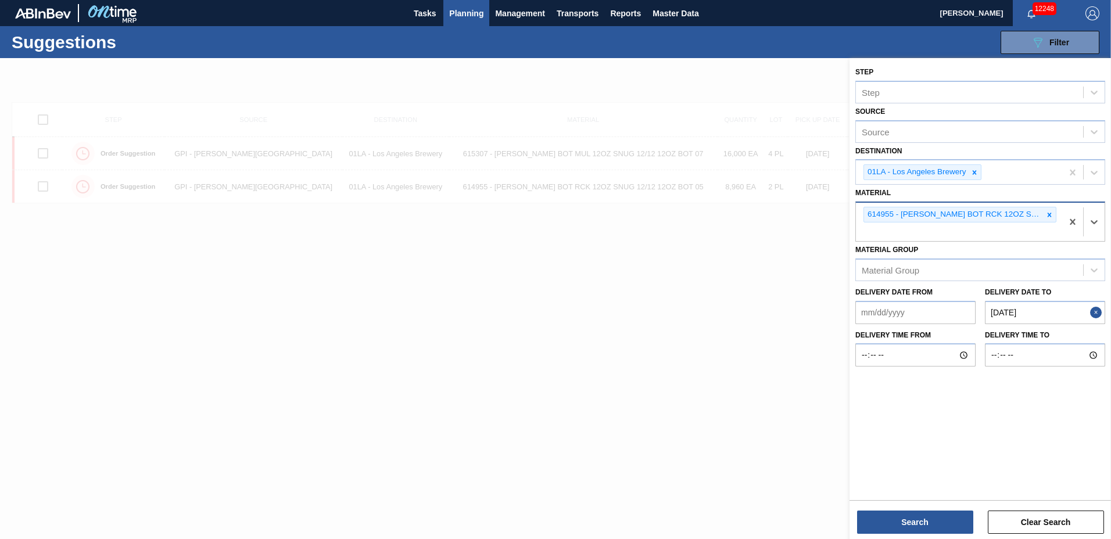
click at [1047, 214] on icon at bounding box center [1049, 215] width 8 height 8
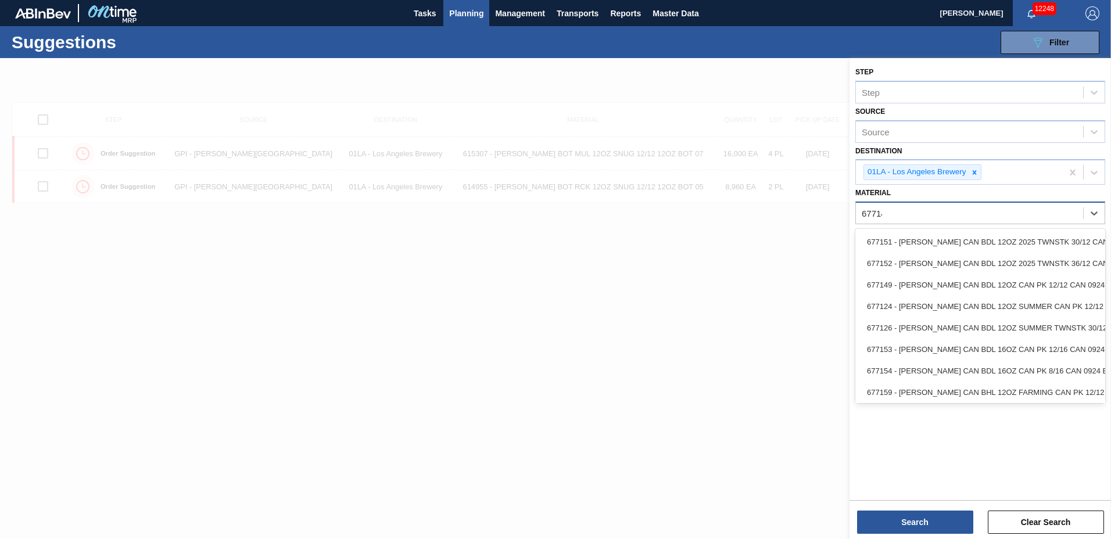
type input "677149"
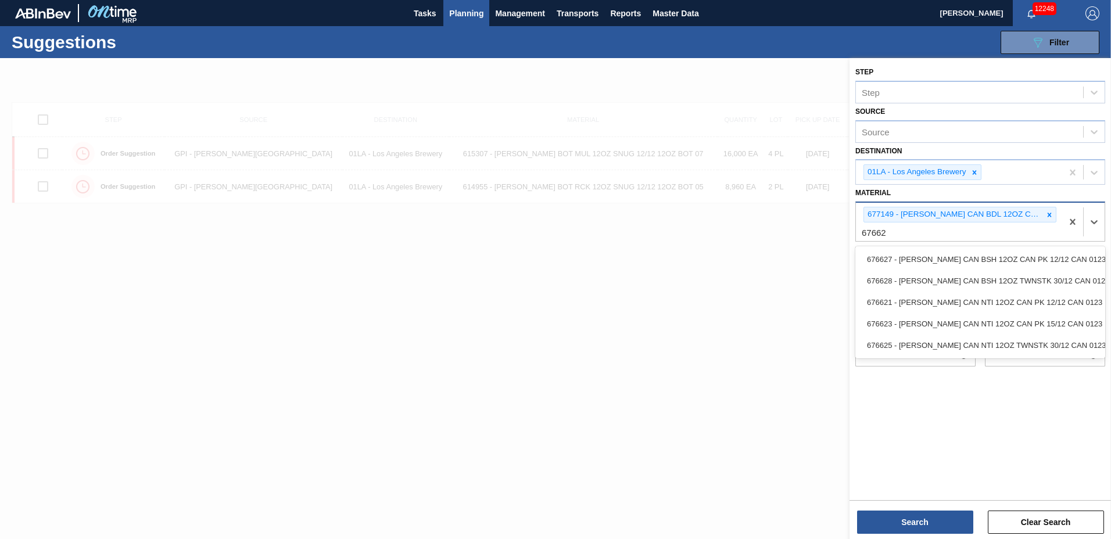
type input "676627"
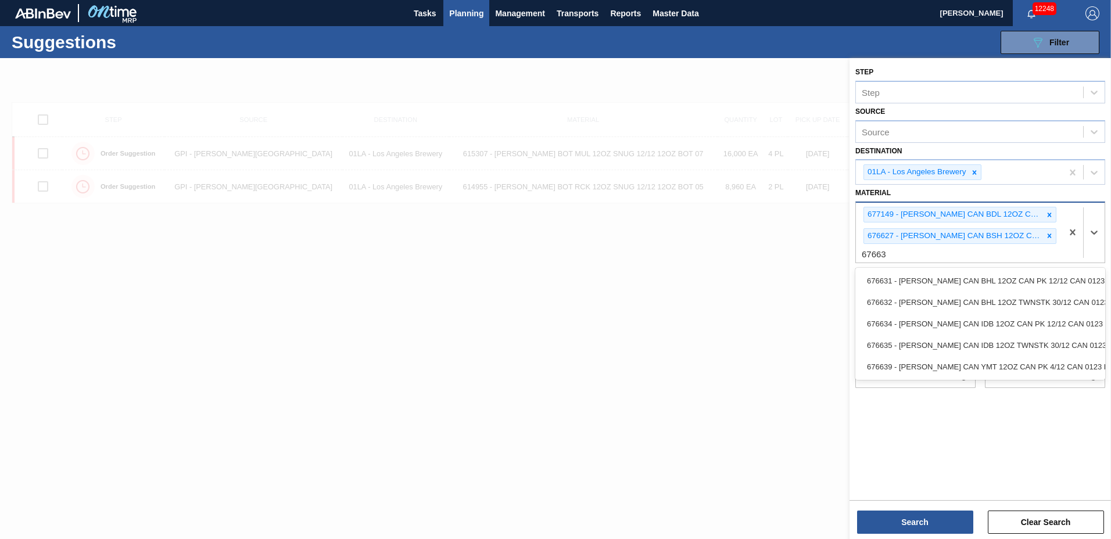
type input "676631"
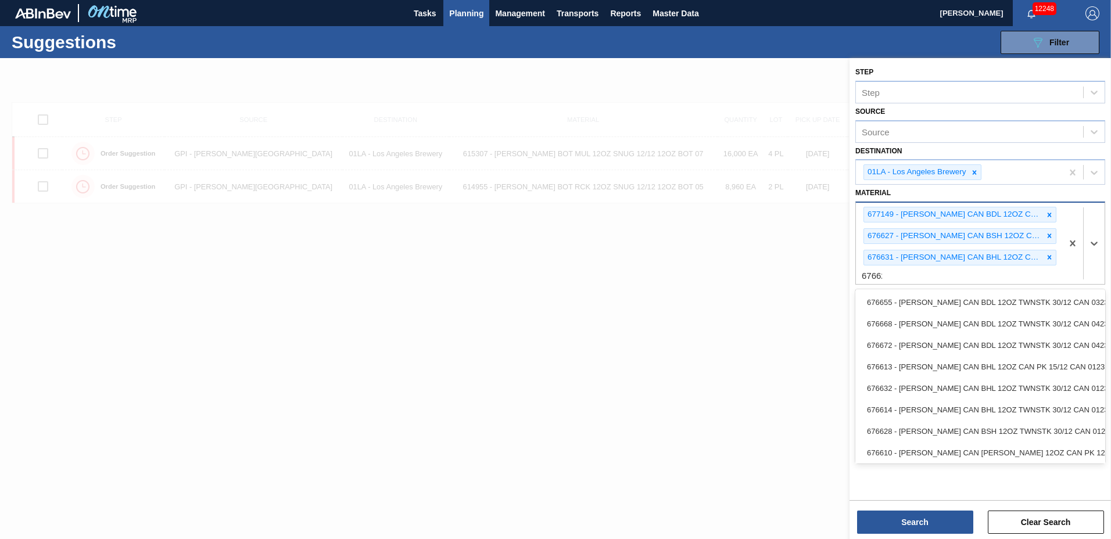
type input "676621"
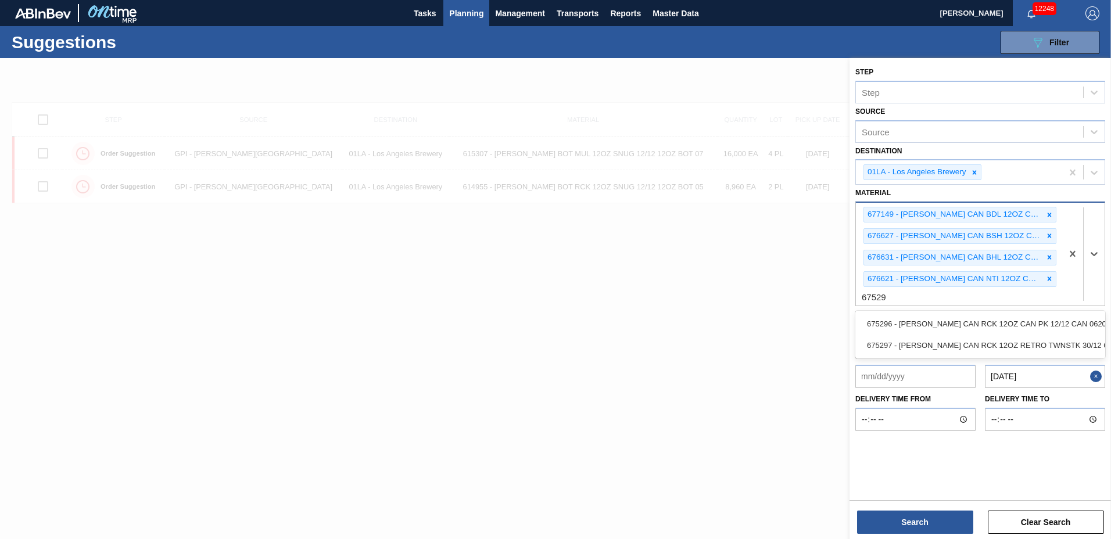
type input "675296"
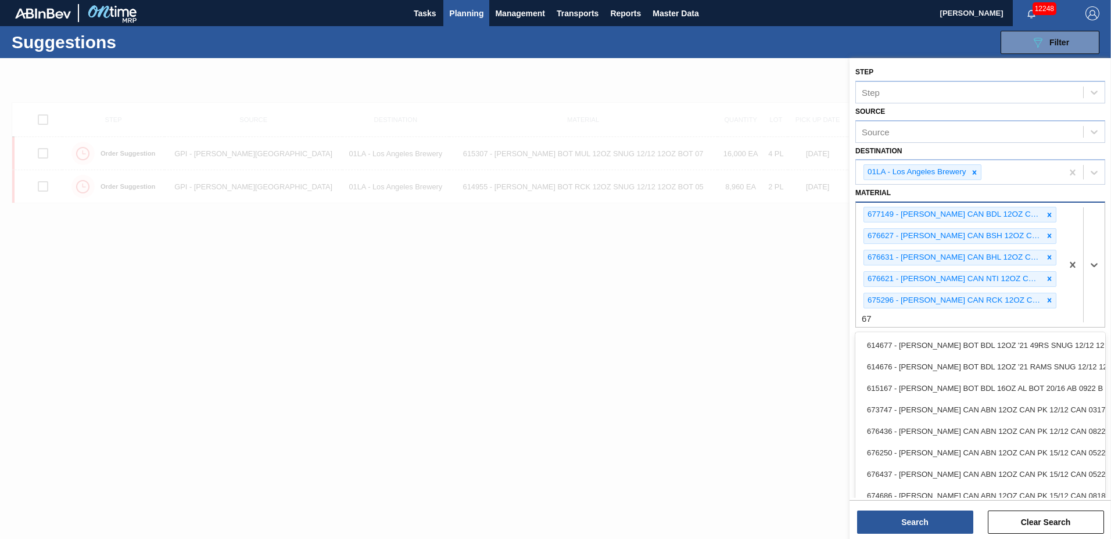
type input "6"
click at [939, 518] on button "Search" at bounding box center [915, 522] width 116 height 23
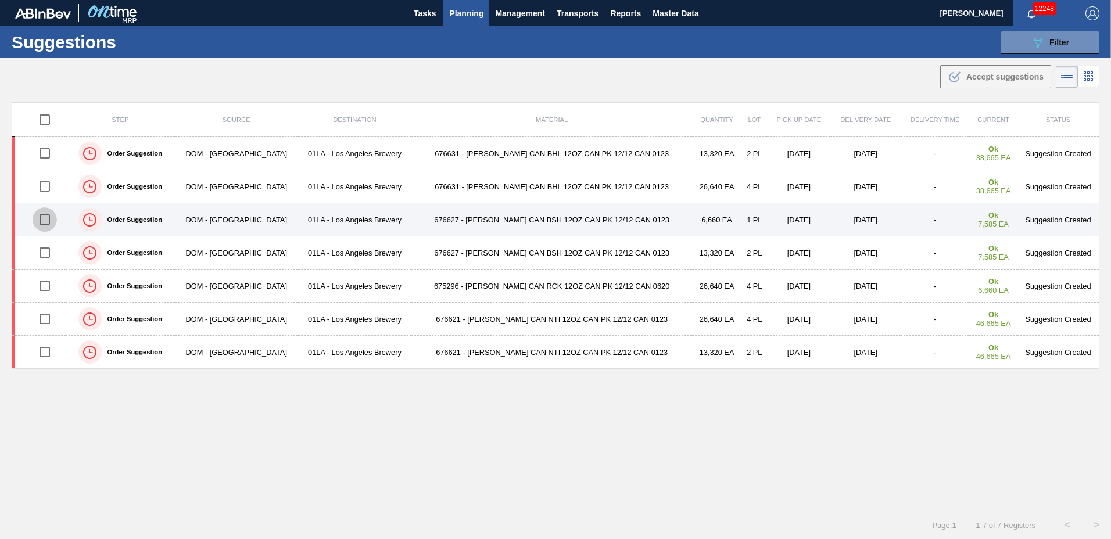
click at [49, 218] on input "checkbox" at bounding box center [45, 219] width 24 height 24
checkbox input "true"
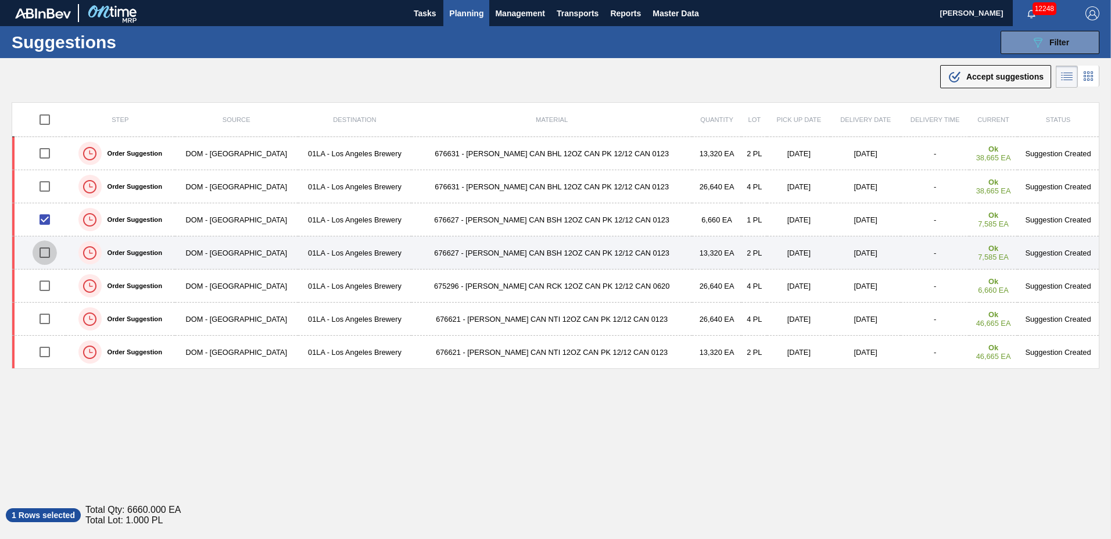
click at [45, 251] on input "checkbox" at bounding box center [45, 253] width 24 height 24
checkbox input "true"
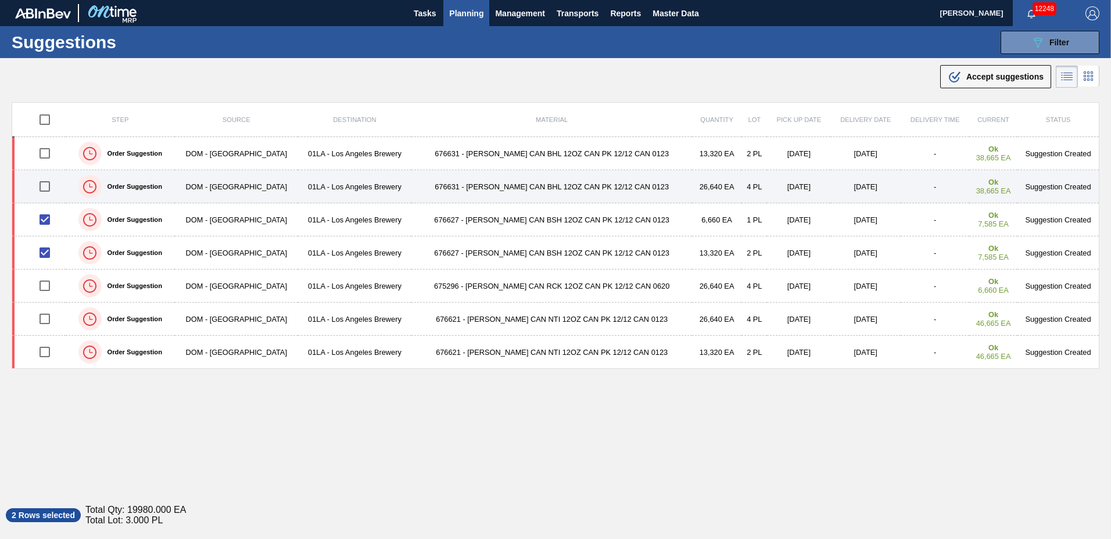
drag, startPoint x: 45, startPoint y: 184, endPoint x: 34, endPoint y: 202, distance: 20.8
click at [45, 185] on input "checkbox" at bounding box center [45, 186] width 24 height 24
checkbox input "true"
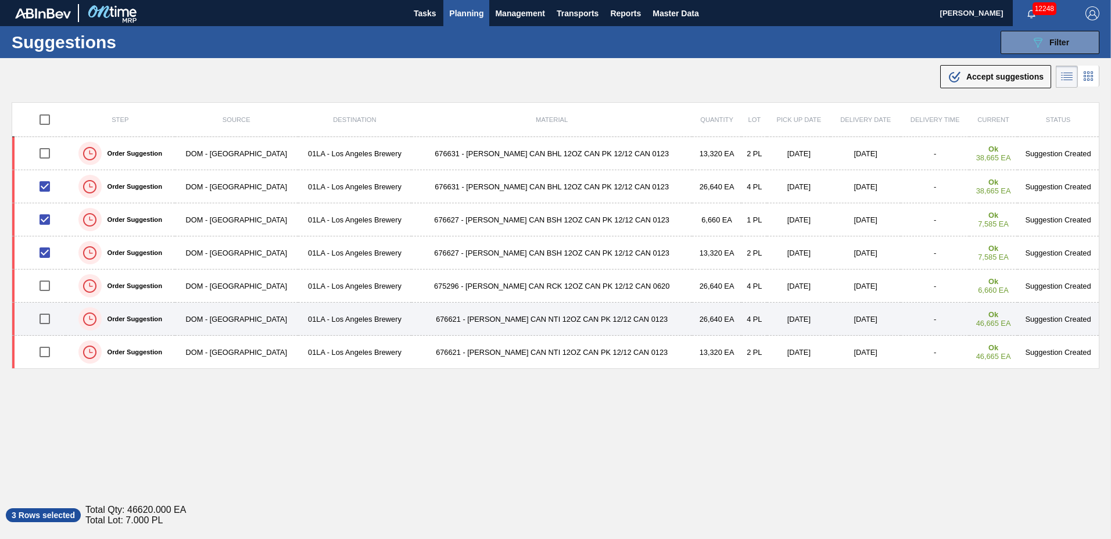
click at [46, 320] on input "checkbox" at bounding box center [45, 319] width 24 height 24
checkbox input "true"
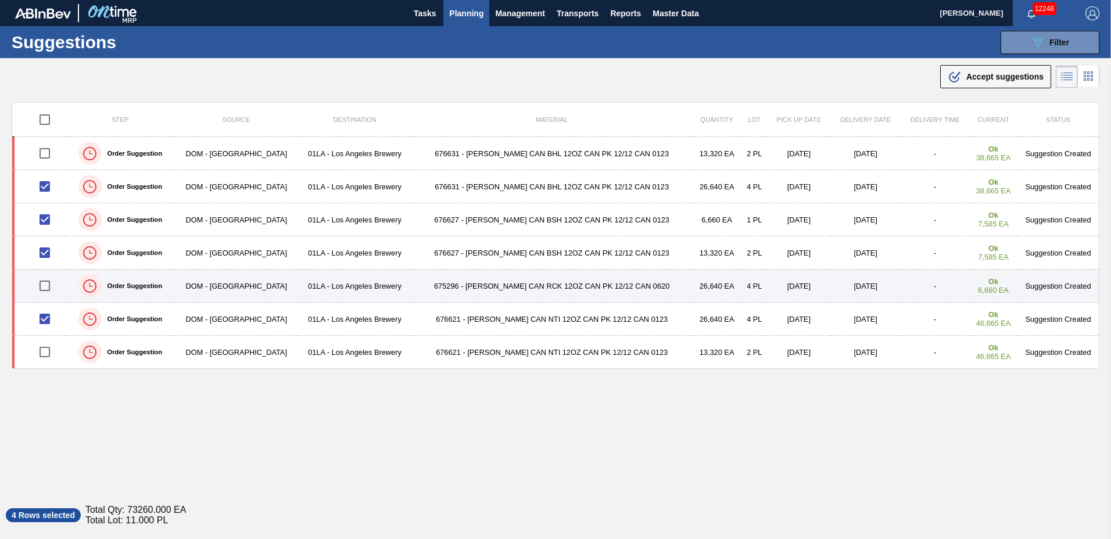
click at [50, 286] on input "checkbox" at bounding box center [45, 286] width 24 height 24
checkbox input "true"
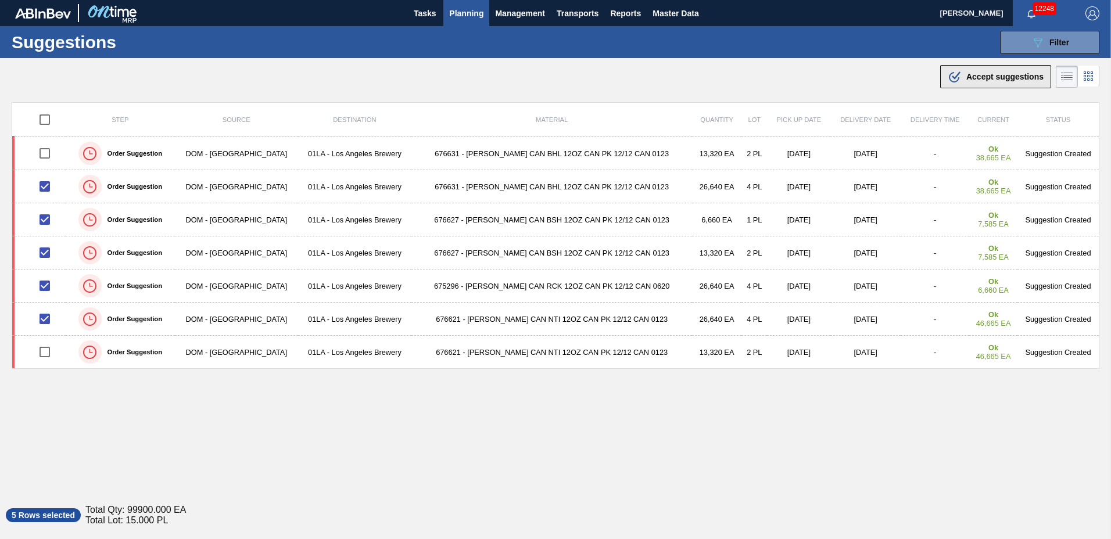
click at [1004, 76] on span "Accept suggestions" at bounding box center [1004, 76] width 77 height 9
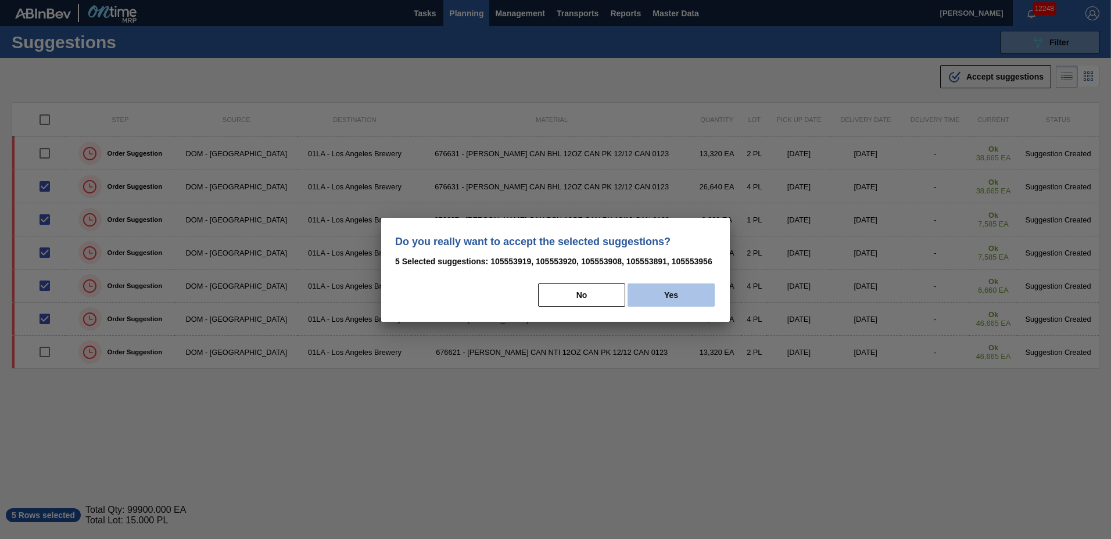
click at [654, 289] on button "Yes" at bounding box center [670, 294] width 87 height 23
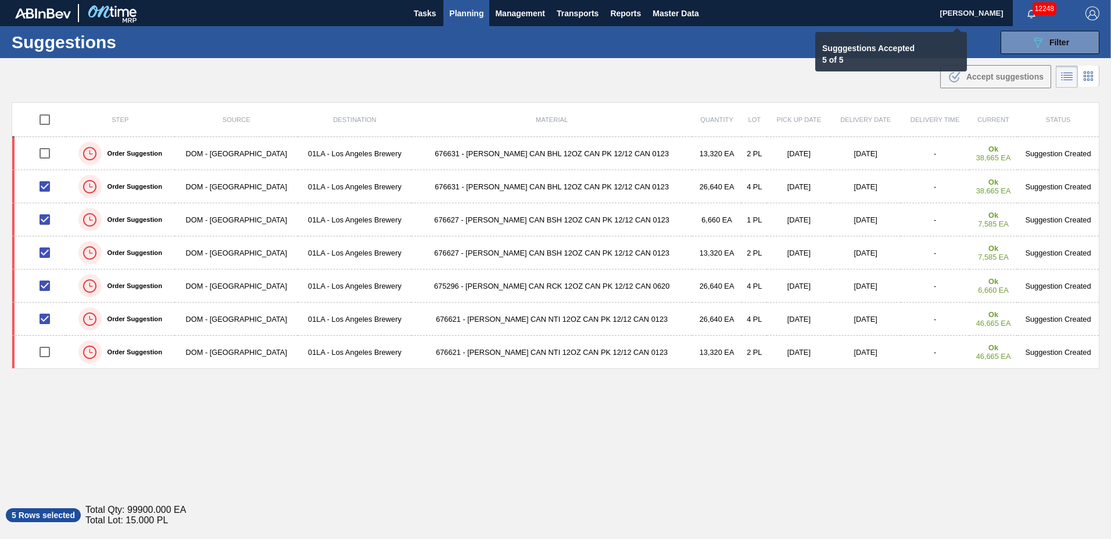
checkbox input "false"
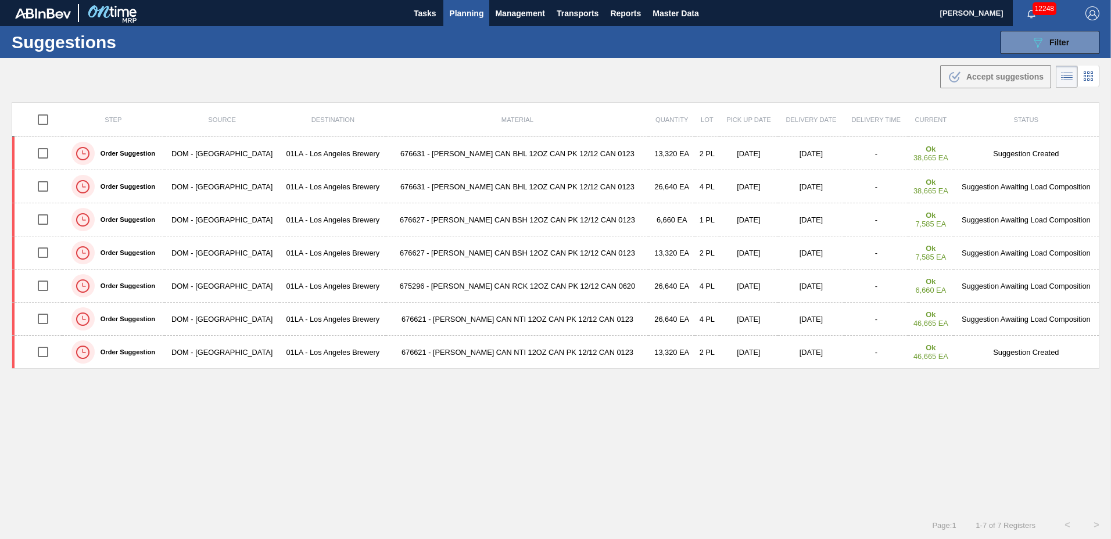
click at [469, 10] on span "Planning" at bounding box center [466, 13] width 34 height 14
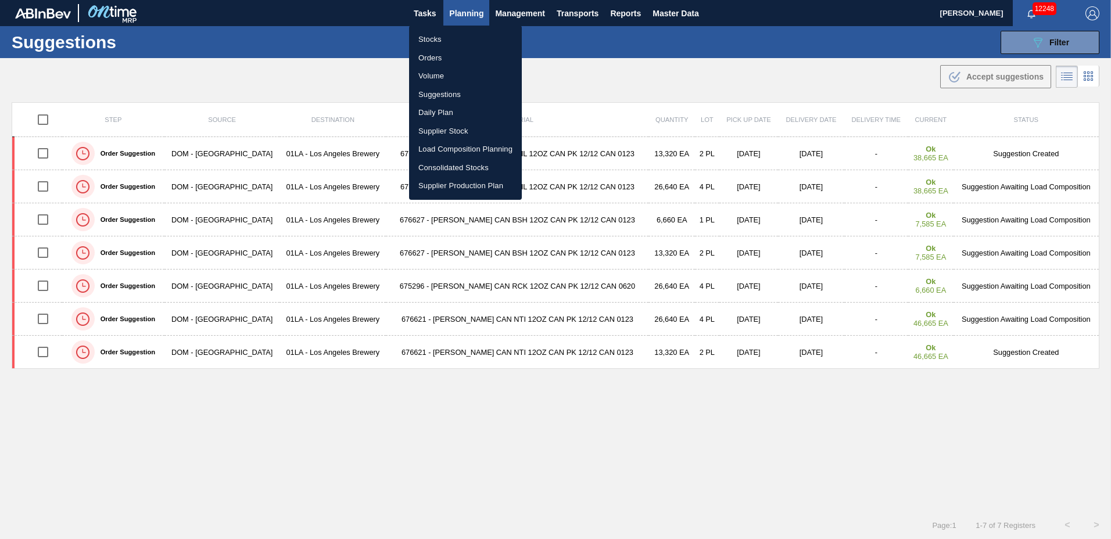
click at [449, 150] on li "Load Composition Planning" at bounding box center [465, 149] width 113 height 19
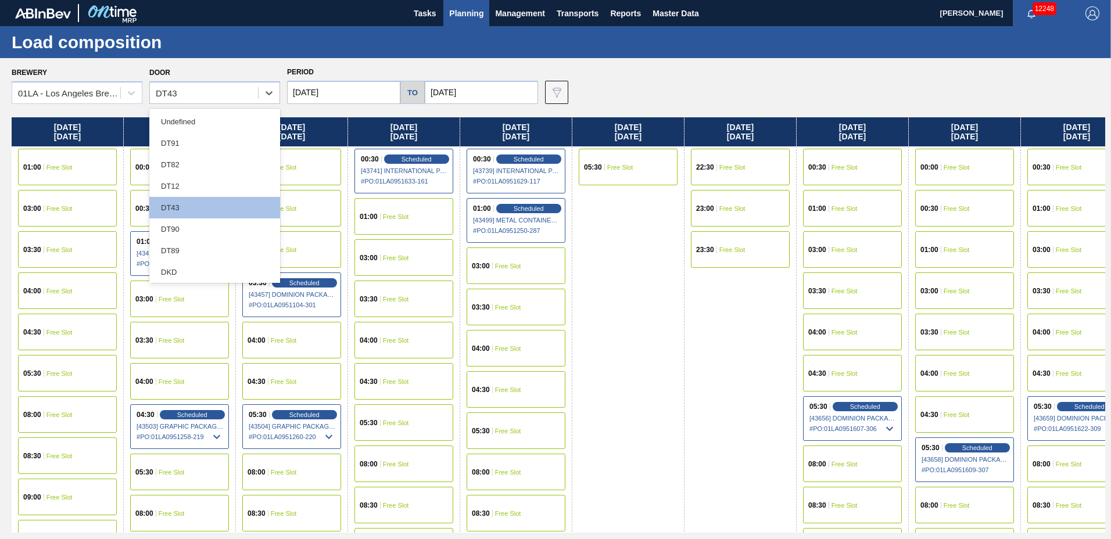
click at [200, 94] on div "DT43" at bounding box center [204, 93] width 108 height 17
click at [198, 187] on div "DT12" at bounding box center [214, 185] width 131 height 21
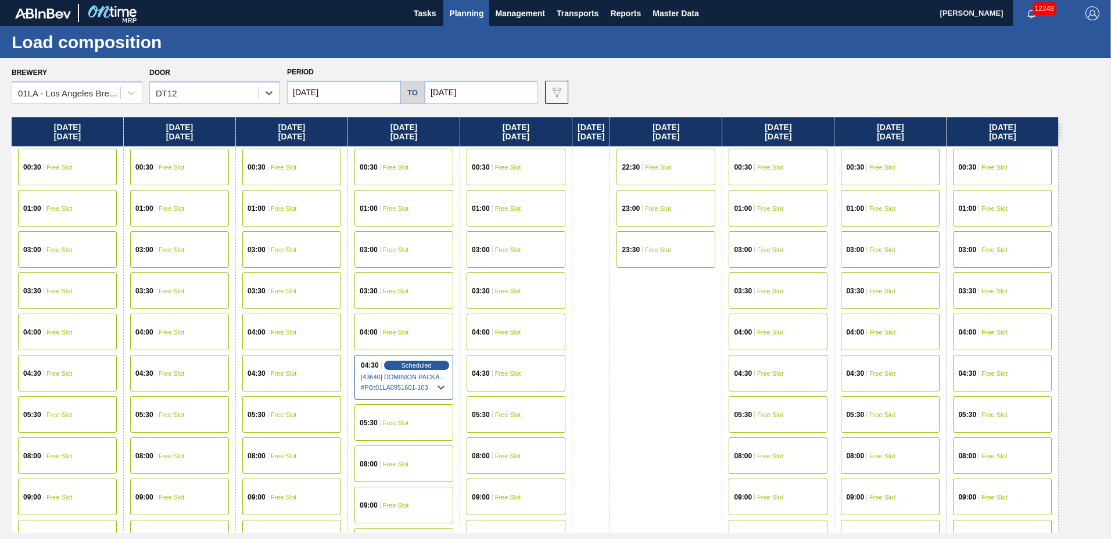
click at [783, 292] on span "Free Slot" at bounding box center [770, 291] width 26 height 7
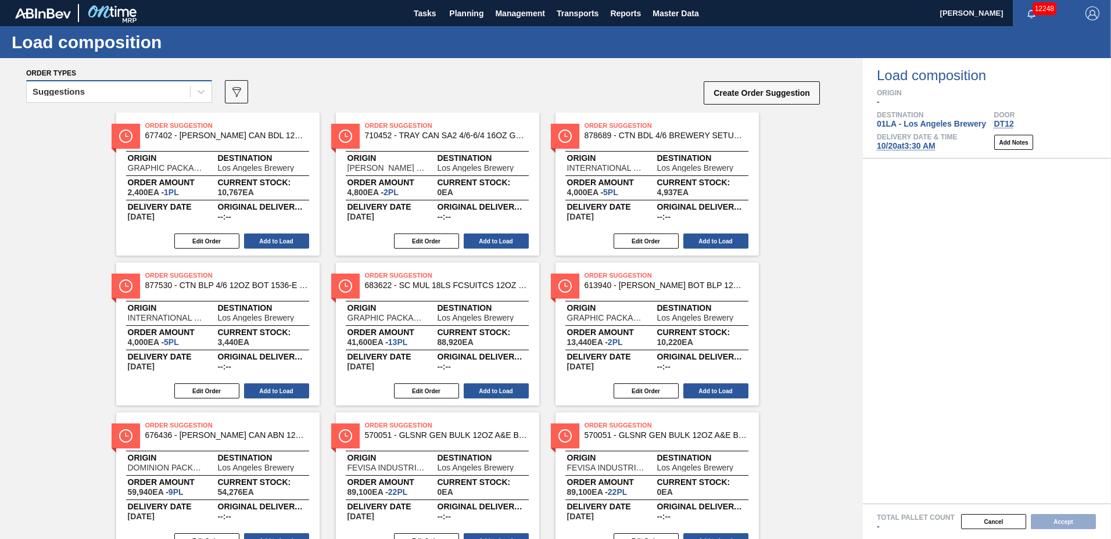
drag, startPoint x: 69, startPoint y: 94, endPoint x: 64, endPoint y: 106, distance: 13.1
click at [69, 95] on div "Suggestions" at bounding box center [59, 92] width 52 height 8
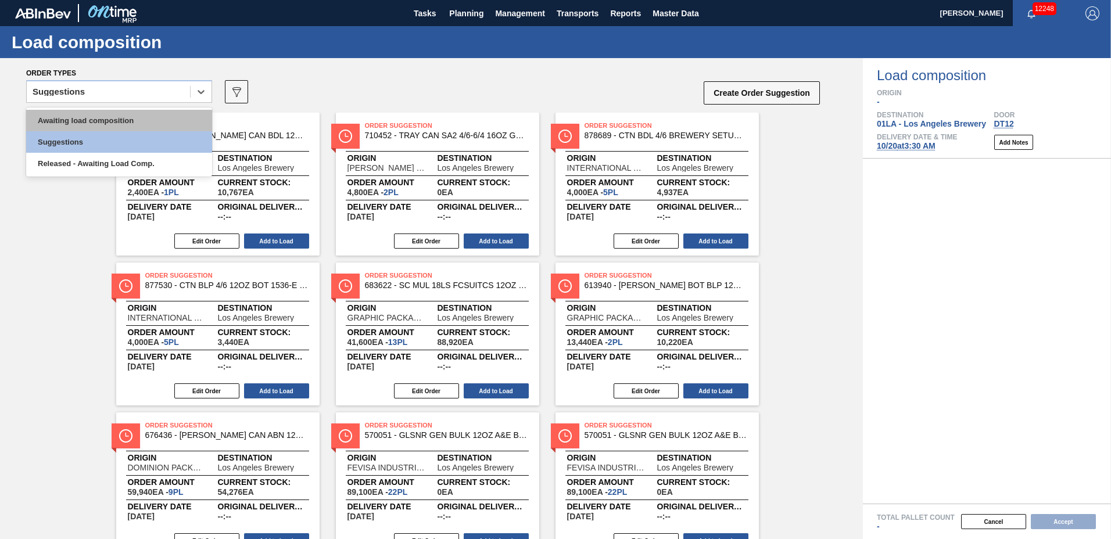
click at [56, 119] on div "Awaiting load composition" at bounding box center [119, 120] width 186 height 21
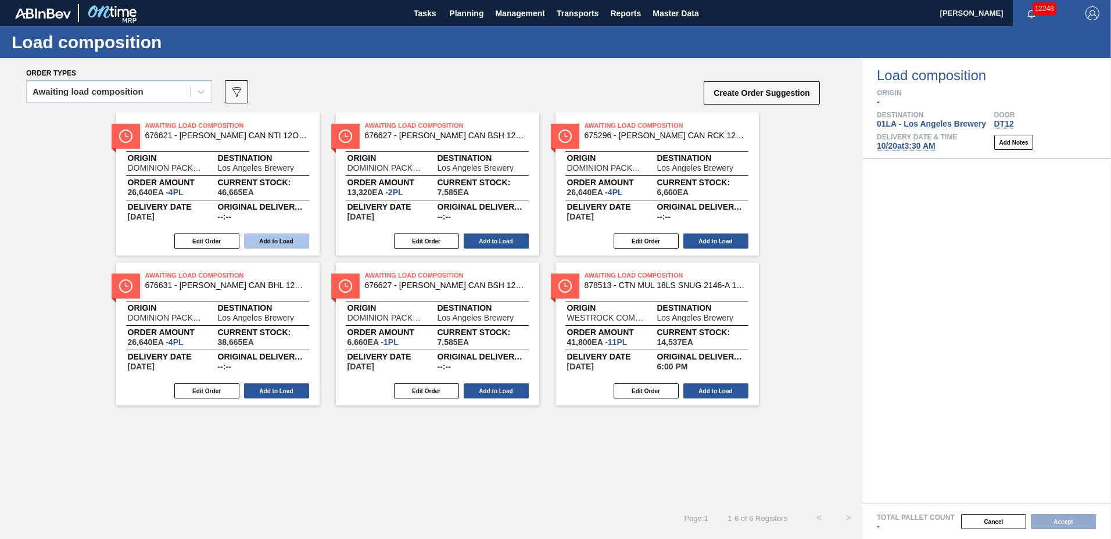
click at [271, 246] on button "Add to Load" at bounding box center [276, 241] width 65 height 15
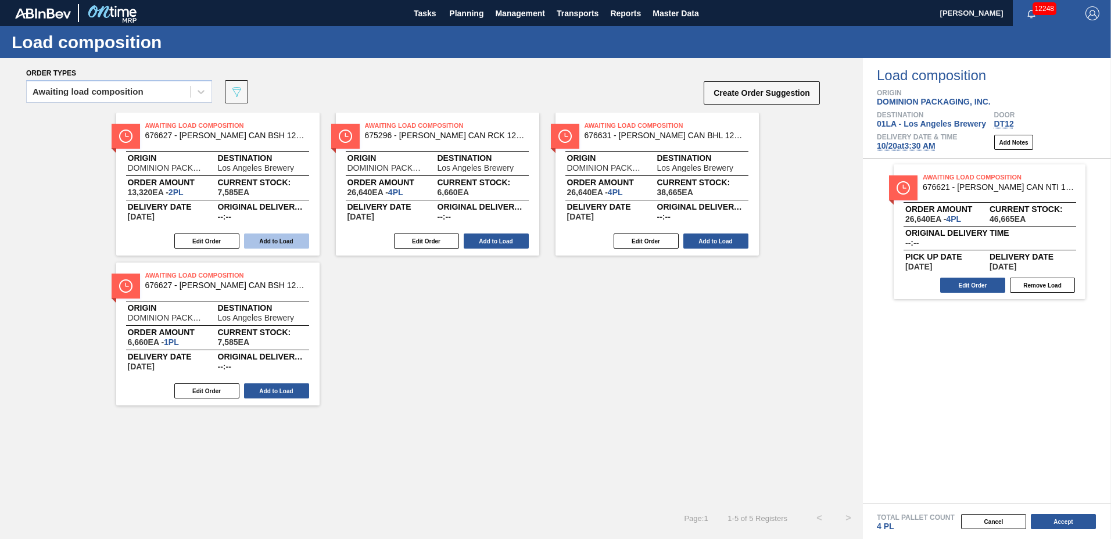
click at [272, 242] on button "Add to Load" at bounding box center [276, 241] width 65 height 15
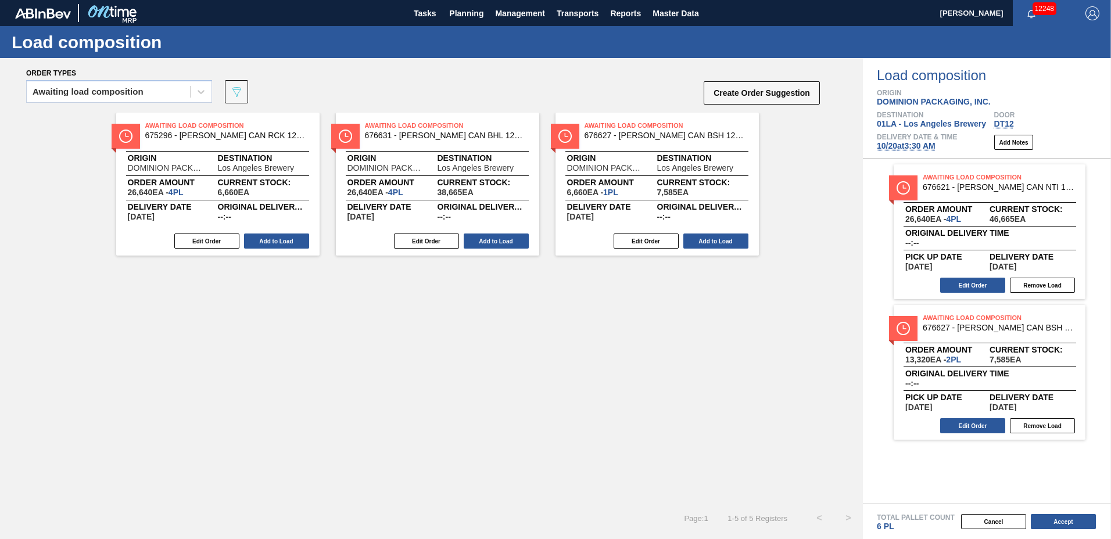
click at [272, 242] on button "Add to Load" at bounding box center [276, 241] width 65 height 15
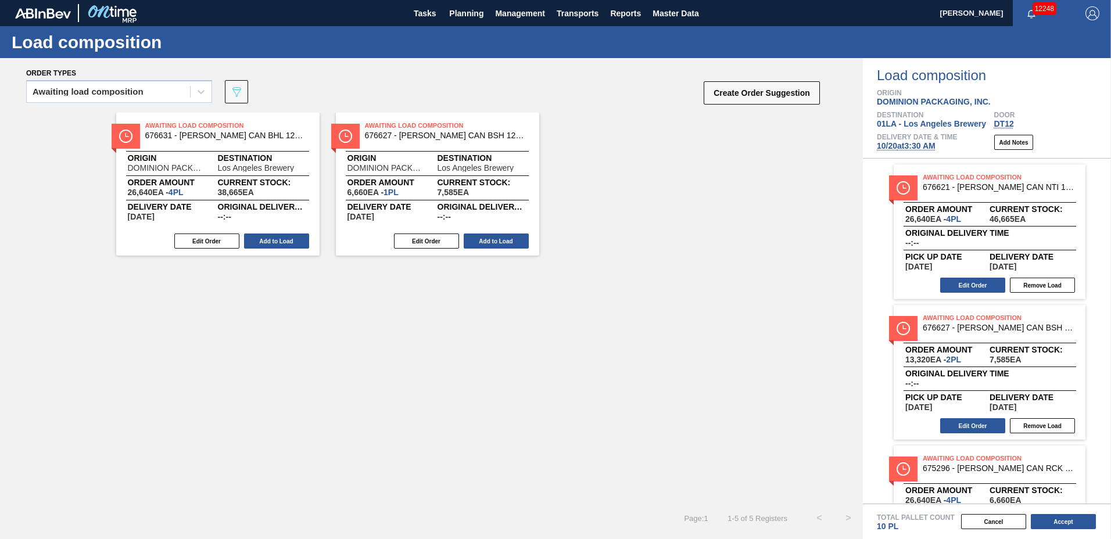
click at [272, 242] on button "Add to Load" at bounding box center [276, 241] width 65 height 15
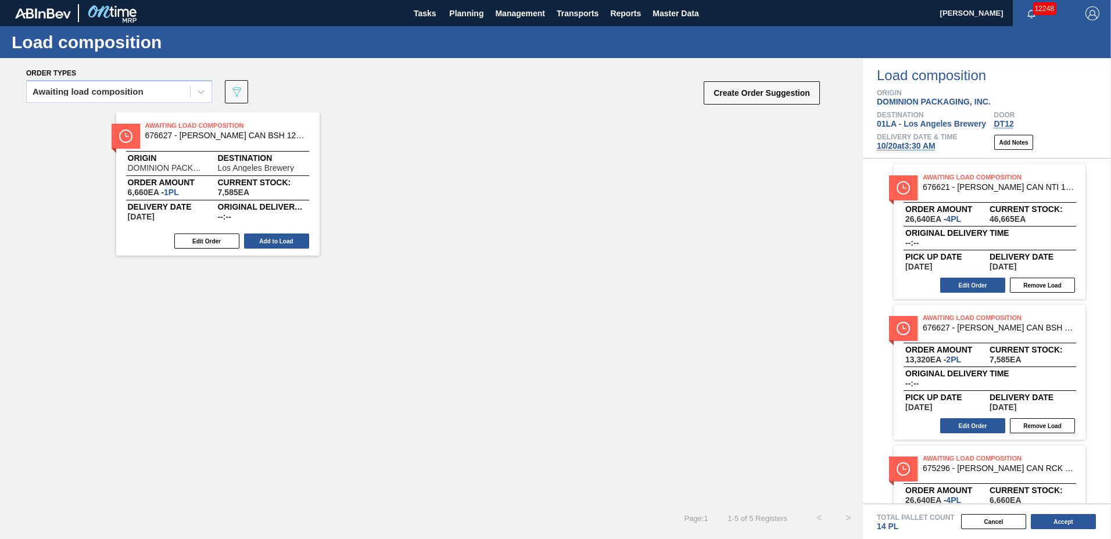
click at [272, 242] on button "Add to Load" at bounding box center [276, 241] width 65 height 15
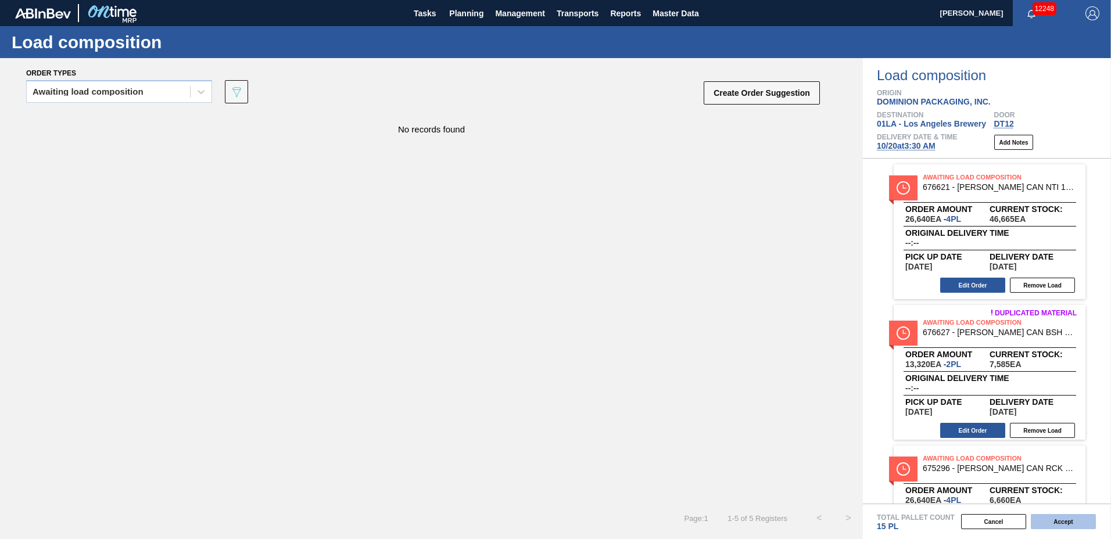
click at [1066, 526] on button "Accept" at bounding box center [1063, 521] width 65 height 15
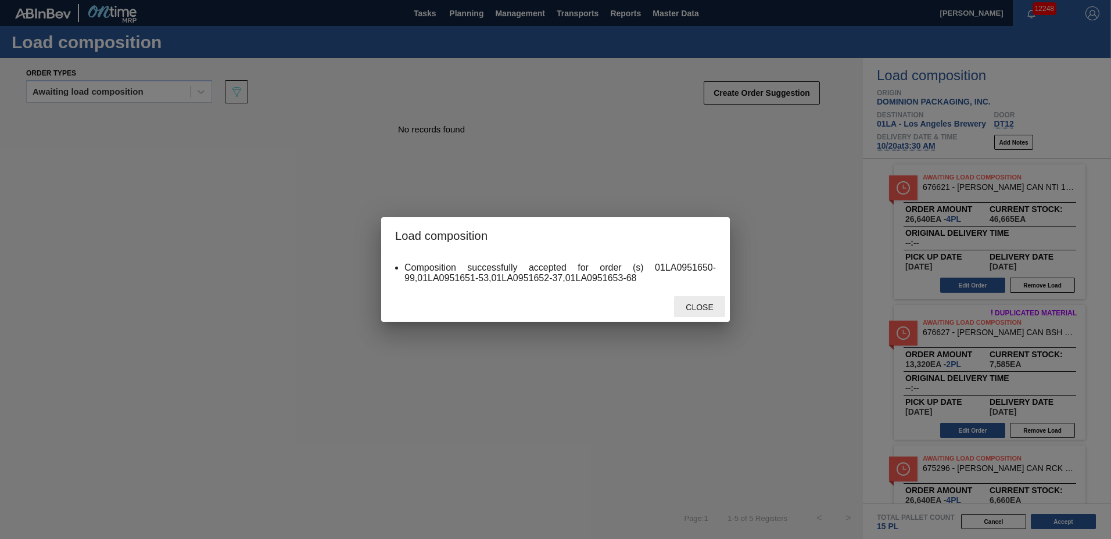
click at [719, 313] on div "Close" at bounding box center [699, 306] width 51 height 21
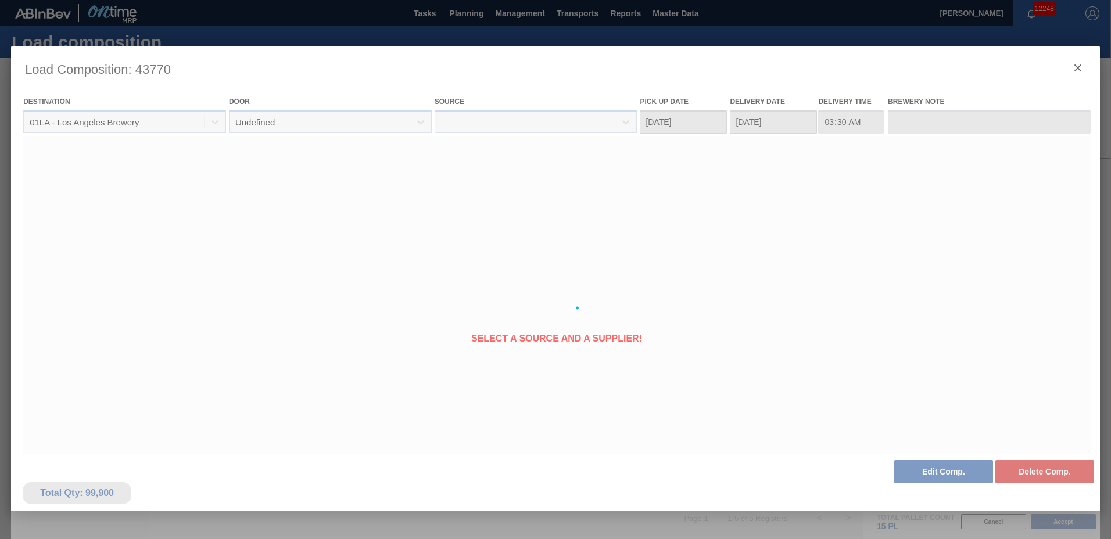
type Date "[DATE]"
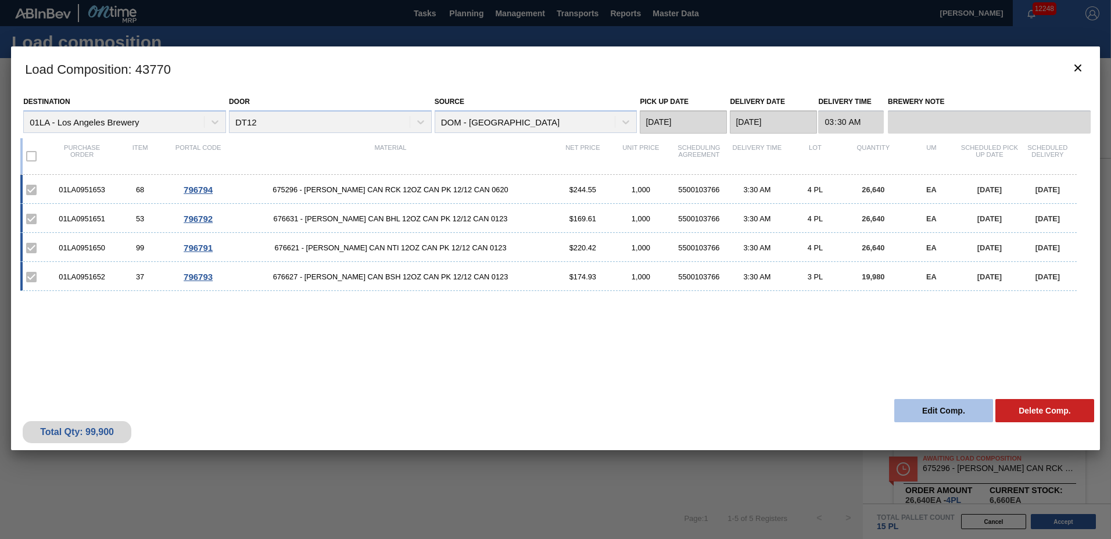
click at [968, 415] on button "Edit Comp." at bounding box center [943, 410] width 99 height 23
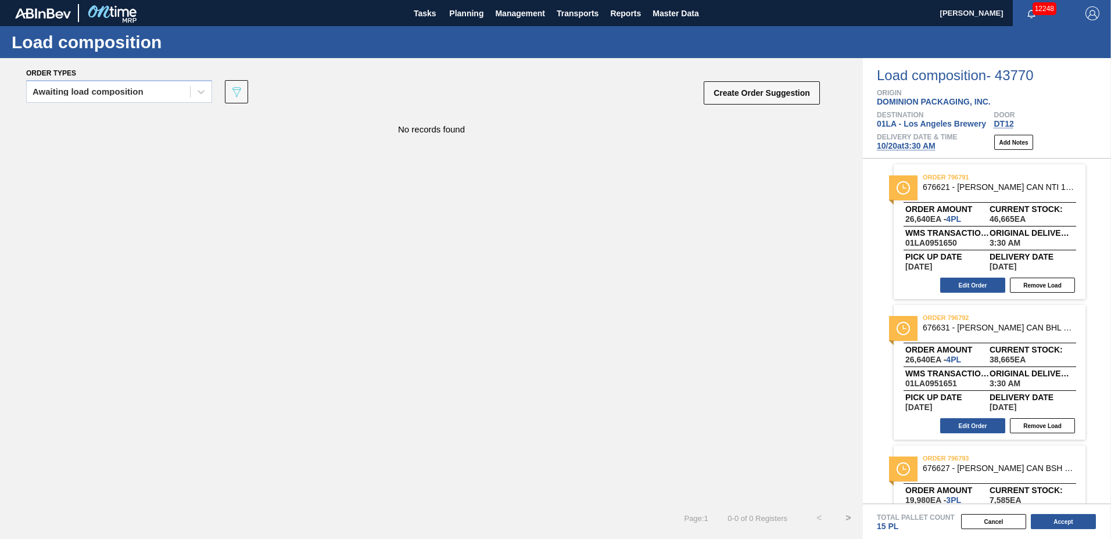
scroll to position [223, 0]
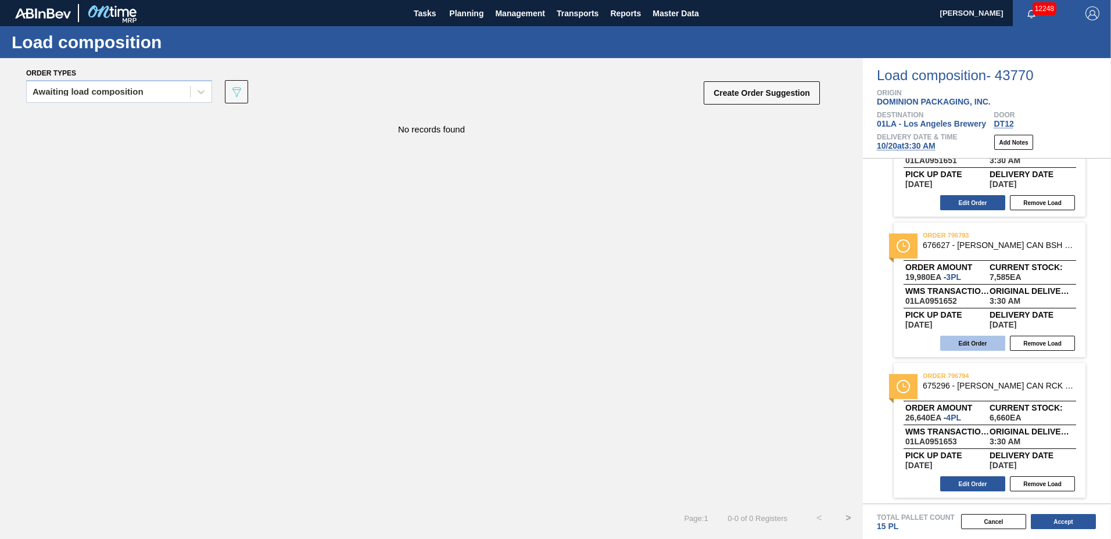
click at [985, 347] on button "Edit Order" at bounding box center [972, 343] width 65 height 15
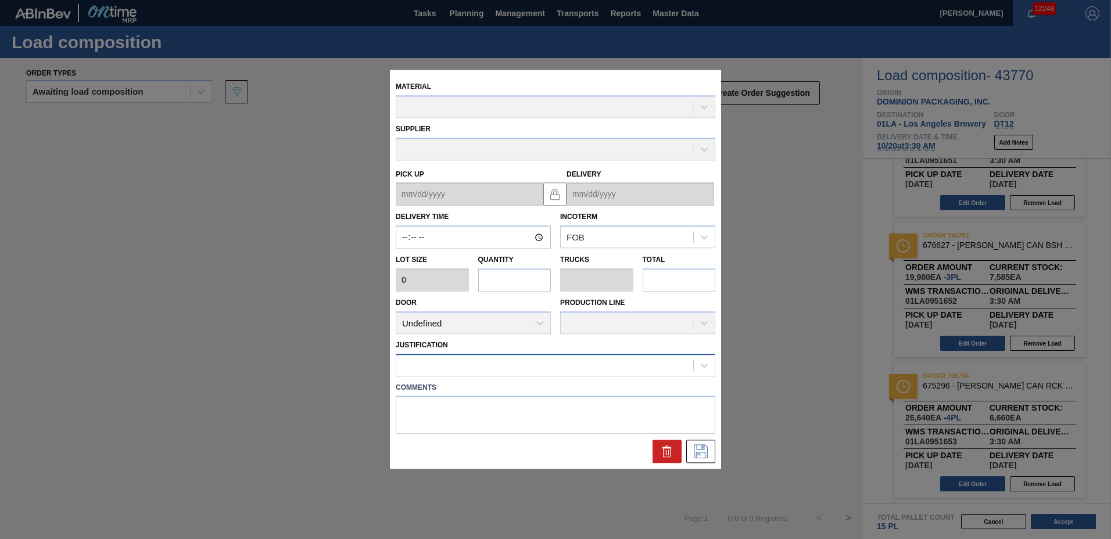
type input "03:30:00"
type input "6,660"
type input "3"
type input "0.115"
type input "19,980"
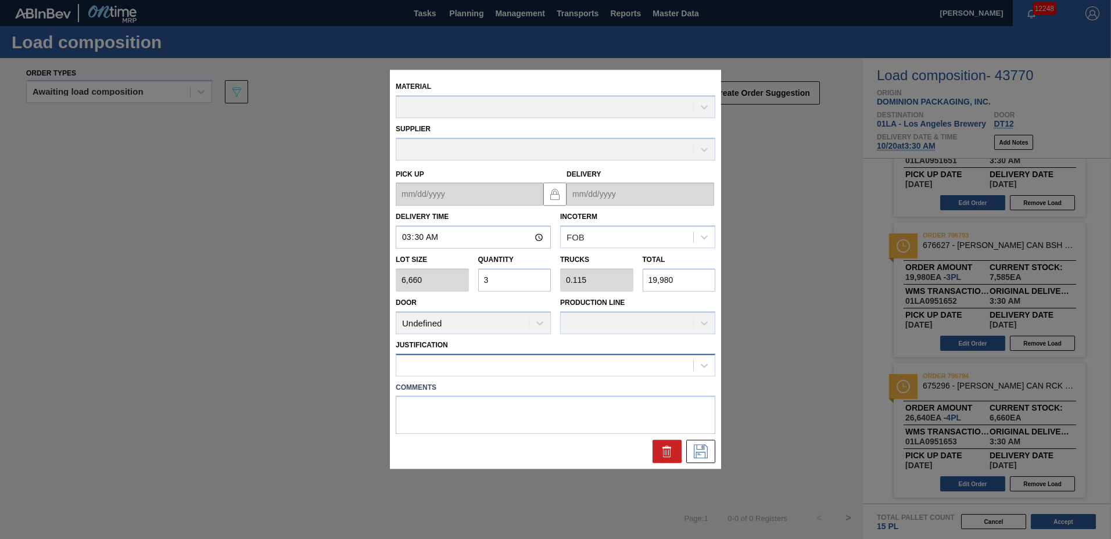
type up "[DATE]"
type input "[DATE]"
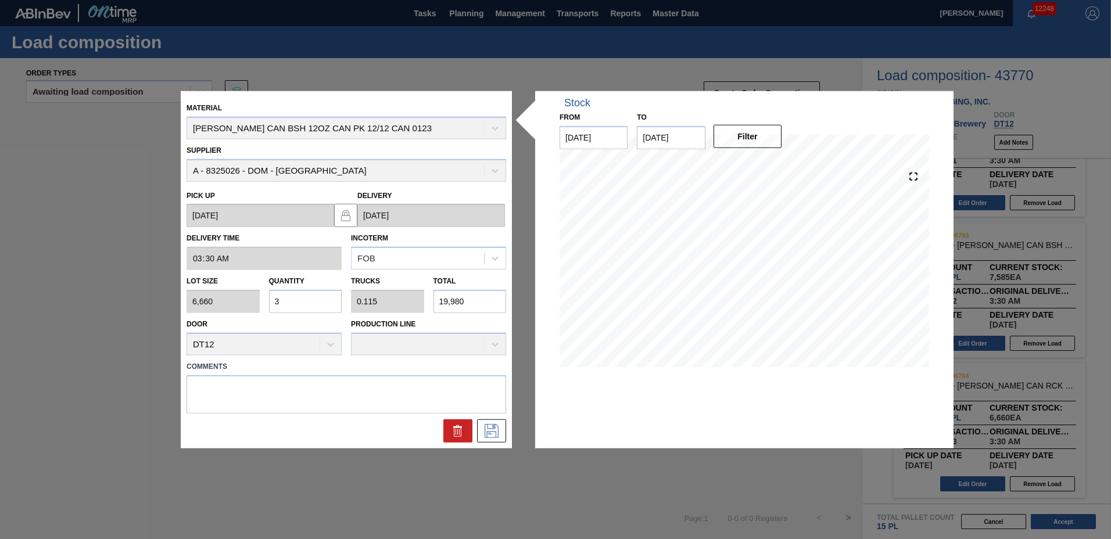
click at [302, 303] on input "3" at bounding box center [305, 301] width 73 height 23
type input "0"
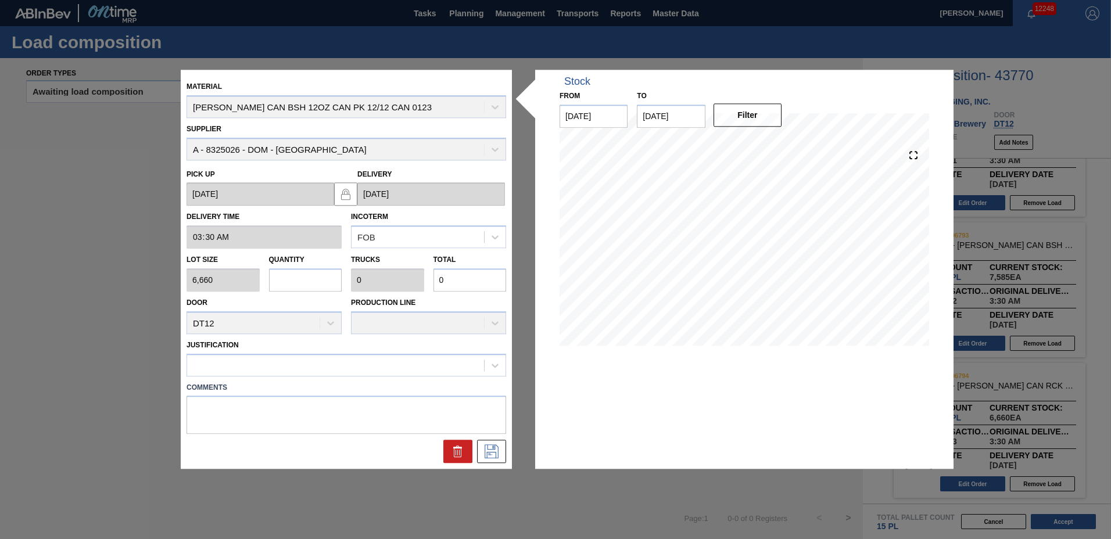
type input "4"
type input "0.154"
type input "26,640"
type input "47"
type input "1.808"
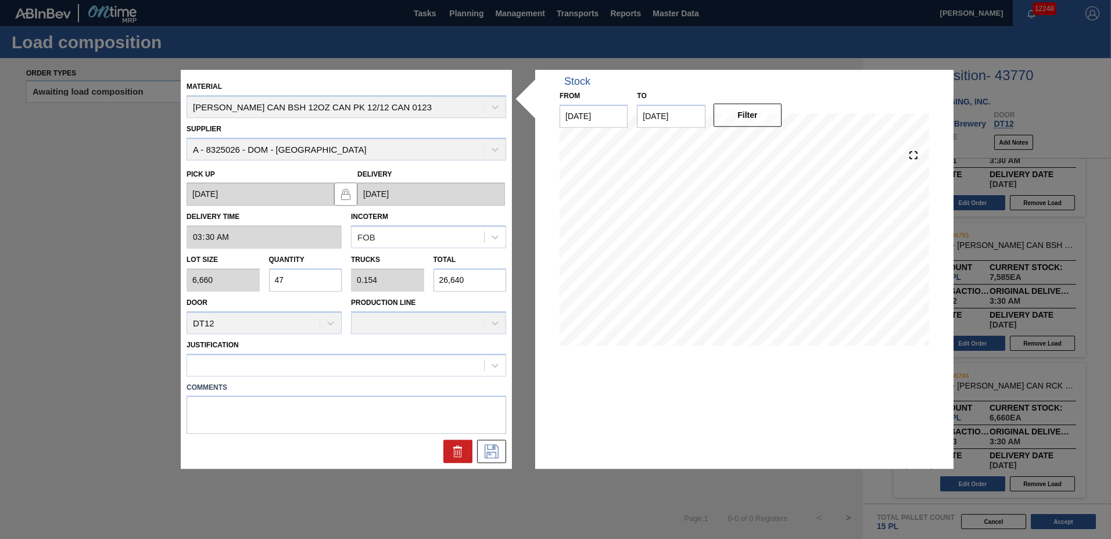
type input "313,020"
type input "4"
type input "0.154"
type input "26,640"
type input "4"
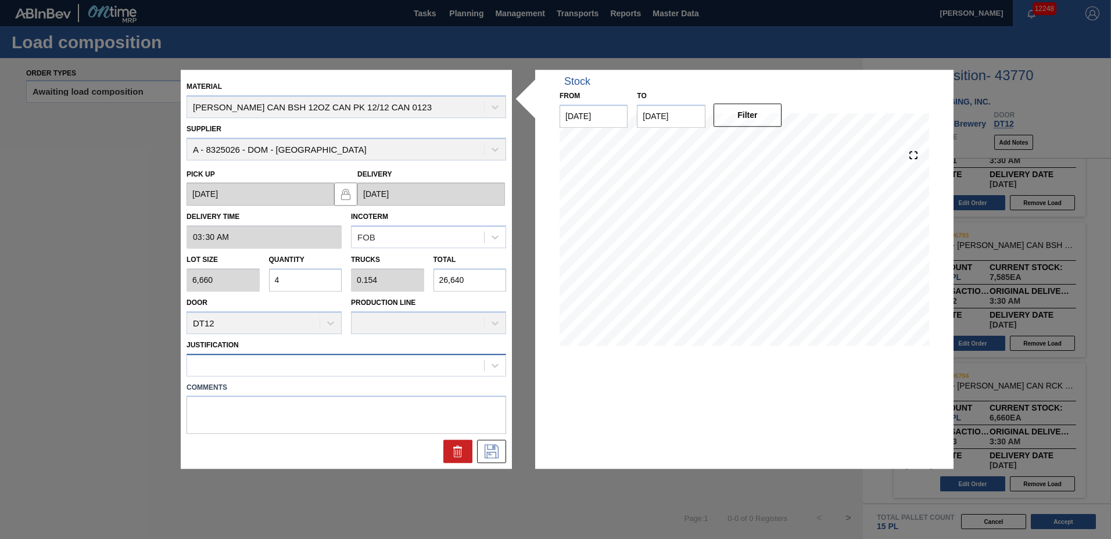
click at [217, 365] on div at bounding box center [335, 365] width 297 height 17
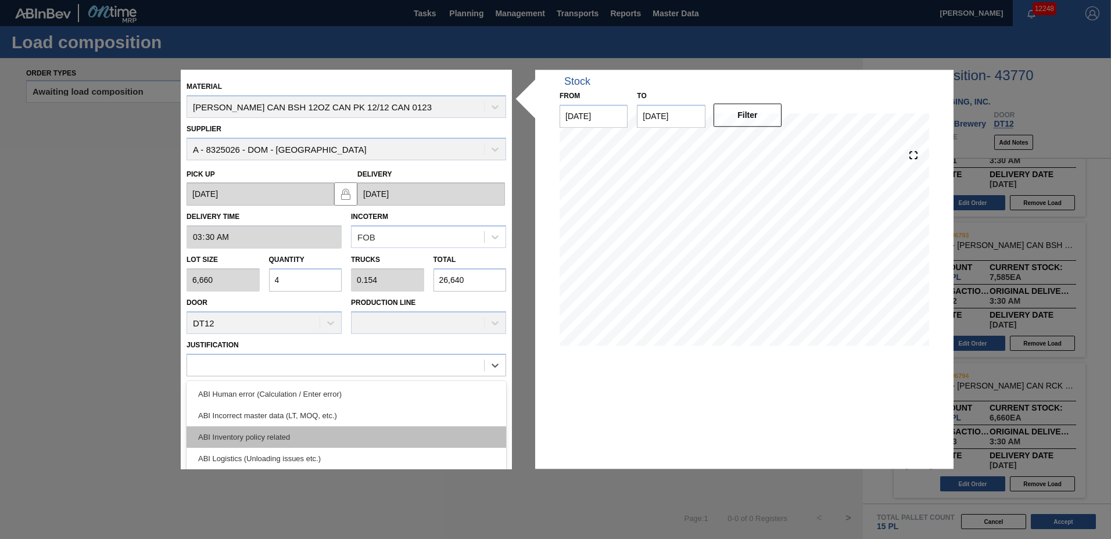
click at [220, 427] on div "ABI Inventory policy related" at bounding box center [346, 436] width 320 height 21
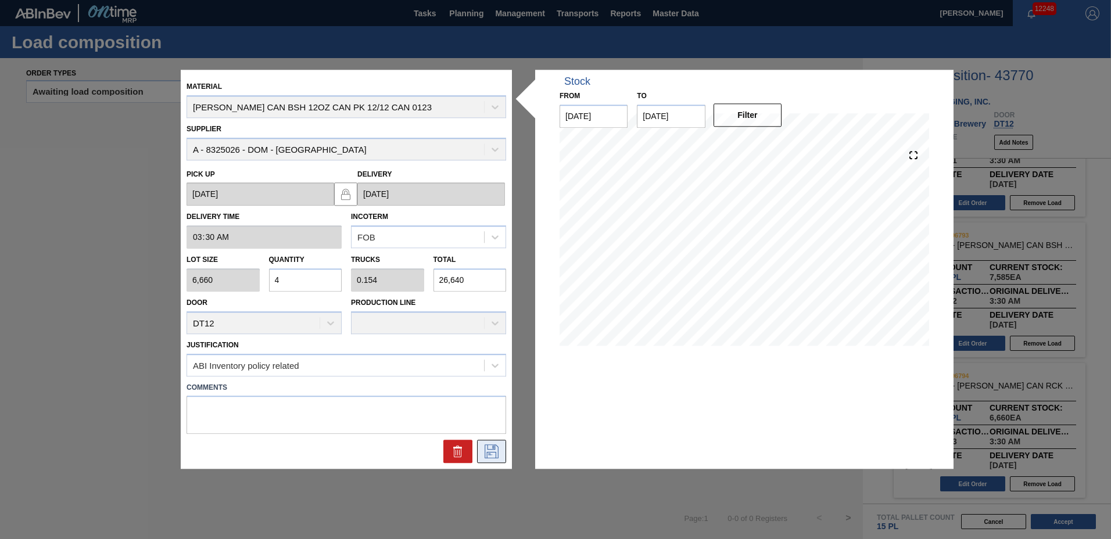
click at [498, 446] on icon at bounding box center [491, 452] width 19 height 14
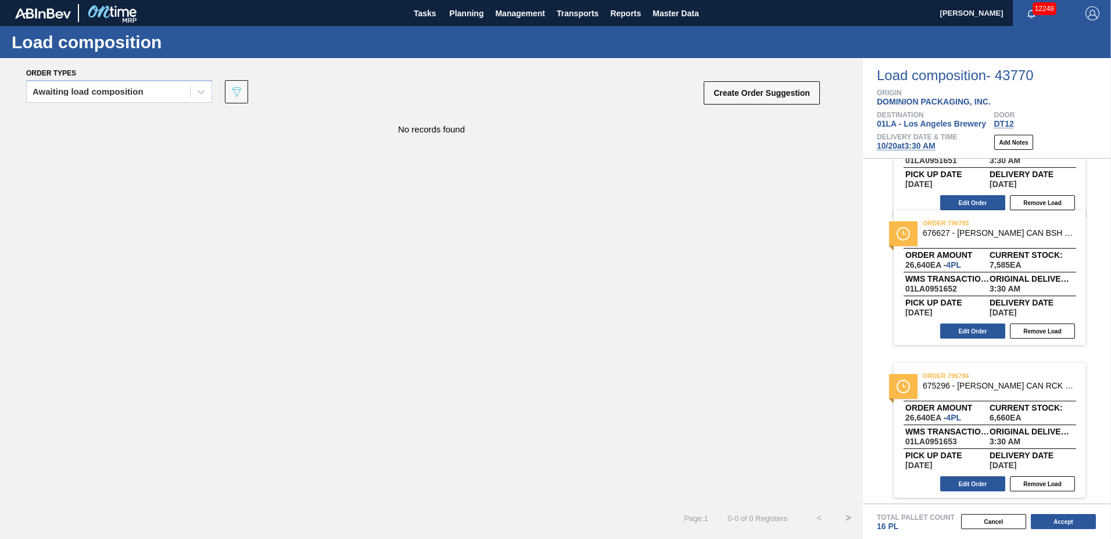
drag, startPoint x: 1108, startPoint y: 322, endPoint x: 1108, endPoint y: 307, distance: 15.1
click at [1108, 307] on div "order 796791 676621 - [PERSON_NAME] CAN NTI 12OZ CAN PK 12/12 CAN 0123 Order am…" at bounding box center [987, 331] width 248 height 345
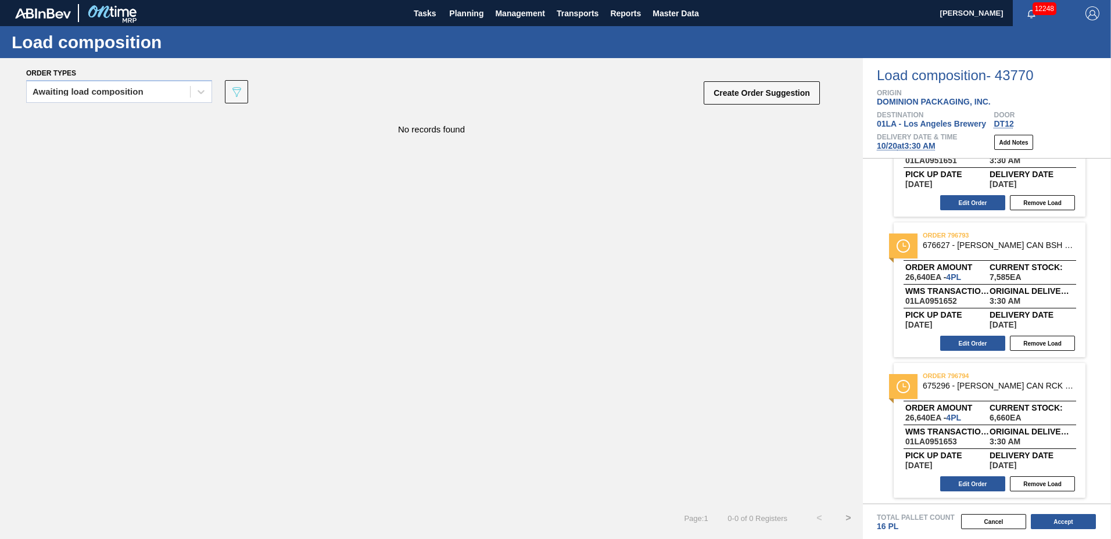
click at [1110, 0] on html "Tasks Planning Management Transports Reports Master Data [PERSON_NAME] 12248 Ma…" at bounding box center [555, 0] width 1111 height 0
drag, startPoint x: 742, startPoint y: 231, endPoint x: 765, endPoint y: 222, distance: 23.7
click at [756, 225] on div "No records found" at bounding box center [431, 308] width 863 height 391
click at [885, 216] on div "order 796792 676631 - [PERSON_NAME] CAN BHL 12OZ CAN PK 12/12 CAN 0123 Order am…" at bounding box center [987, 149] width 248 height 135
click at [1054, 519] on button "Accept" at bounding box center [1063, 521] width 65 height 15
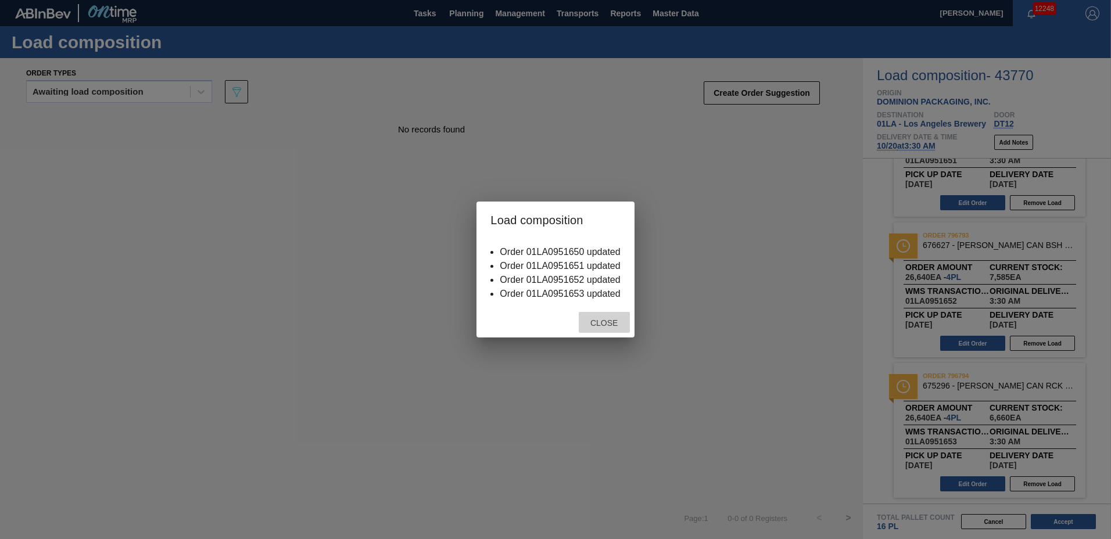
click at [597, 322] on span "Close" at bounding box center [604, 322] width 46 height 9
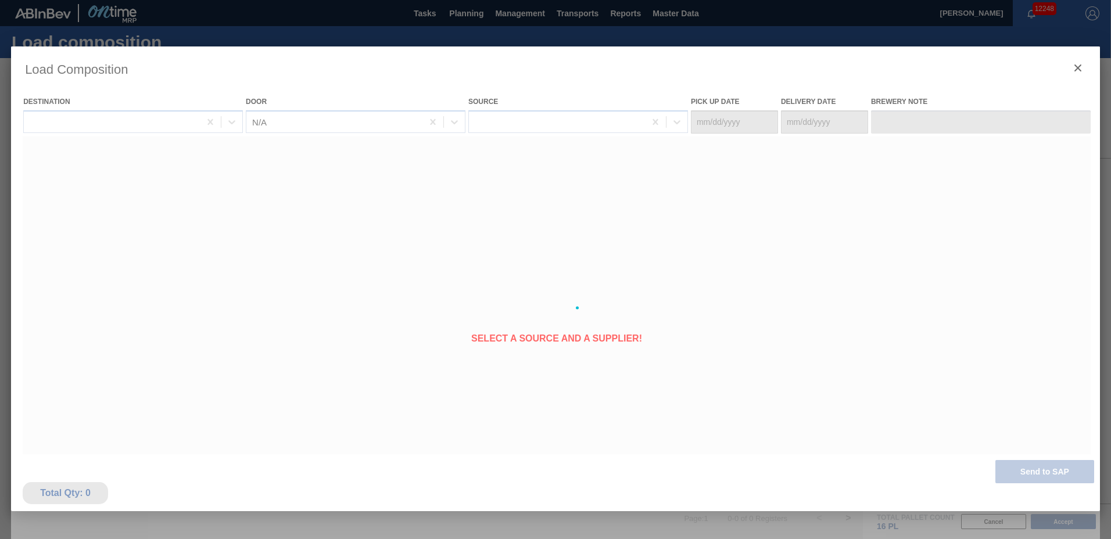
type Date "[DATE]"
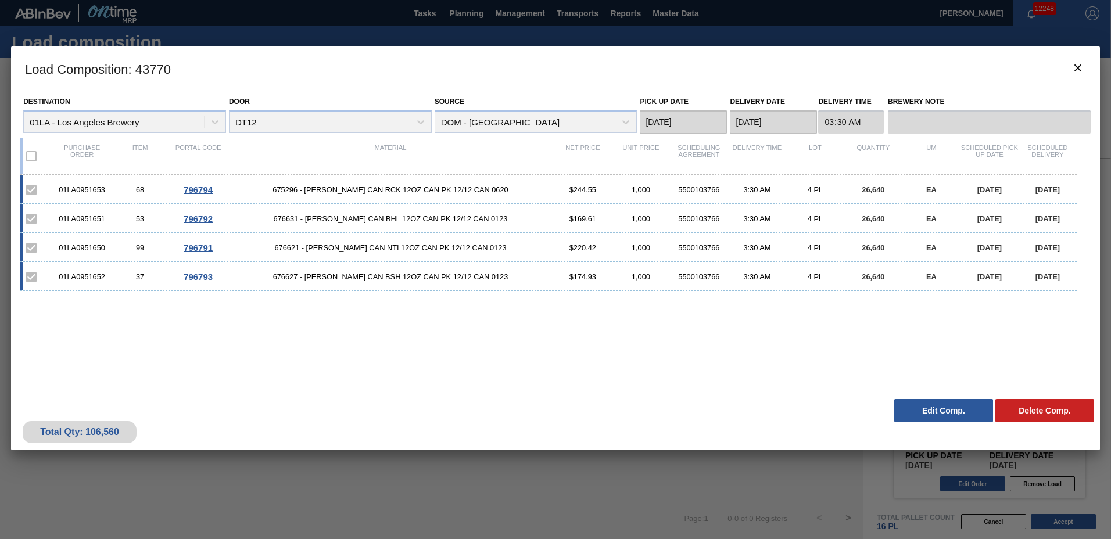
click at [949, 411] on button "Edit Comp." at bounding box center [943, 410] width 99 height 23
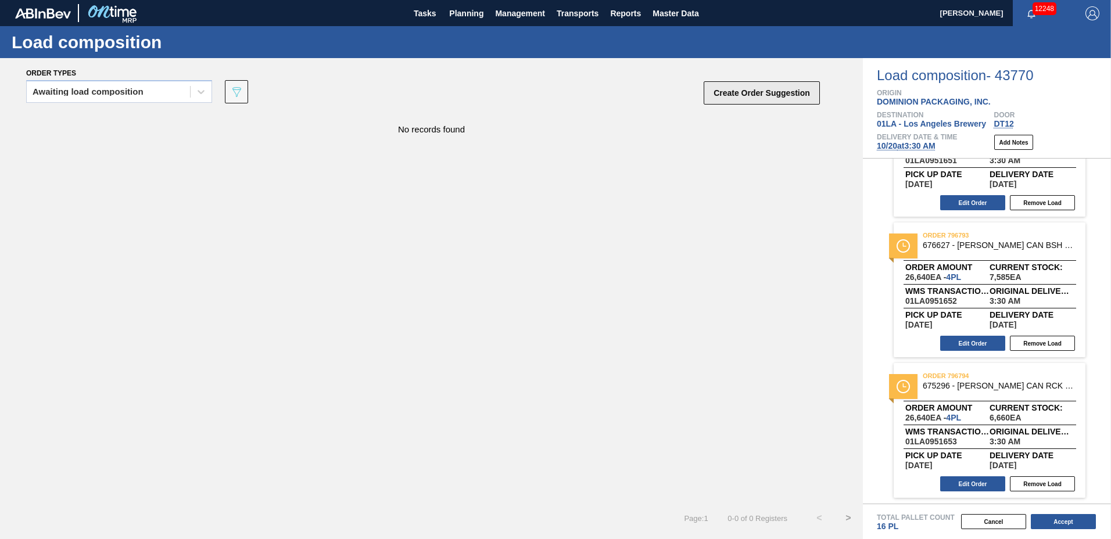
click at [731, 98] on button "Create Order Suggestion" at bounding box center [762, 92] width 116 height 23
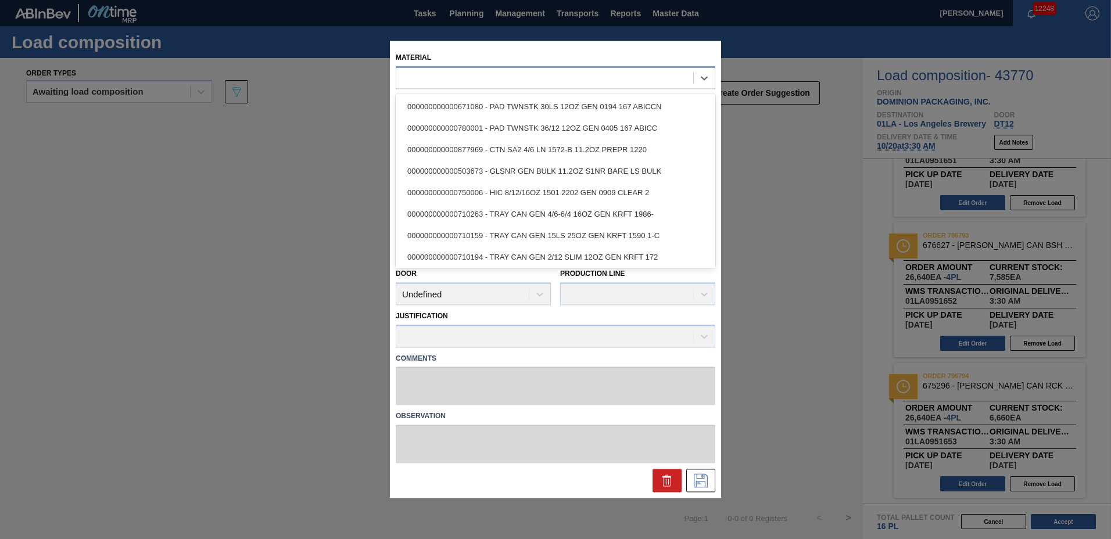
click at [523, 87] on div at bounding box center [556, 77] width 320 height 23
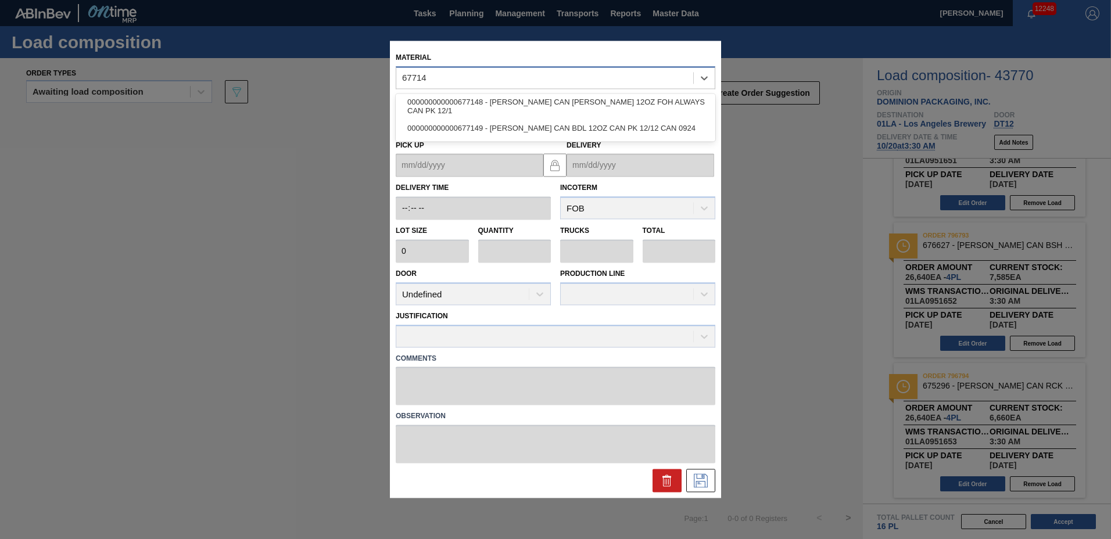
type input "677149"
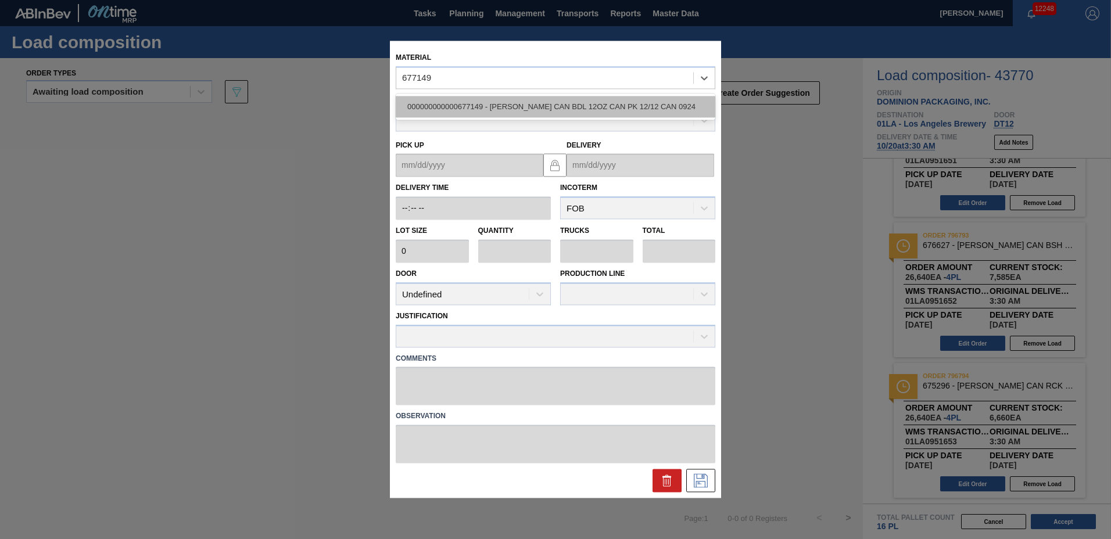
click at [511, 96] on div "000000000000677149 - [PERSON_NAME] CAN BDL 12OZ CAN PK 12/12 CAN 0924" at bounding box center [556, 106] width 320 height 21
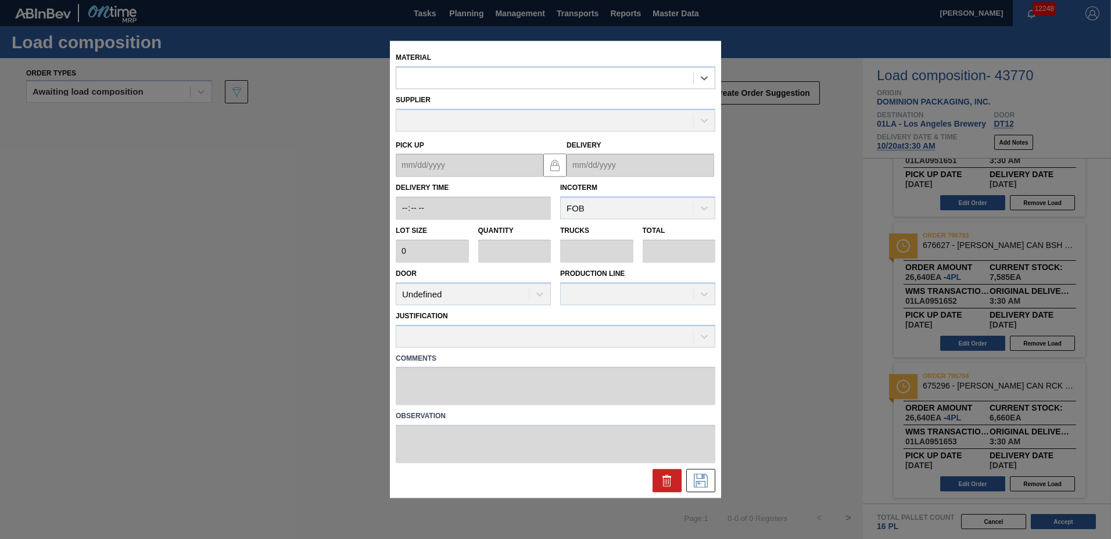
type input "6,660"
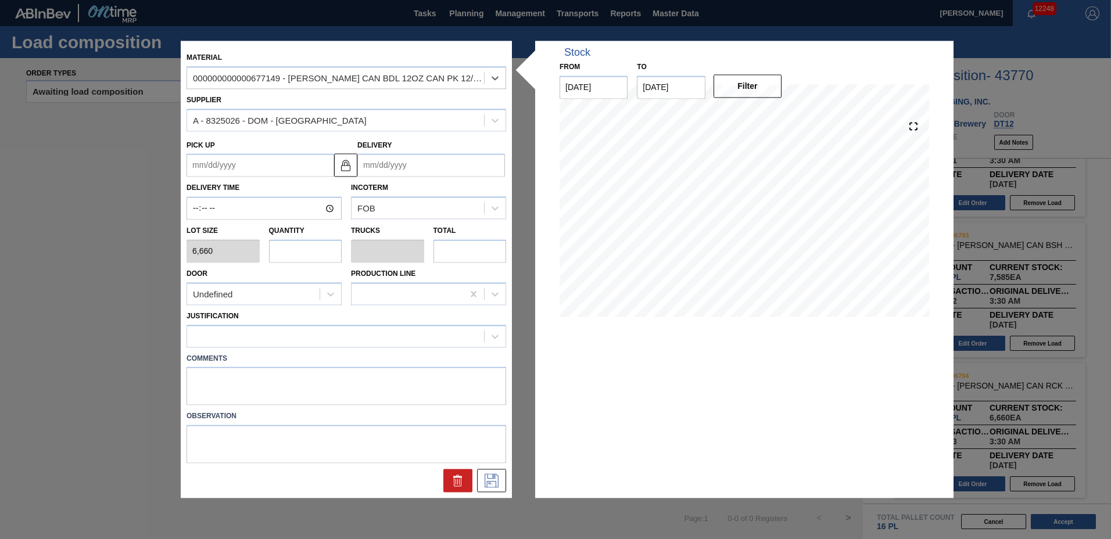
click at [429, 160] on input "Delivery" at bounding box center [431, 165] width 148 height 23
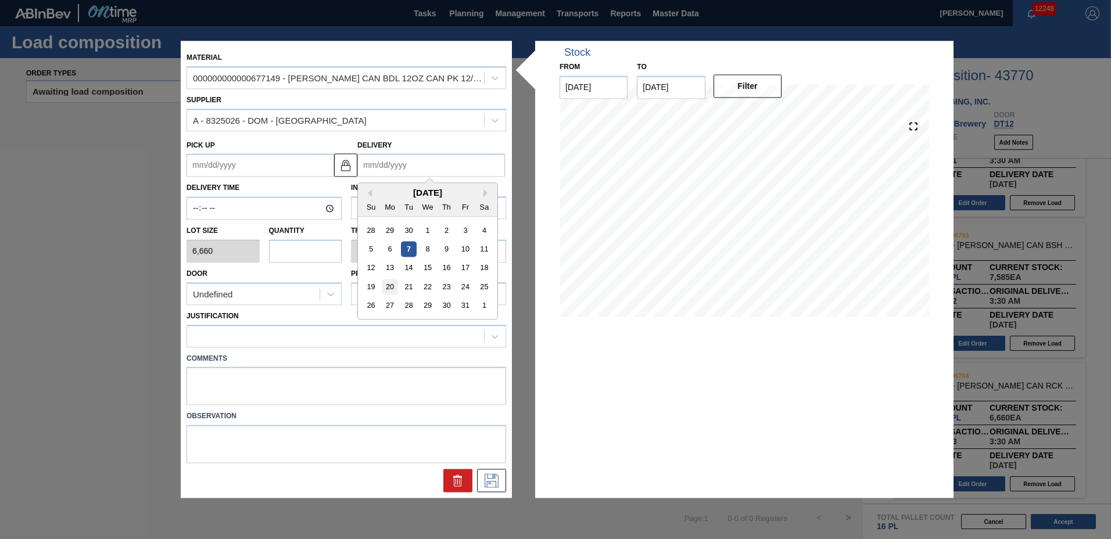
click at [386, 287] on div "20" at bounding box center [390, 287] width 16 height 16
type up "[DATE]"
type input "[DATE]"
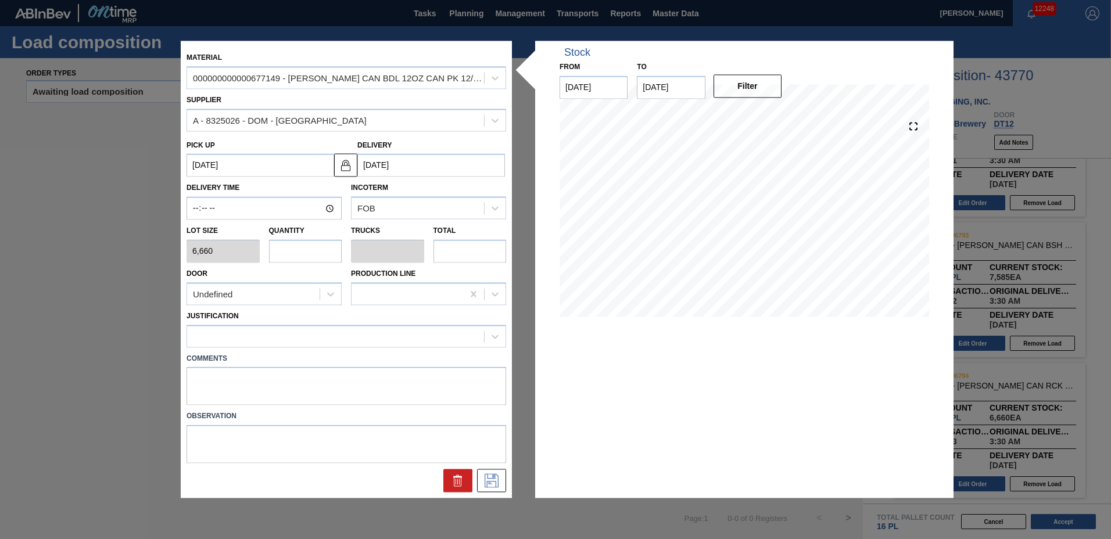
click at [305, 254] on input "text" at bounding box center [305, 250] width 73 height 23
type input "6"
type input "0.231"
type input "39,960"
type input "6"
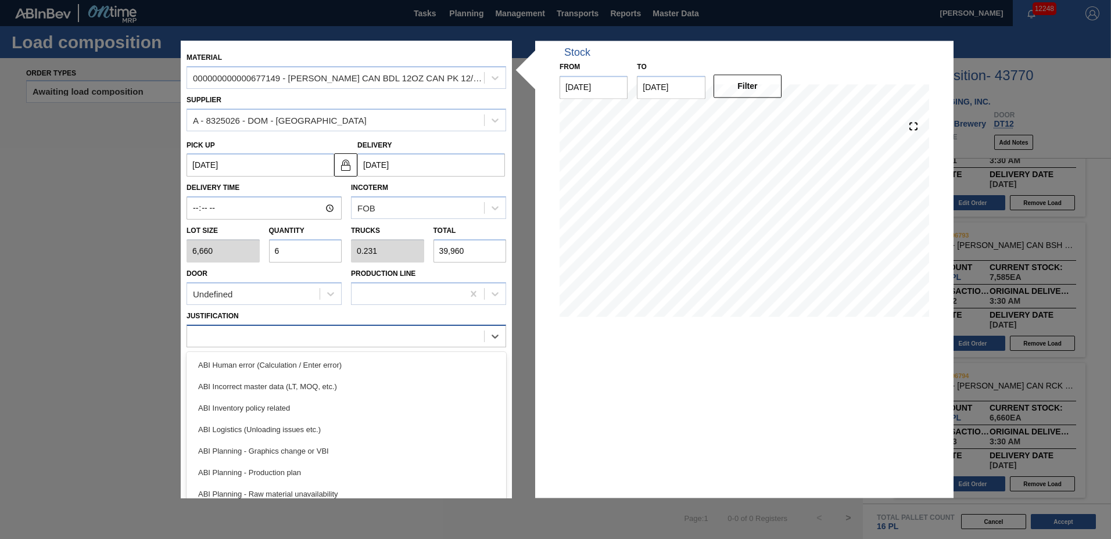
click at [219, 339] on div at bounding box center [335, 336] width 297 height 17
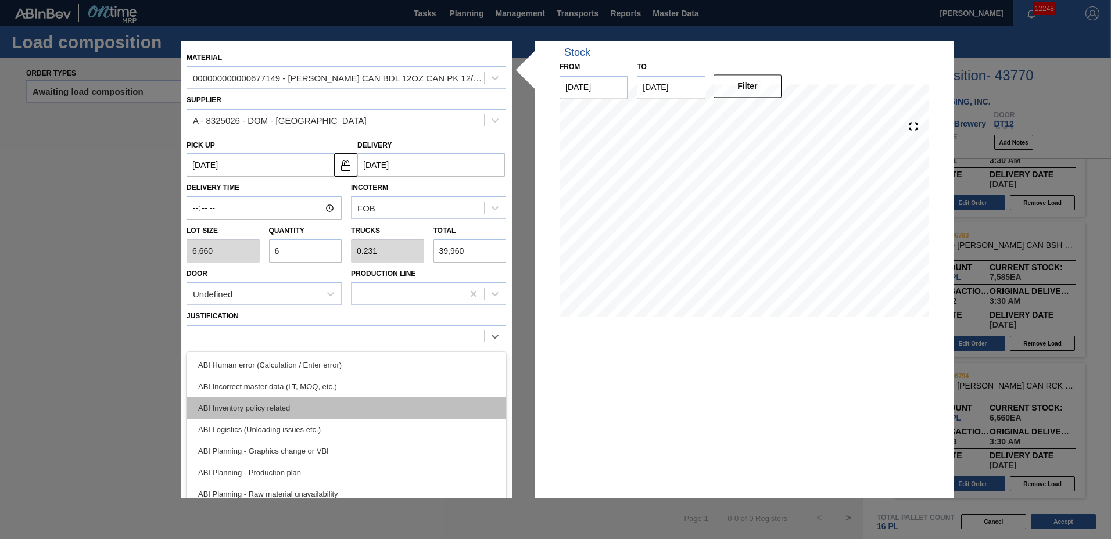
click at [228, 409] on div "ABI Inventory policy related" at bounding box center [346, 407] width 320 height 21
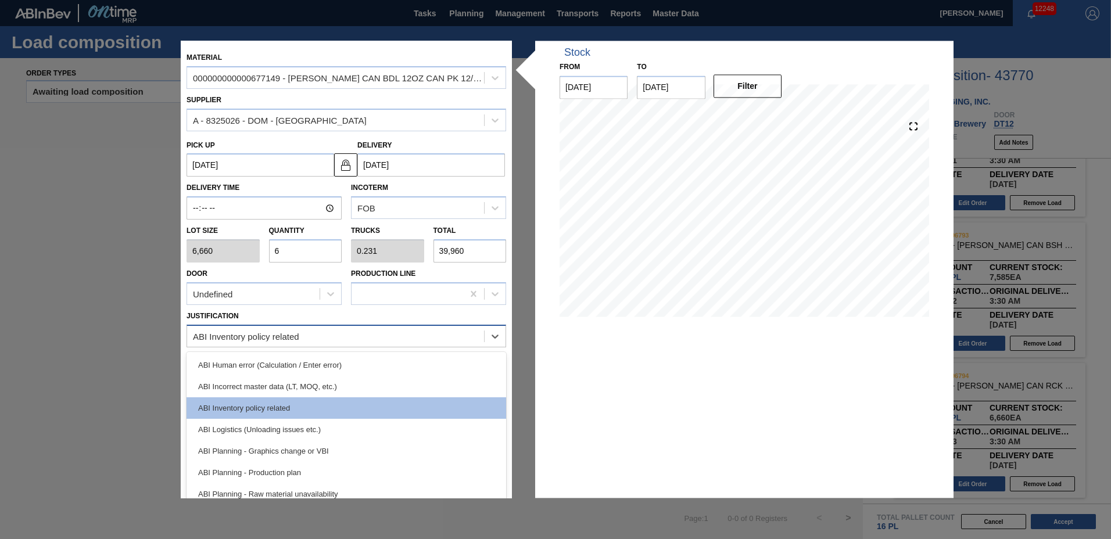
click at [321, 339] on div "ABI Inventory policy related" at bounding box center [335, 336] width 297 height 17
click at [296, 471] on div "ABI Planning - Production plan" at bounding box center [346, 472] width 320 height 21
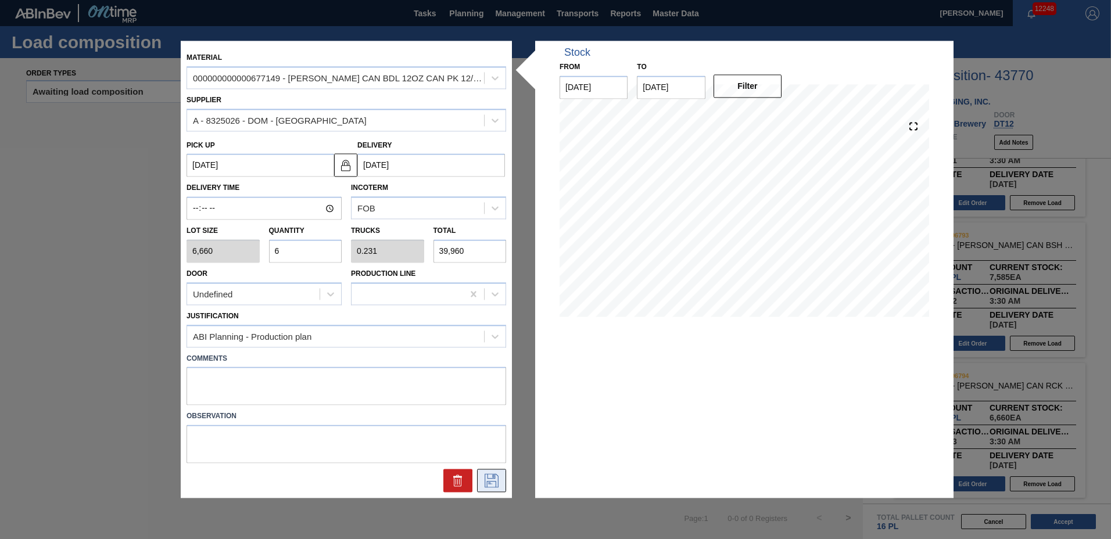
click at [485, 480] on icon at bounding box center [492, 481] width 14 height 14
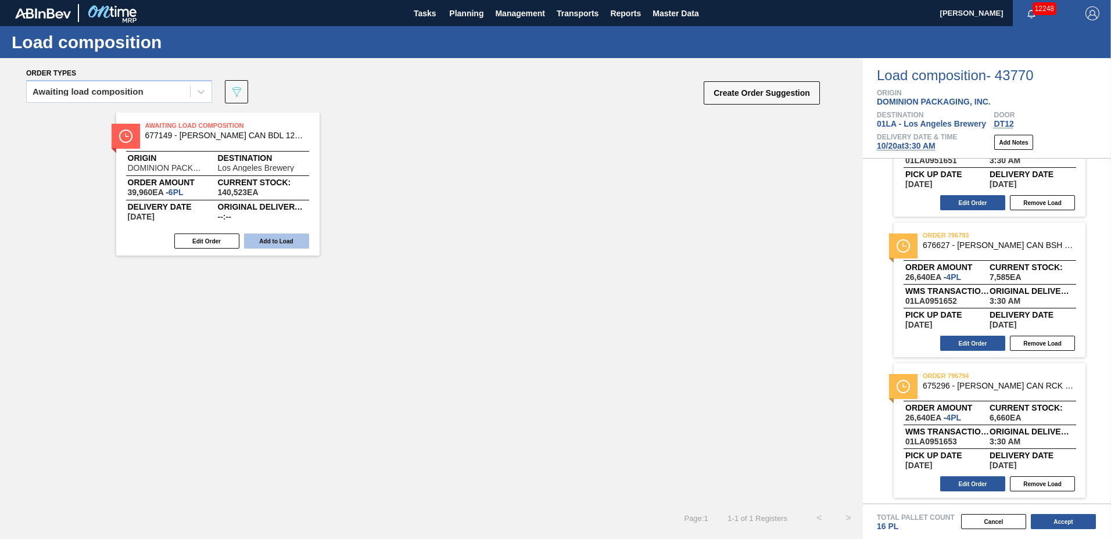
click at [267, 245] on button "Add to Load" at bounding box center [276, 241] width 65 height 15
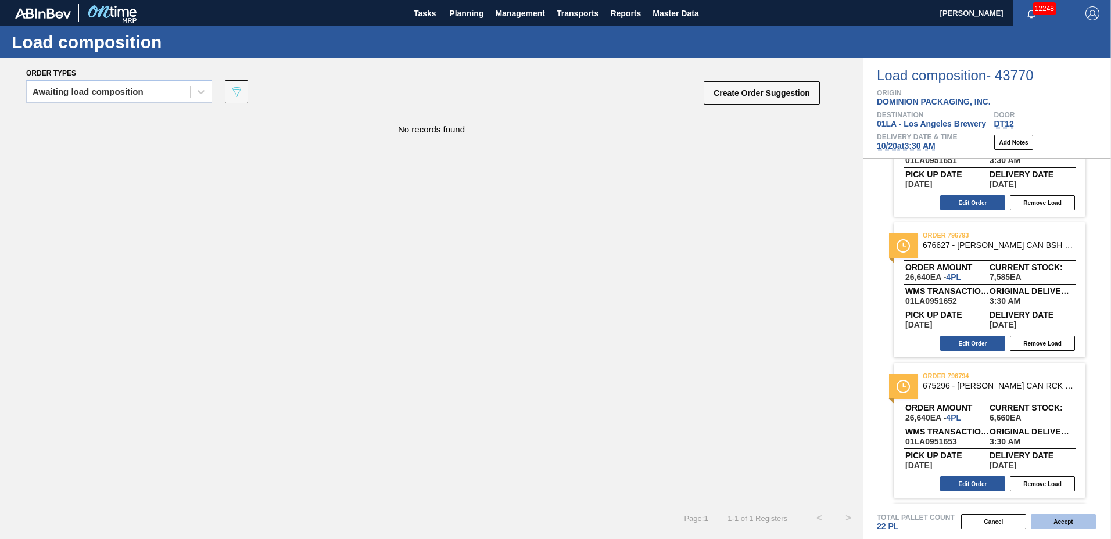
click at [1057, 521] on button "Accept" at bounding box center [1063, 521] width 65 height 15
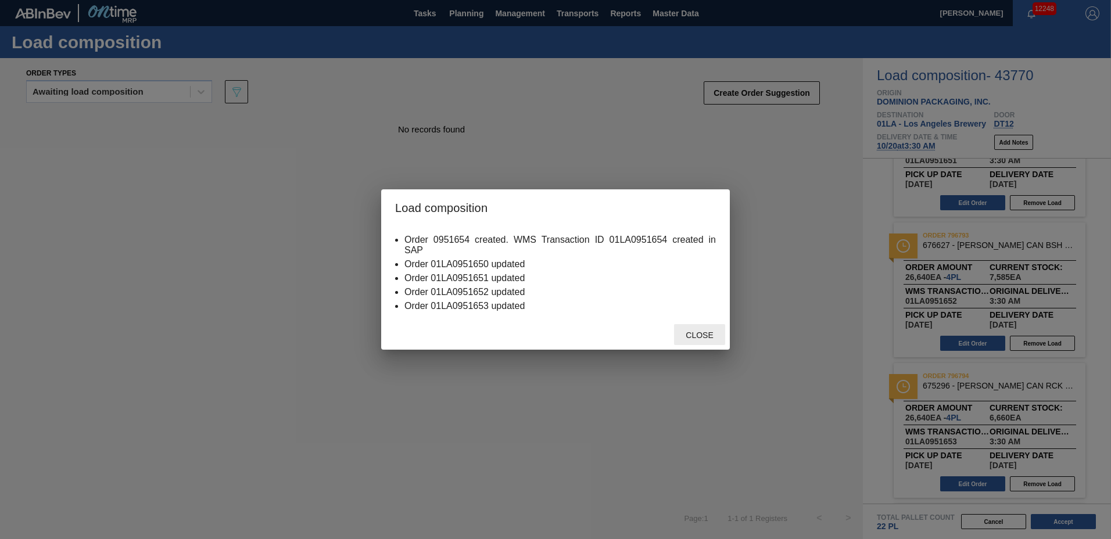
click at [702, 341] on div "Close" at bounding box center [699, 334] width 51 height 21
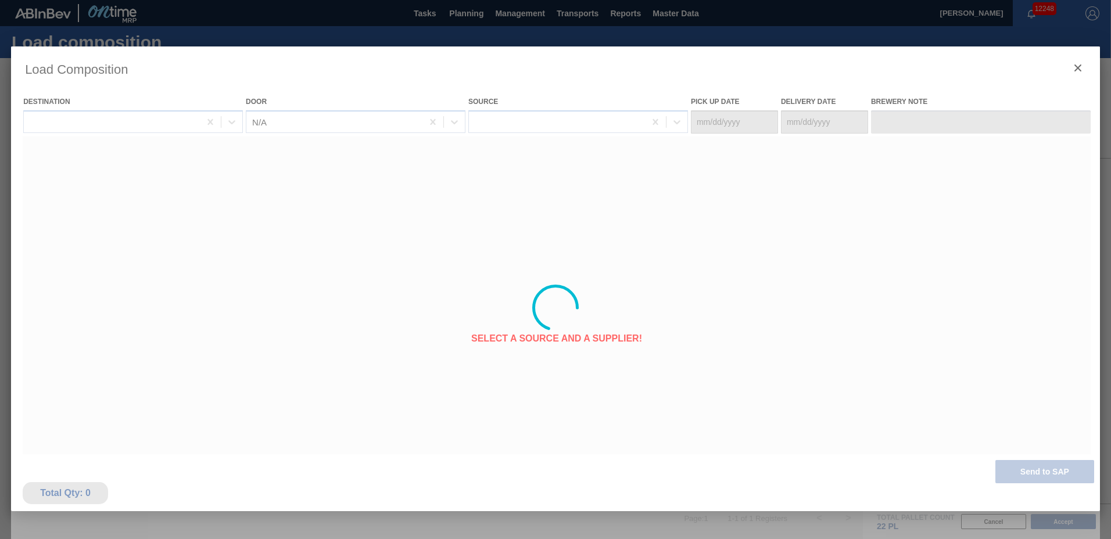
type Date "[DATE]"
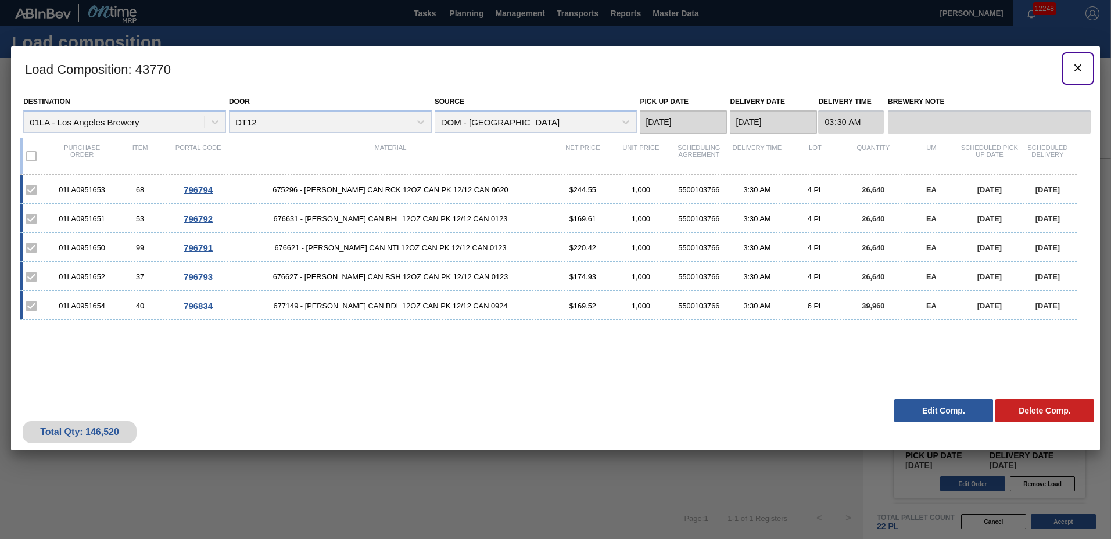
click at [1081, 70] on icon "botão de ícone" at bounding box center [1078, 68] width 14 height 14
